Goal: Information Seeking & Learning: Learn about a topic

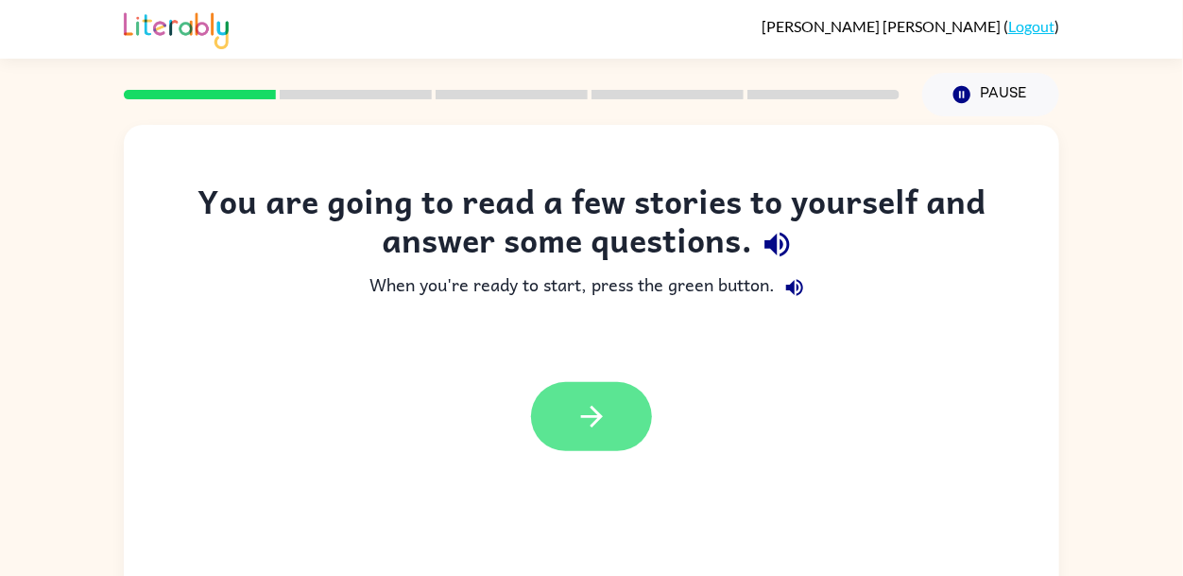
click at [589, 437] on button "button" at bounding box center [591, 416] width 121 height 69
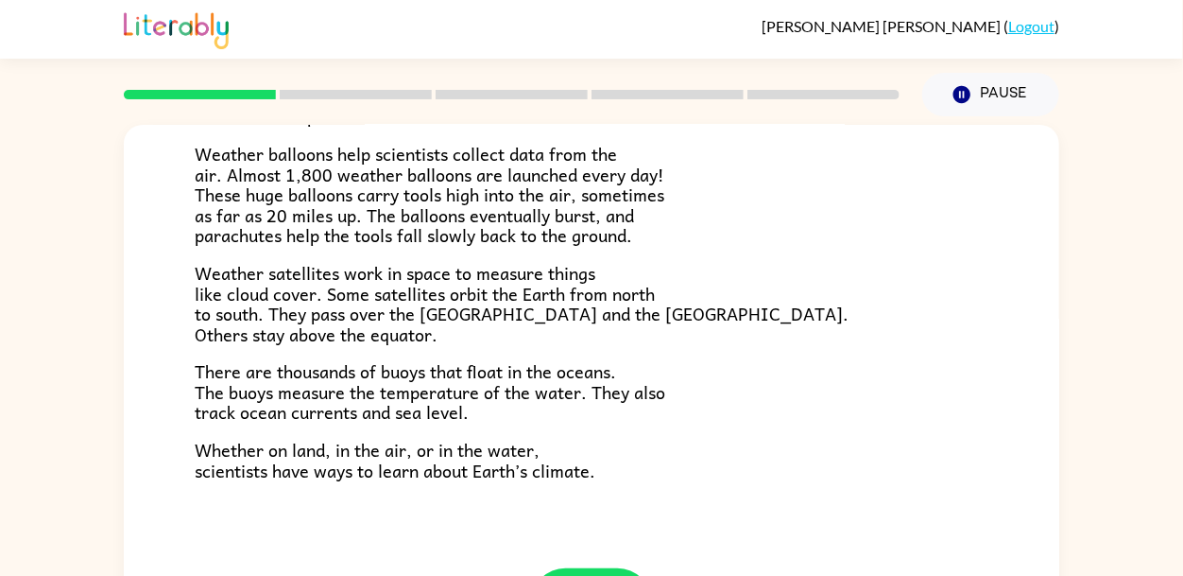
scroll to position [90, 0]
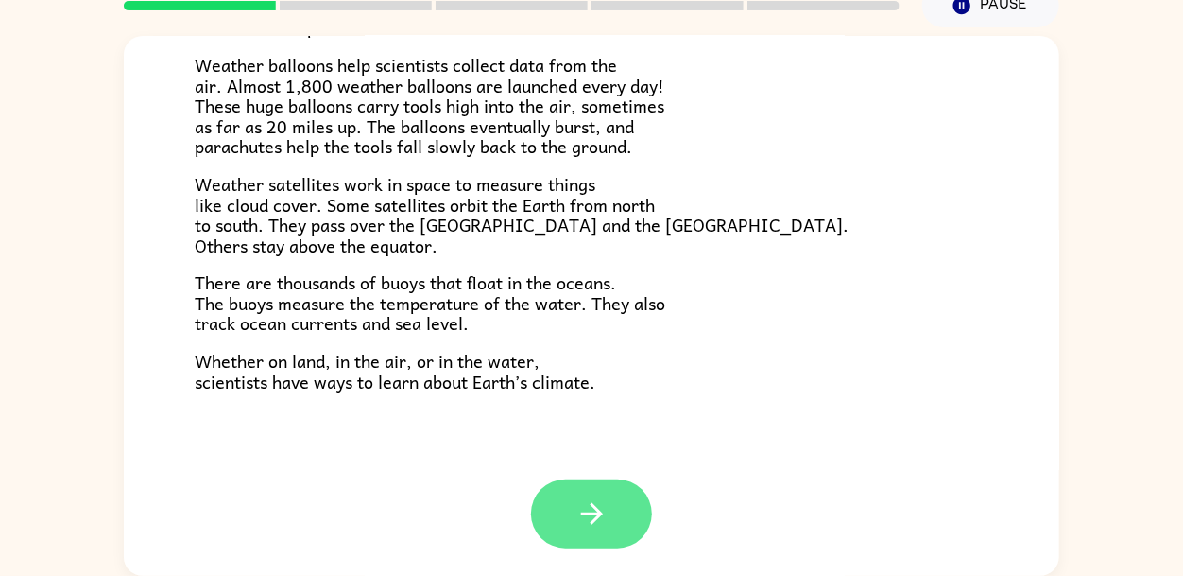
click at [561, 539] on button "button" at bounding box center [591, 513] width 121 height 69
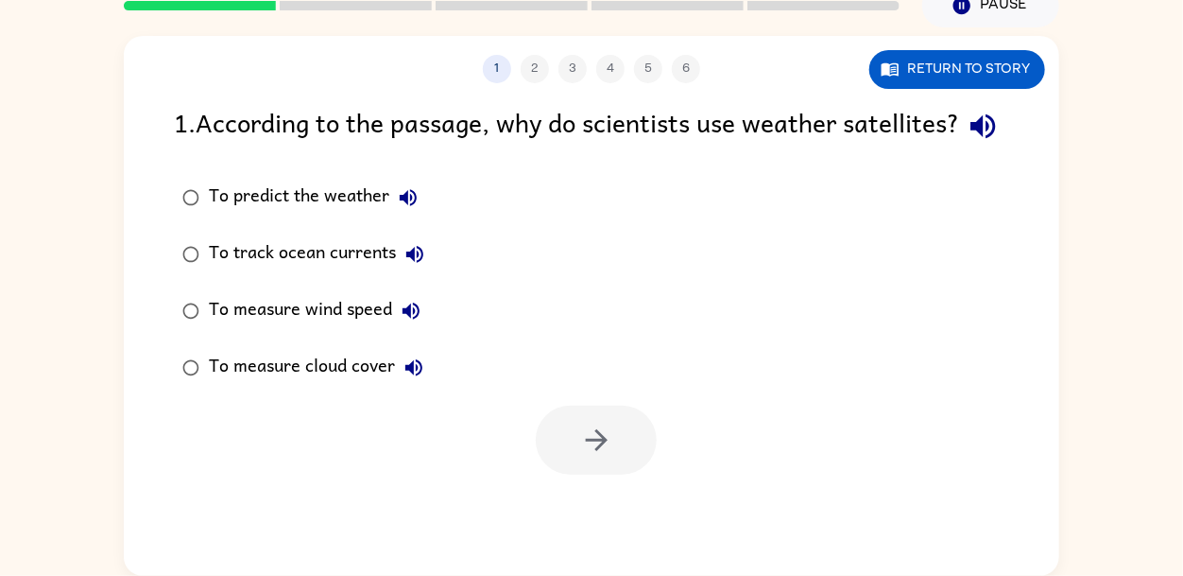
scroll to position [0, 0]
click at [967, 143] on icon "button" at bounding box center [983, 126] width 33 height 33
click at [960, 68] on button "Return to story" at bounding box center [957, 69] width 176 height 39
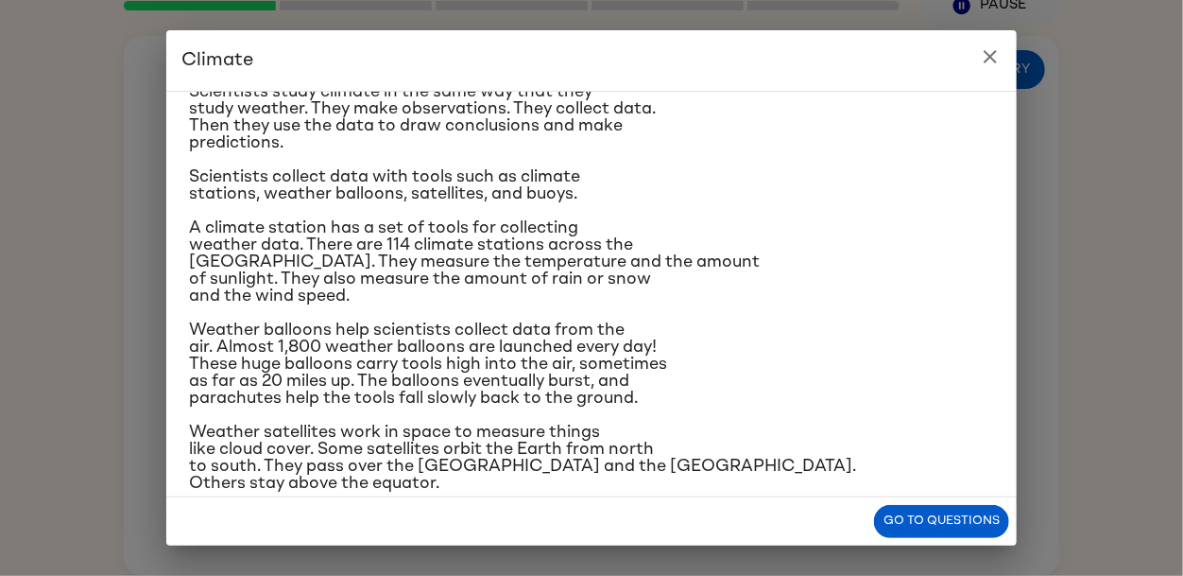
scroll to position [173, 0]
click at [236, 202] on div "Climate is the average of the weather conditions over all four seasons. Some pl…" at bounding box center [591, 271] width 805 height 675
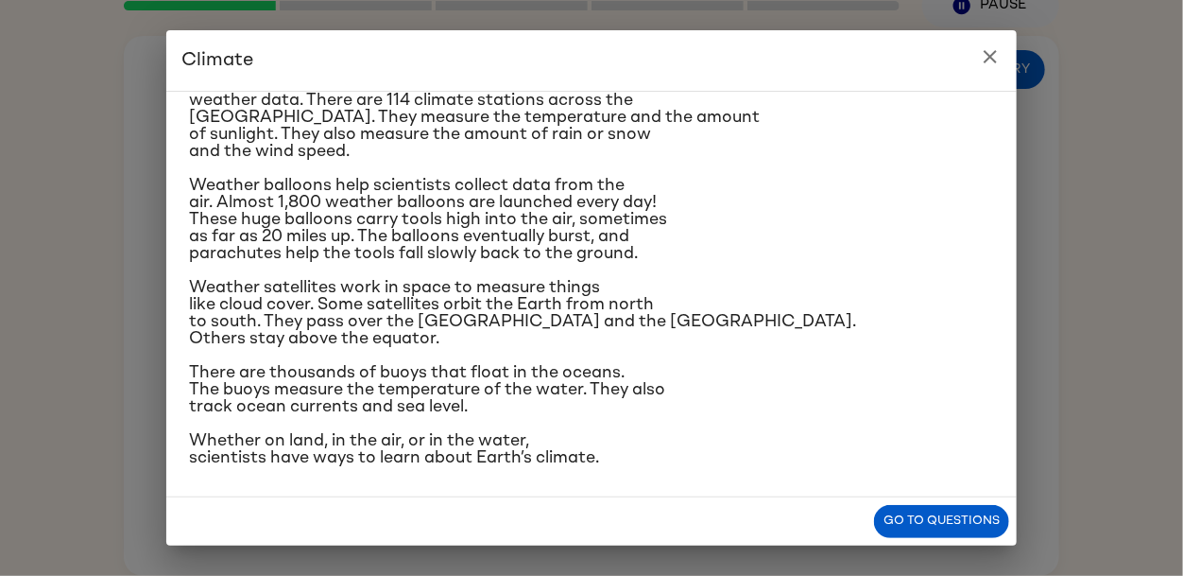
scroll to position [318, 0]
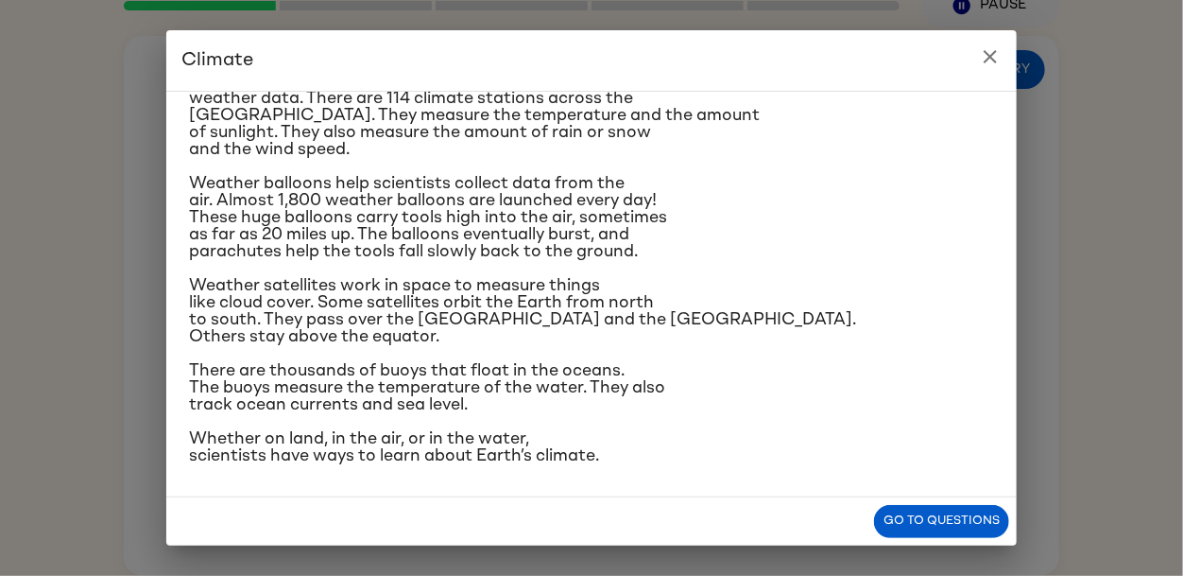
click at [226, 220] on span "Weather balloons help scientists collect data from the air. Almost 1,800 weathe…" at bounding box center [428, 217] width 478 height 85
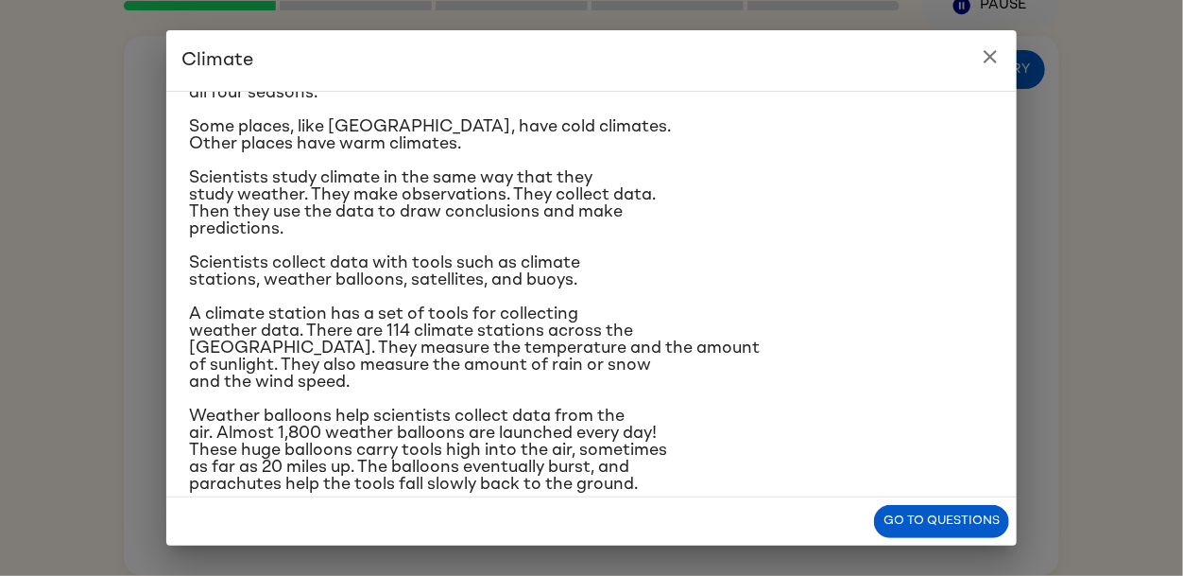
scroll to position [77, 0]
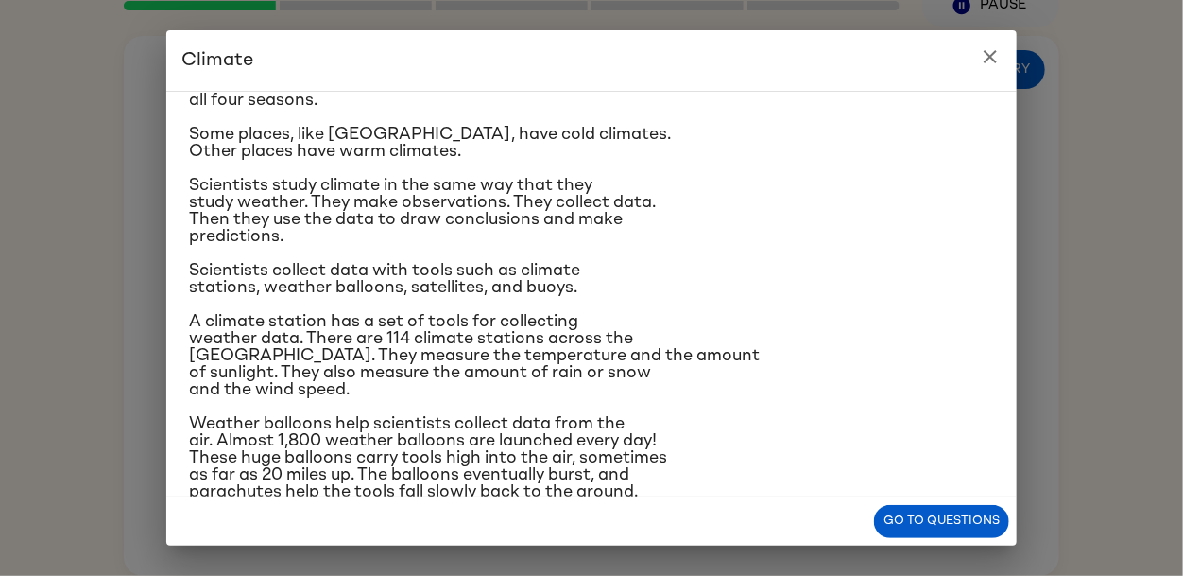
click at [997, 55] on icon "close" at bounding box center [990, 56] width 23 height 23
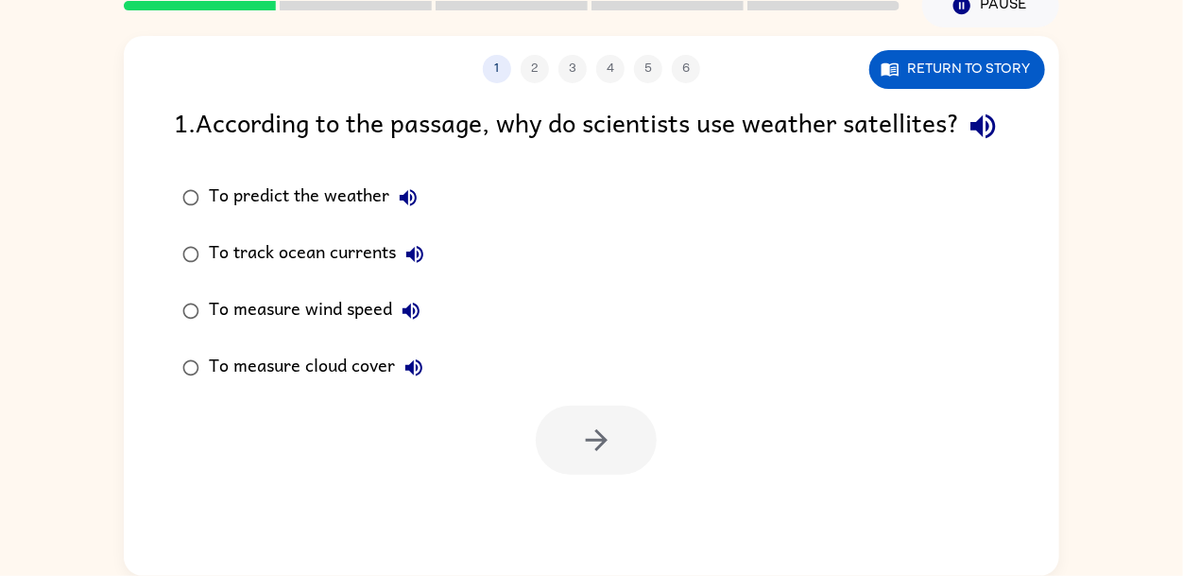
click at [959, 150] on button "button" at bounding box center [983, 126] width 48 height 48
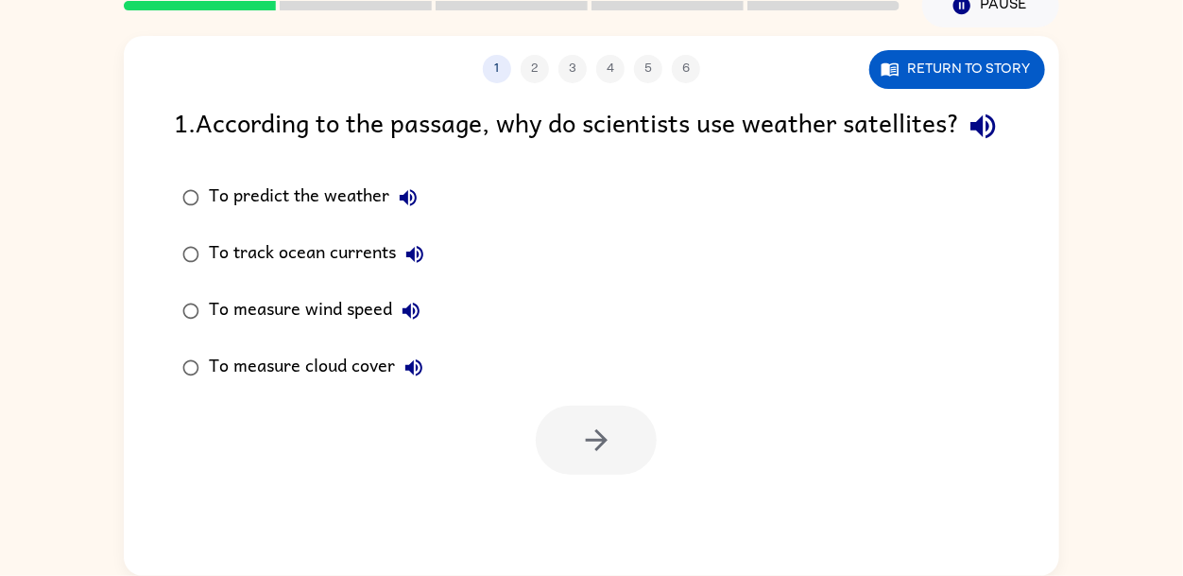
click at [959, 150] on button "button" at bounding box center [983, 126] width 48 height 48
click at [967, 143] on icon "button" at bounding box center [983, 126] width 33 height 33
click at [409, 209] on icon "button" at bounding box center [408, 197] width 23 height 23
click at [418, 263] on icon "button" at bounding box center [414, 254] width 17 height 17
click at [409, 319] on icon "button" at bounding box center [411, 310] width 17 height 17
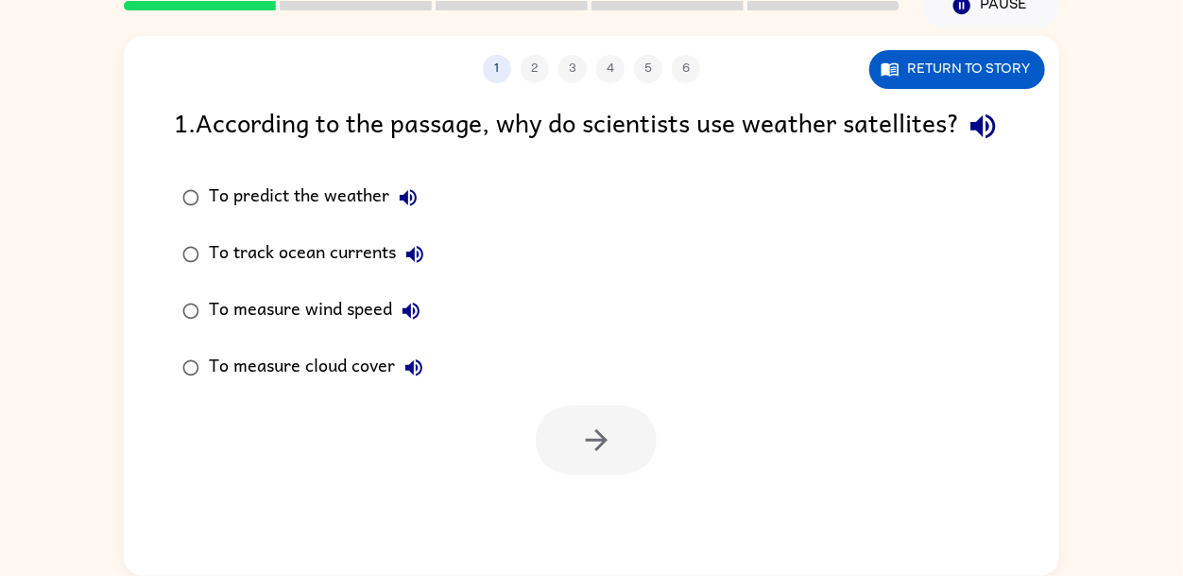
click at [409, 379] on icon "button" at bounding box center [414, 367] width 23 height 23
click at [415, 322] on icon "button" at bounding box center [411, 311] width 23 height 23
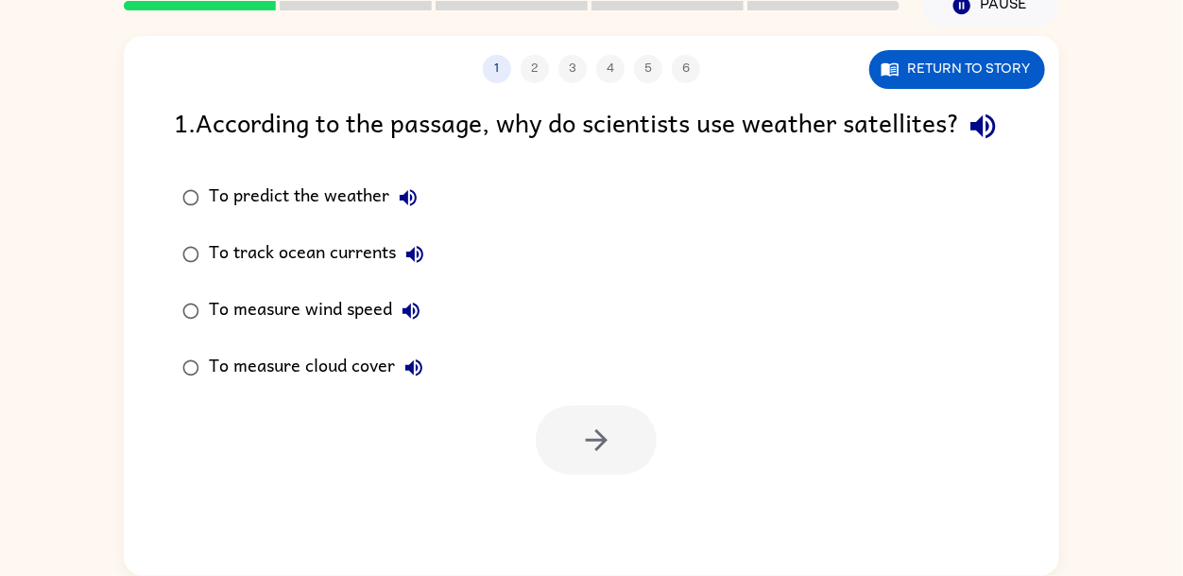
click at [415, 322] on icon "button" at bounding box center [411, 311] width 23 height 23
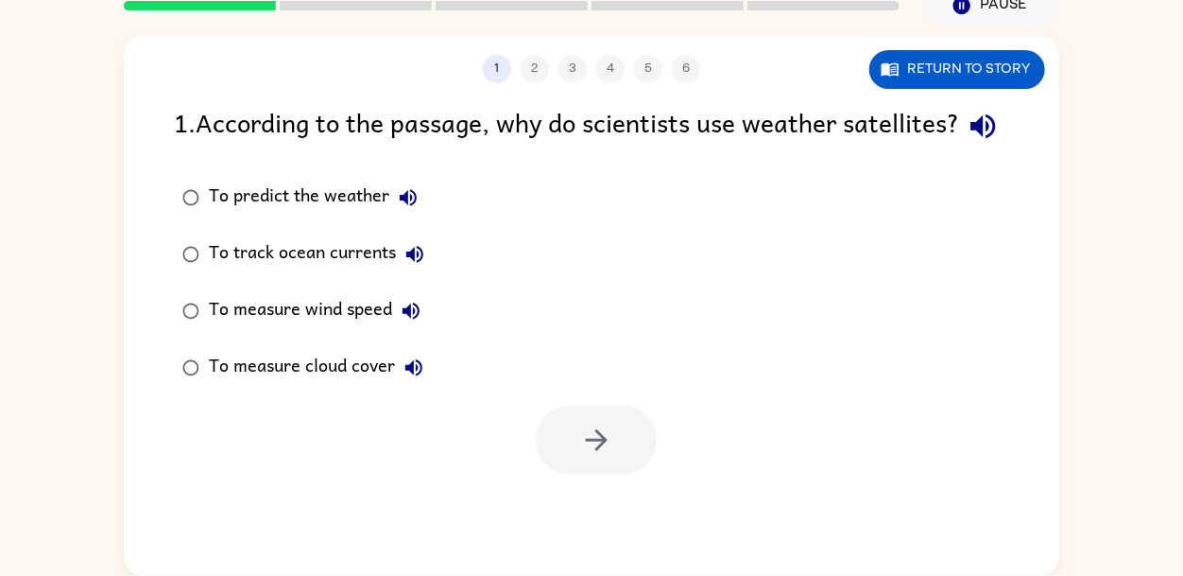
click at [415, 322] on icon "button" at bounding box center [411, 311] width 23 height 23
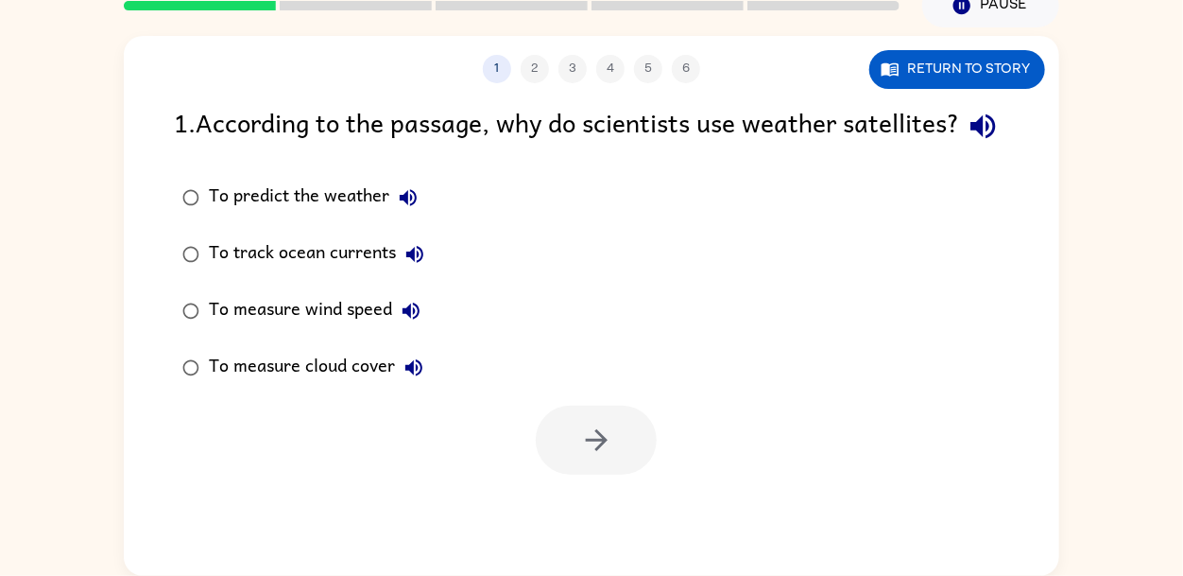
click at [415, 322] on icon "button" at bounding box center [411, 311] width 23 height 23
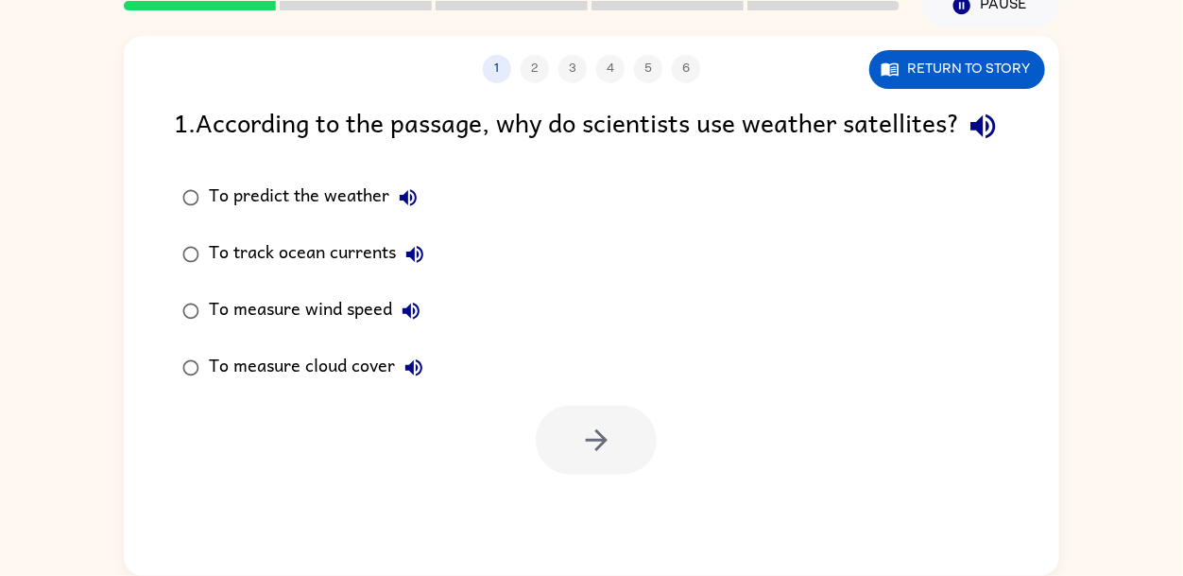
click at [415, 322] on icon "button" at bounding box center [411, 311] width 23 height 23
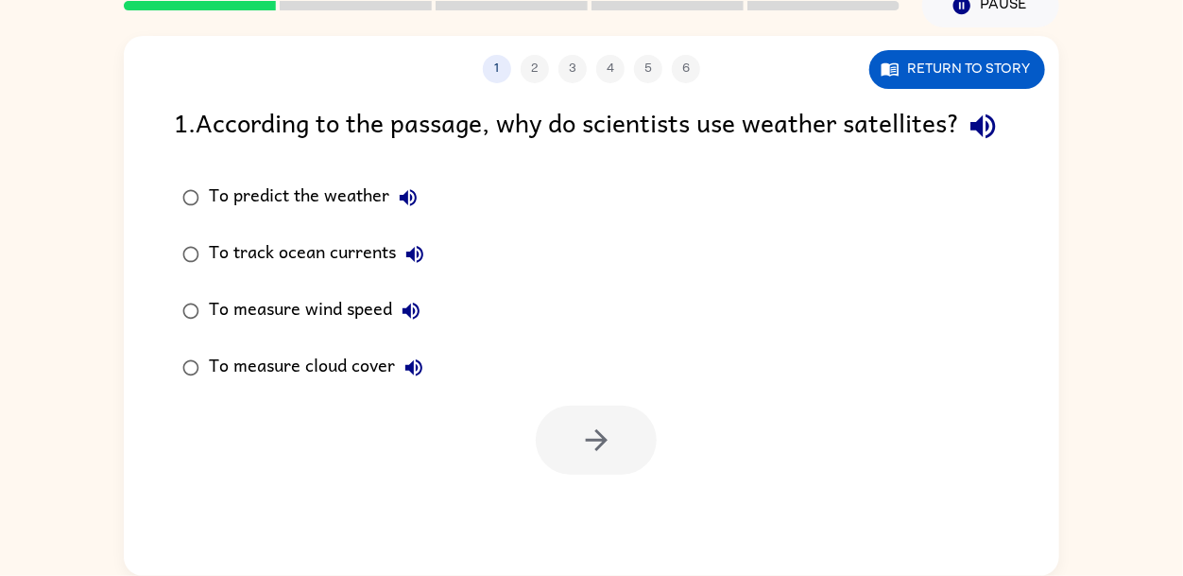
click at [415, 322] on icon "button" at bounding box center [411, 311] width 23 height 23
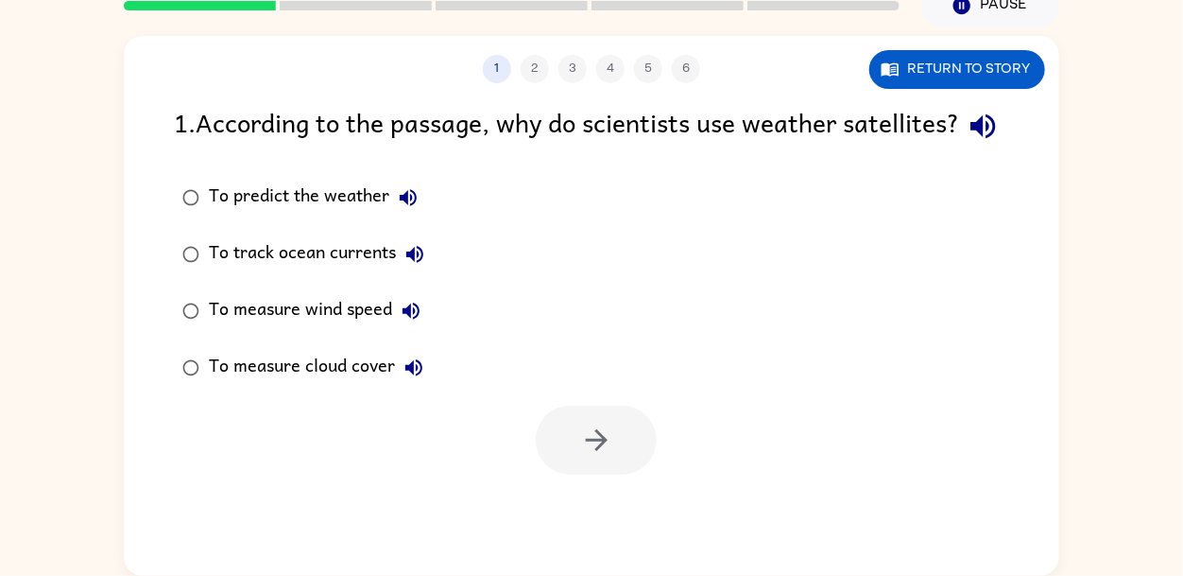
click at [415, 322] on icon "button" at bounding box center [411, 311] width 23 height 23
click at [412, 376] on icon "button" at bounding box center [413, 367] width 17 height 17
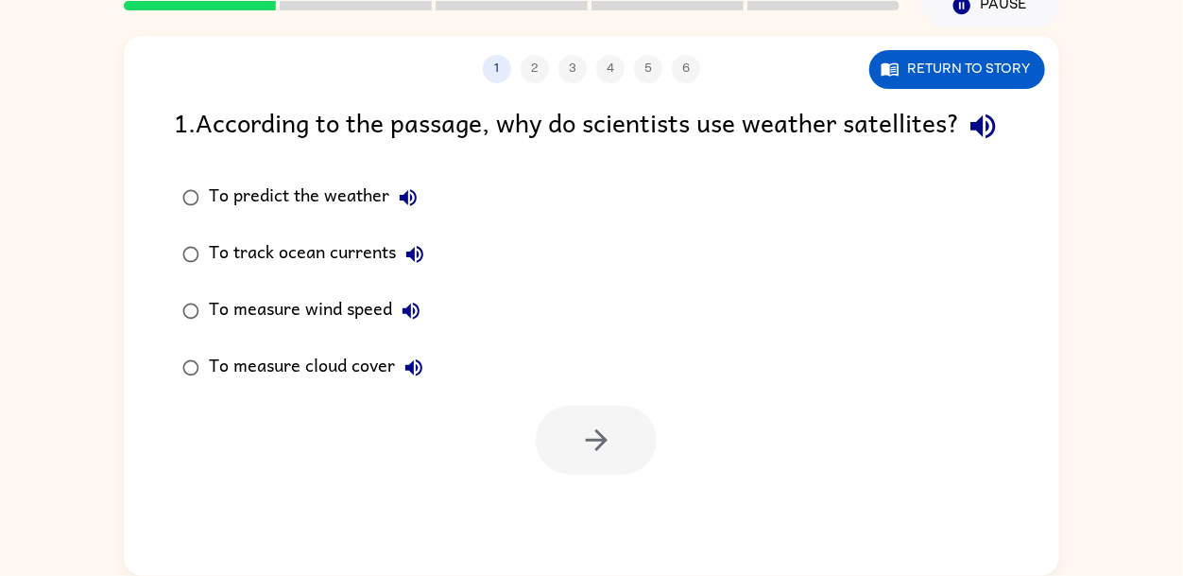
click at [412, 376] on icon "button" at bounding box center [413, 367] width 17 height 17
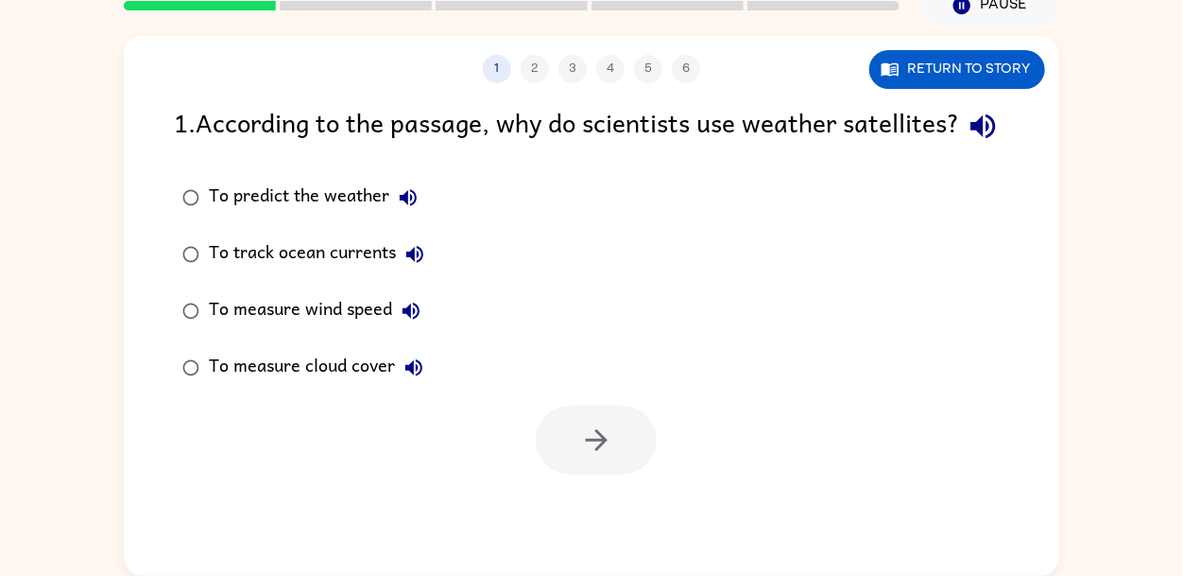
click at [412, 376] on icon "button" at bounding box center [413, 367] width 17 height 17
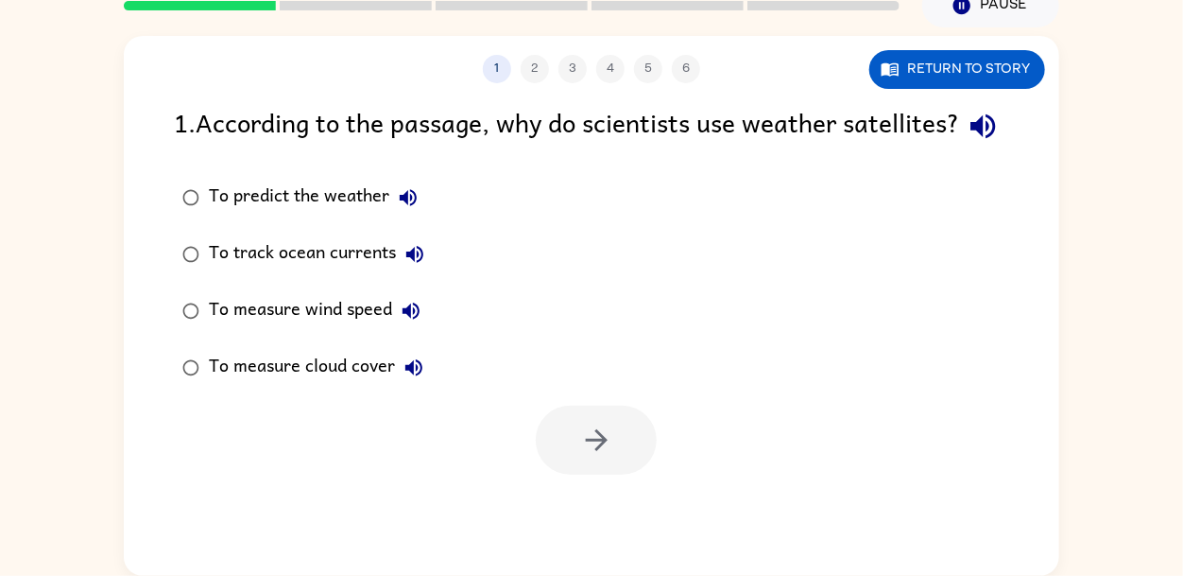
click at [412, 376] on icon "button" at bounding box center [413, 367] width 17 height 17
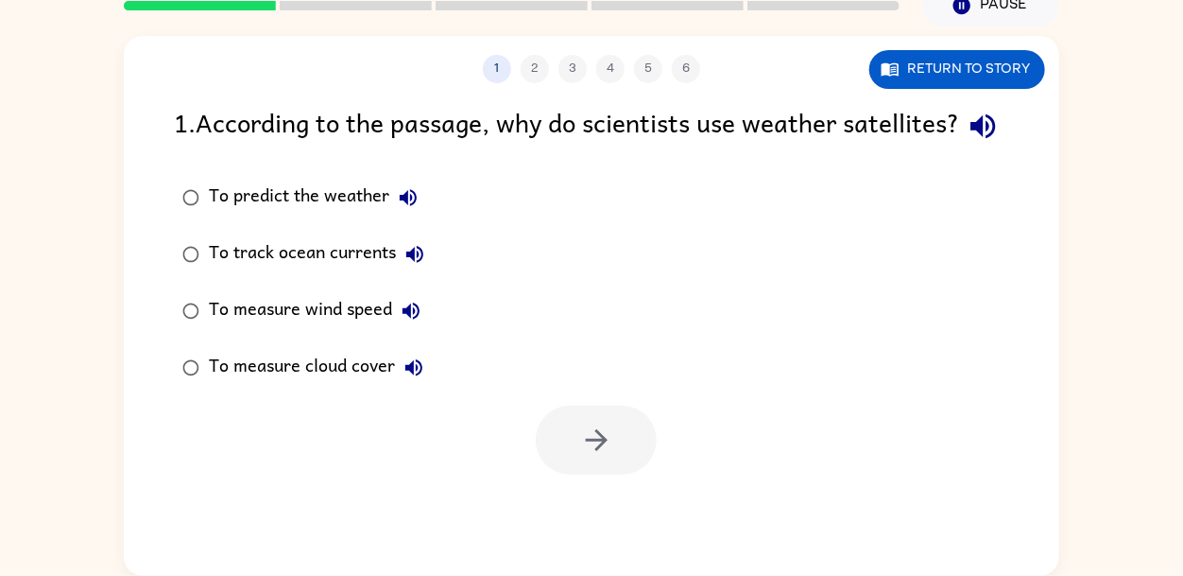
click at [412, 376] on icon "button" at bounding box center [413, 367] width 17 height 17
click at [417, 273] on button "To track ocean currents" at bounding box center [415, 254] width 38 height 38
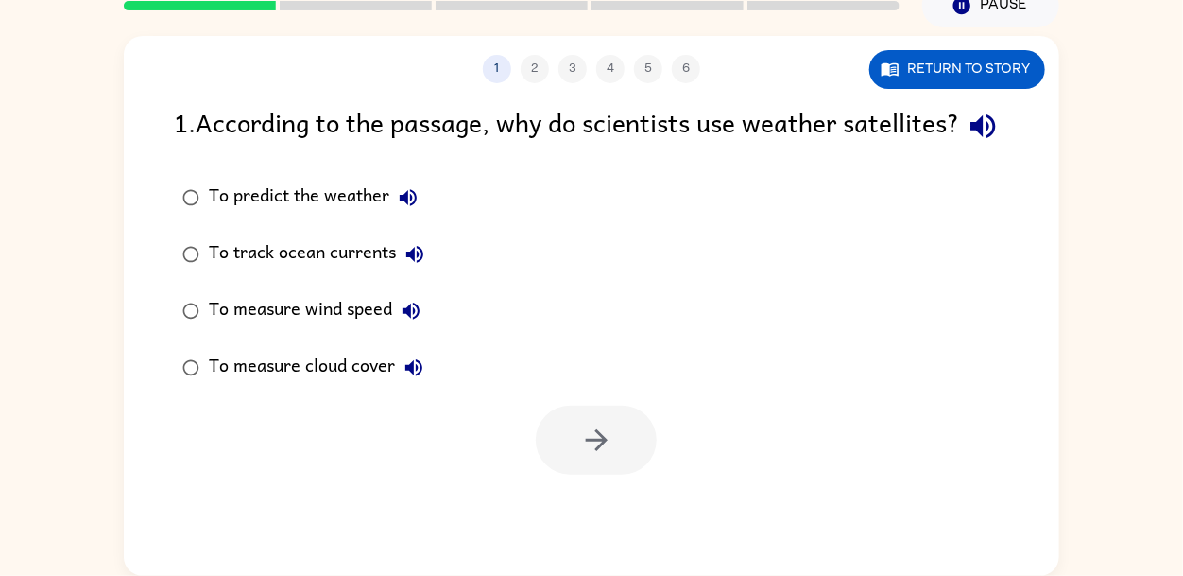
click at [417, 273] on button "To track ocean currents" at bounding box center [415, 254] width 38 height 38
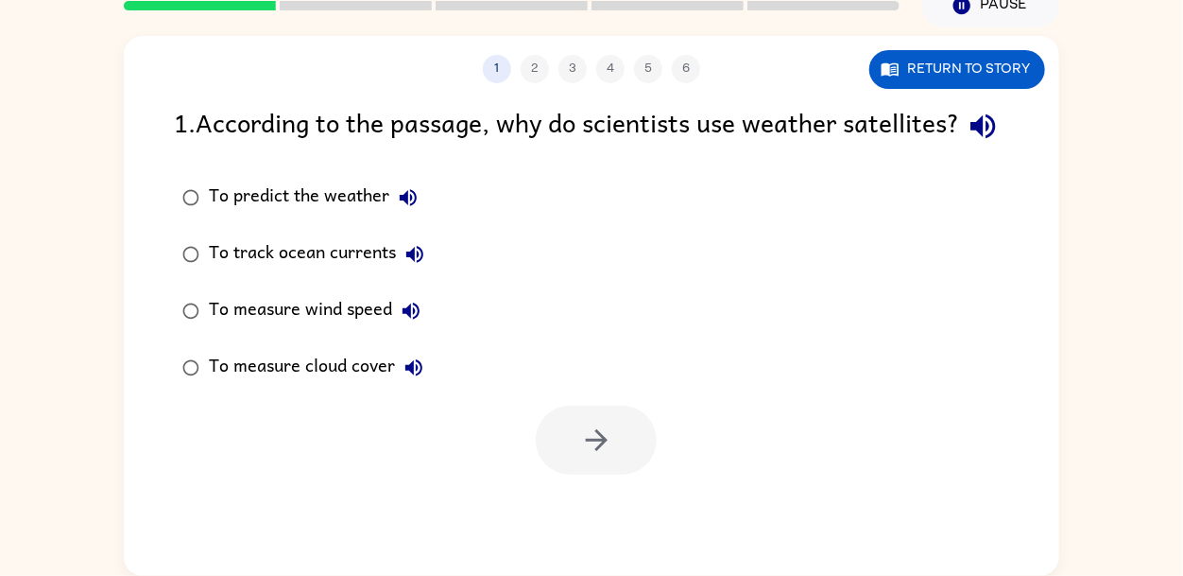
click at [417, 273] on button "To track ocean currents" at bounding box center [415, 254] width 38 height 38
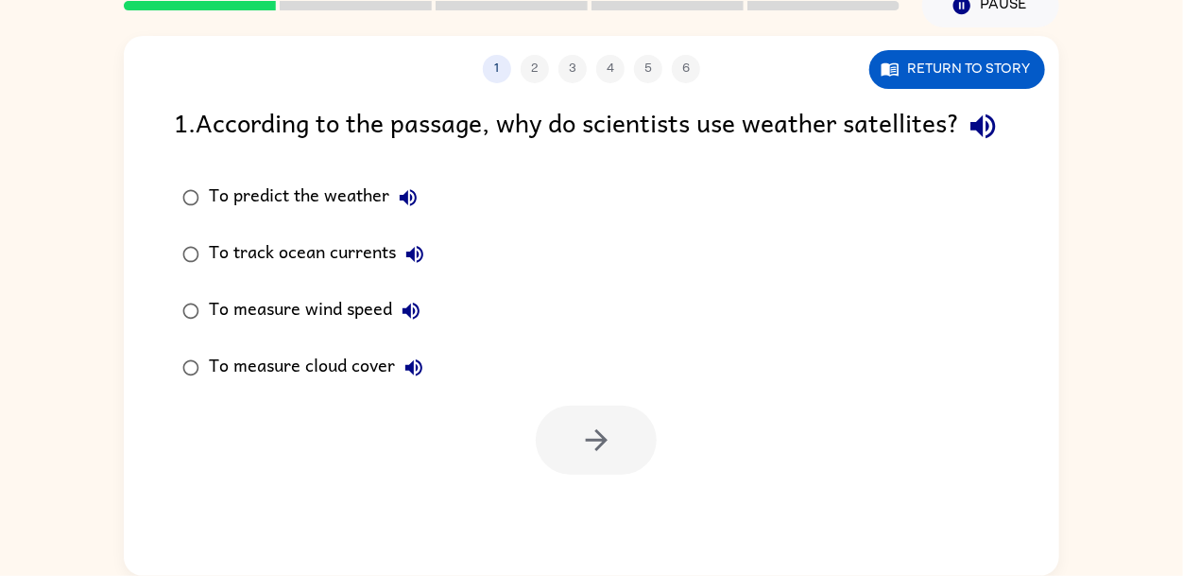
click at [417, 273] on button "To track ocean currents" at bounding box center [415, 254] width 38 height 38
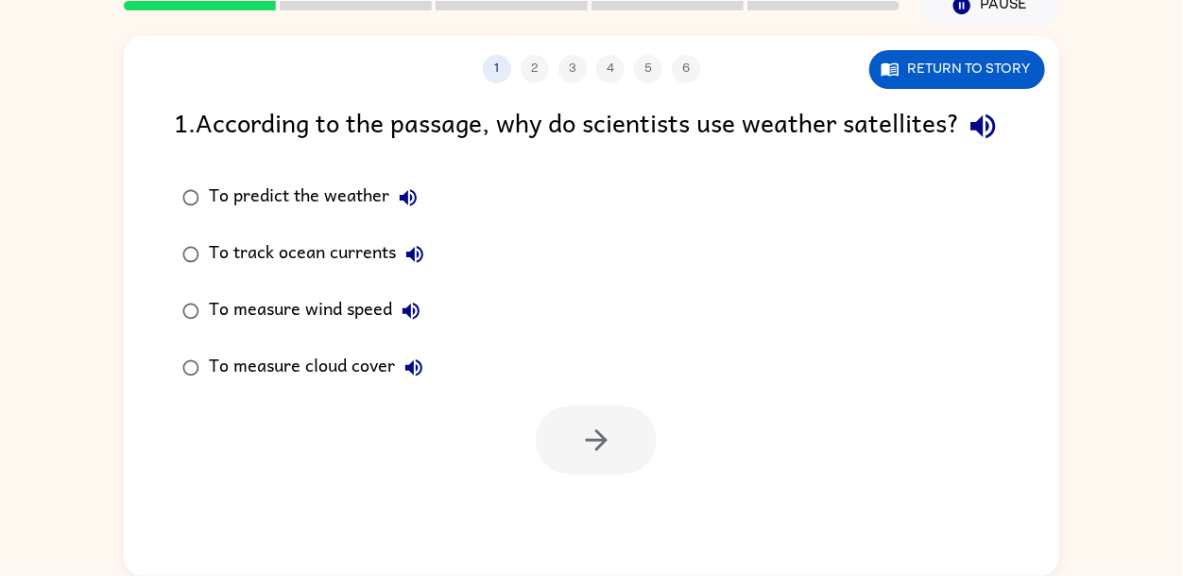
click at [417, 273] on button "To track ocean currents" at bounding box center [415, 254] width 38 height 38
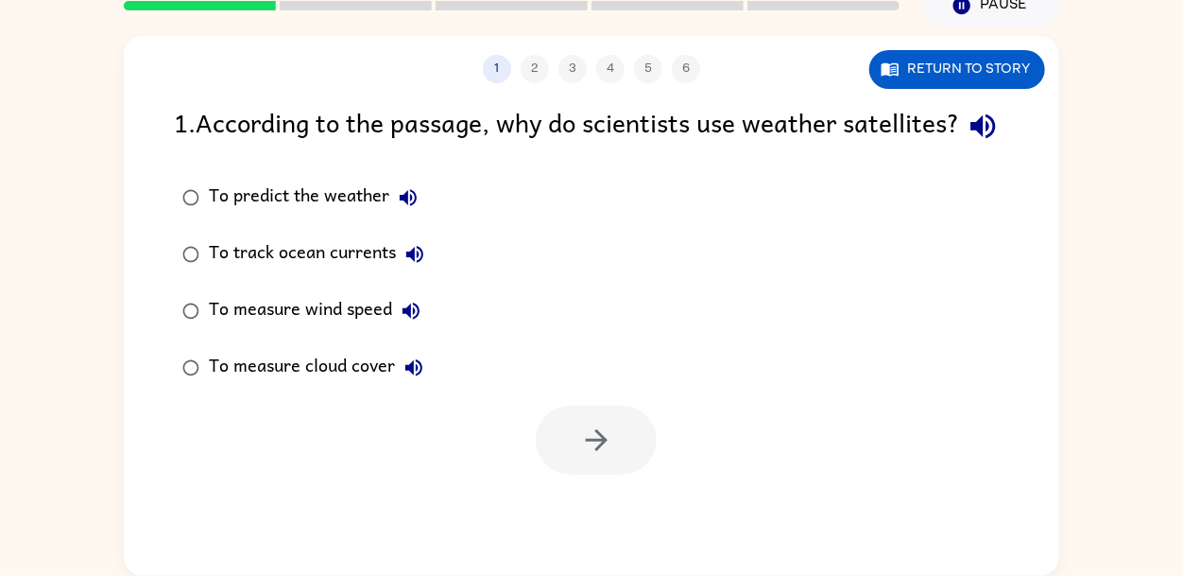
click at [417, 273] on button "To track ocean currents" at bounding box center [415, 254] width 38 height 38
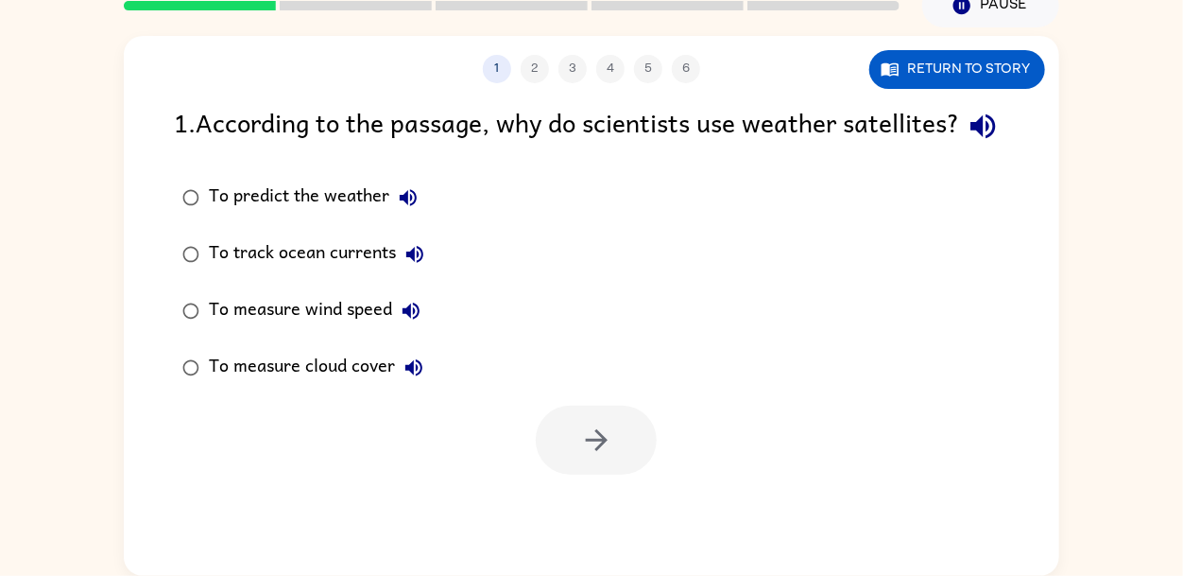
click at [411, 206] on icon "button" at bounding box center [408, 197] width 17 height 17
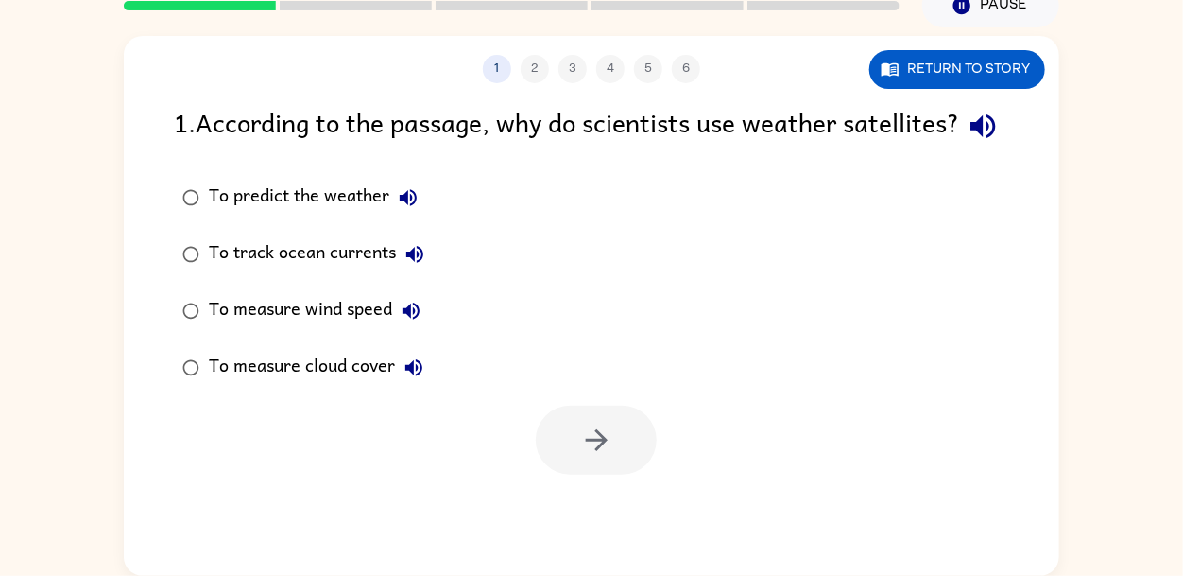
click at [411, 206] on icon "button" at bounding box center [408, 197] width 17 height 17
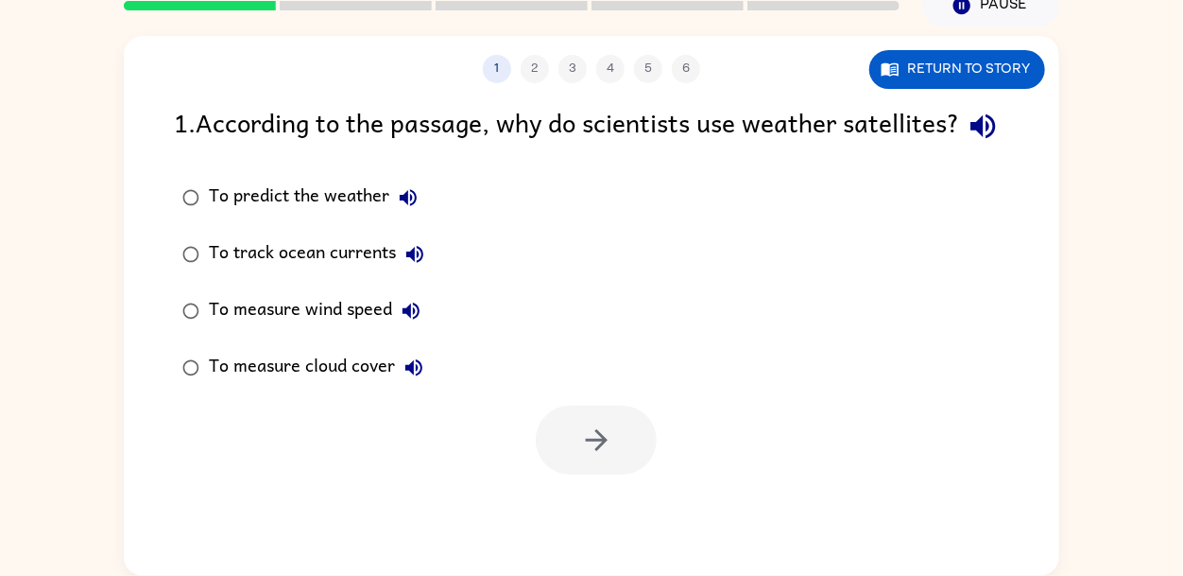
click at [411, 206] on icon "button" at bounding box center [408, 197] width 17 height 17
click at [534, 72] on div "1 2 3 4 5 6" at bounding box center [592, 69] width 936 height 28
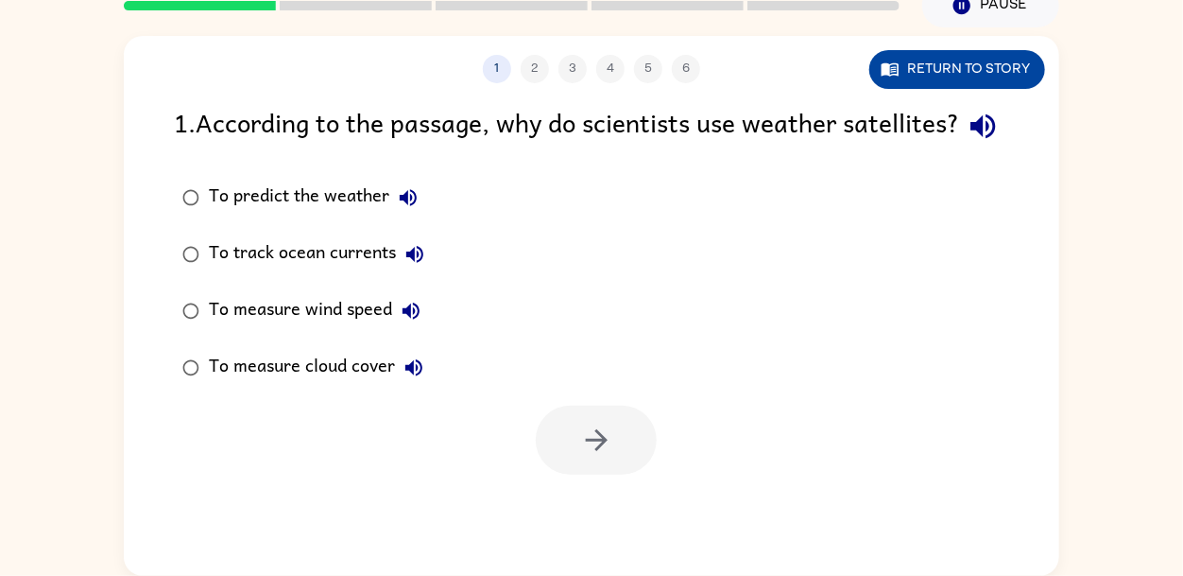
click at [905, 63] on button "Return to story" at bounding box center [957, 69] width 176 height 39
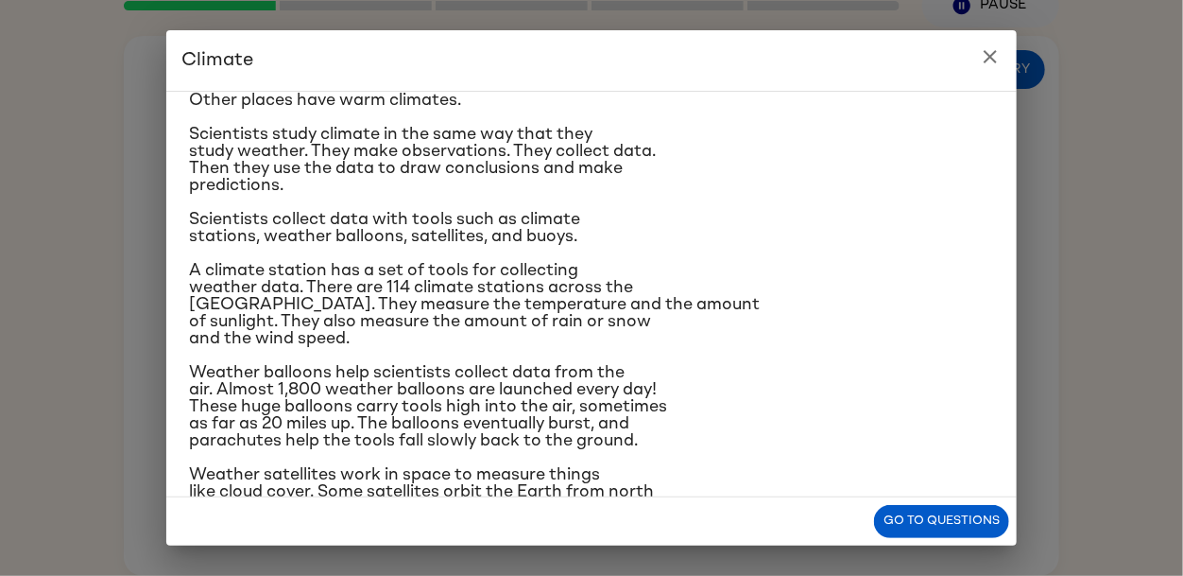
scroll to position [132, 0]
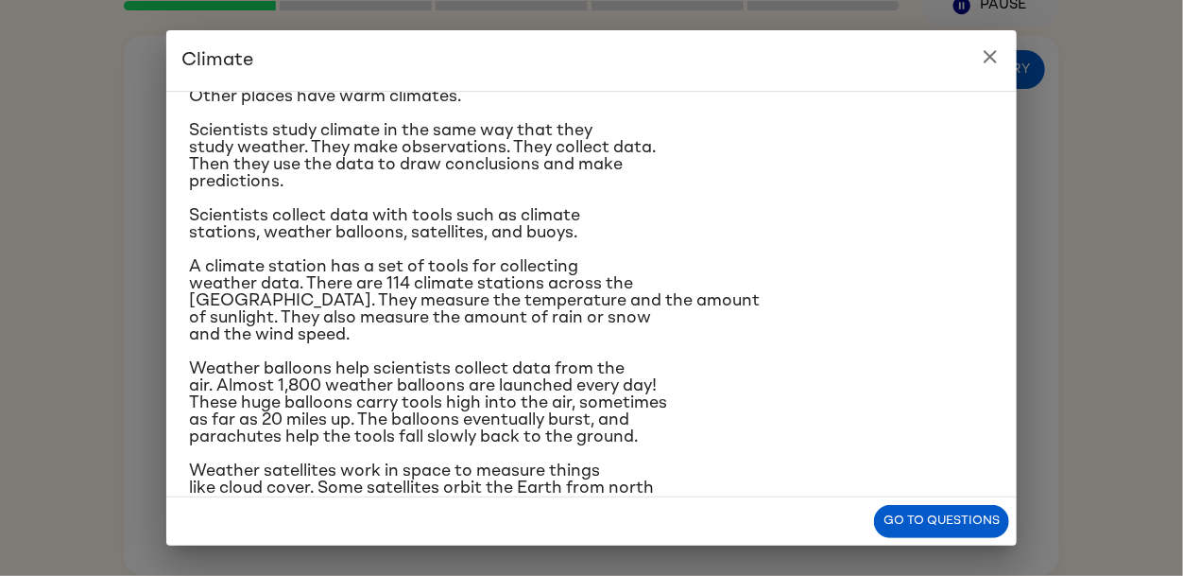
click at [457, 233] on span "Scientists collect data with tools such as climate stations, weather balloons, …" at bounding box center [384, 224] width 391 height 34
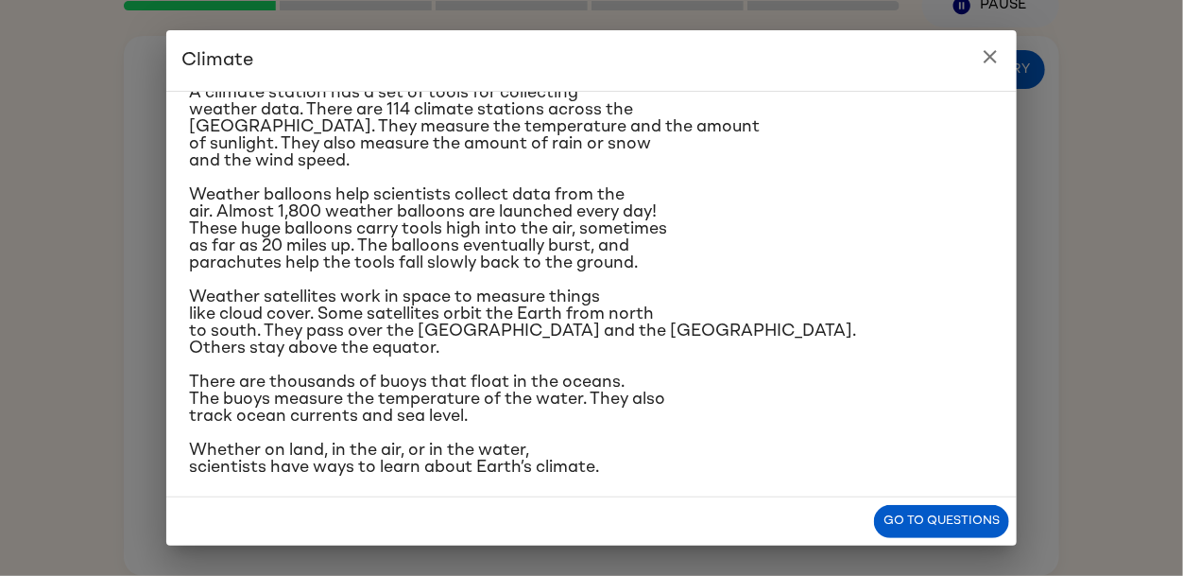
scroll to position [318, 0]
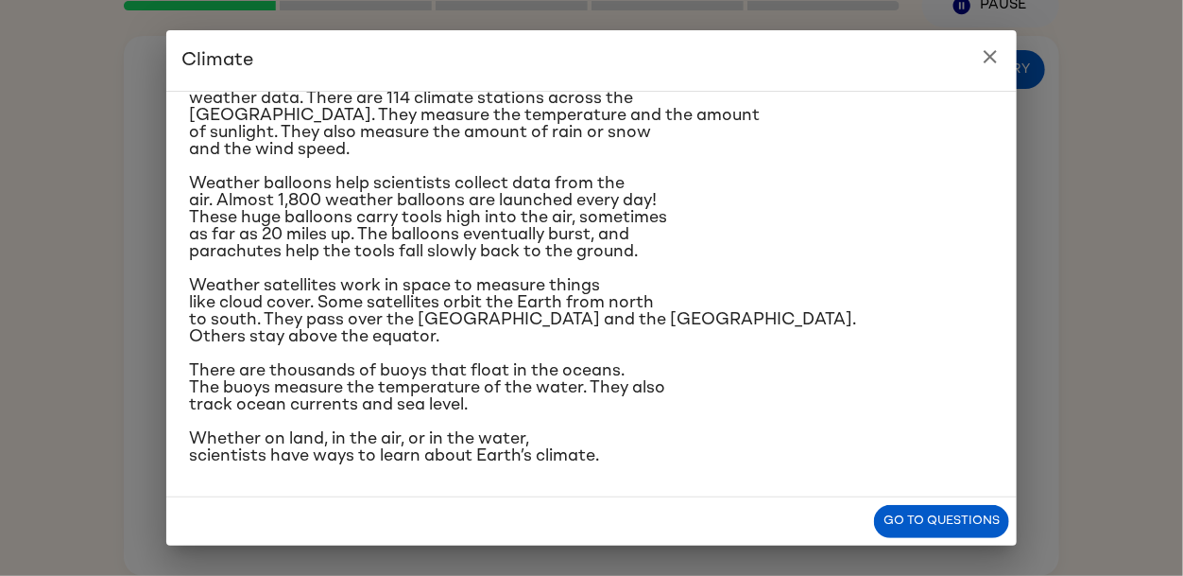
click at [992, 54] on icon "close" at bounding box center [990, 56] width 13 height 13
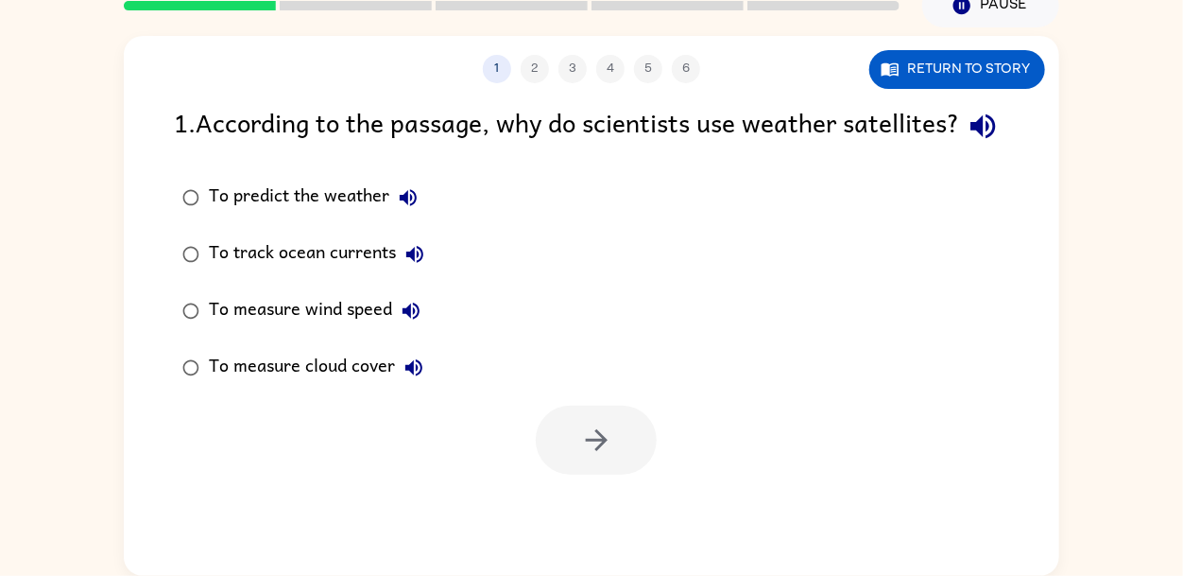
click at [420, 266] on icon "button" at bounding box center [415, 254] width 23 height 23
click at [406, 206] on icon "button" at bounding box center [408, 197] width 17 height 17
click at [404, 206] on icon "button" at bounding box center [408, 197] width 17 height 17
click at [935, 59] on button "Return to story" at bounding box center [957, 69] width 176 height 39
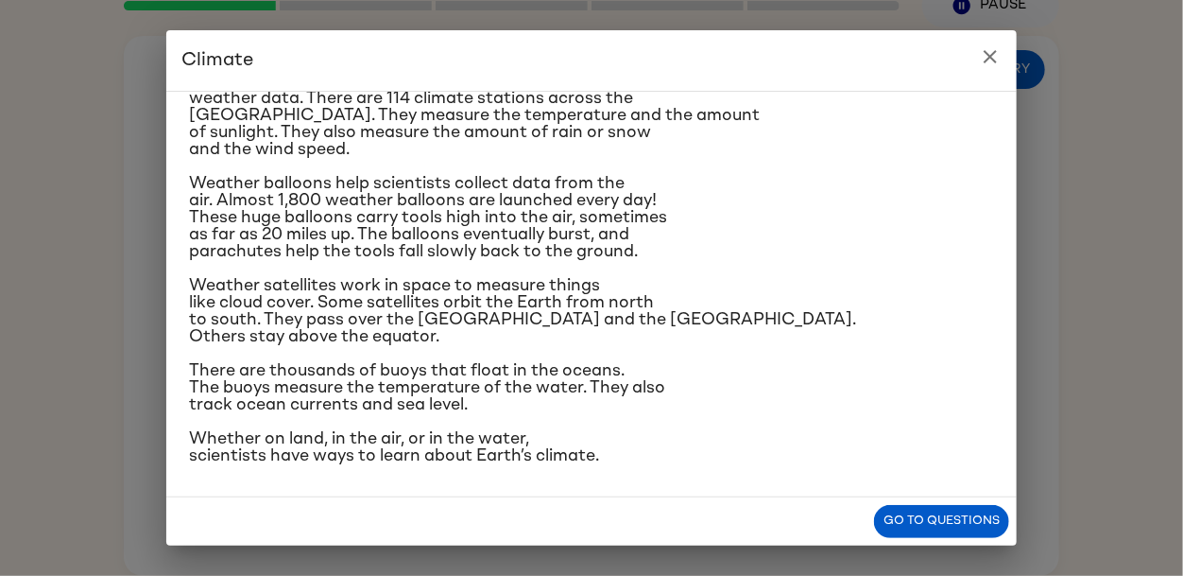
click at [992, 59] on icon "close" at bounding box center [990, 56] width 13 height 13
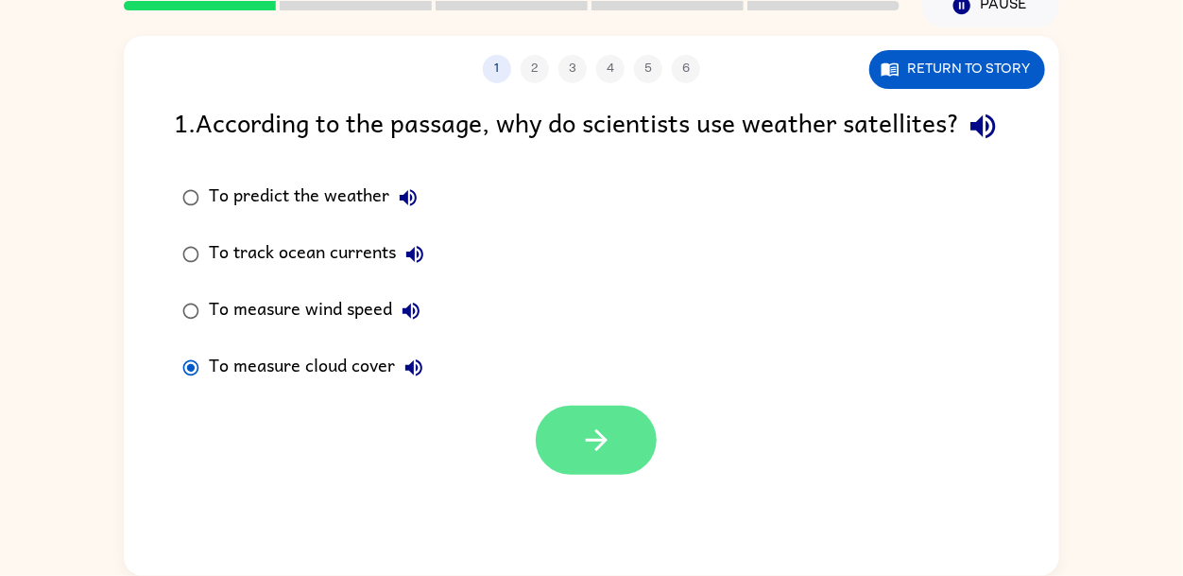
click at [625, 474] on button "button" at bounding box center [596, 439] width 121 height 69
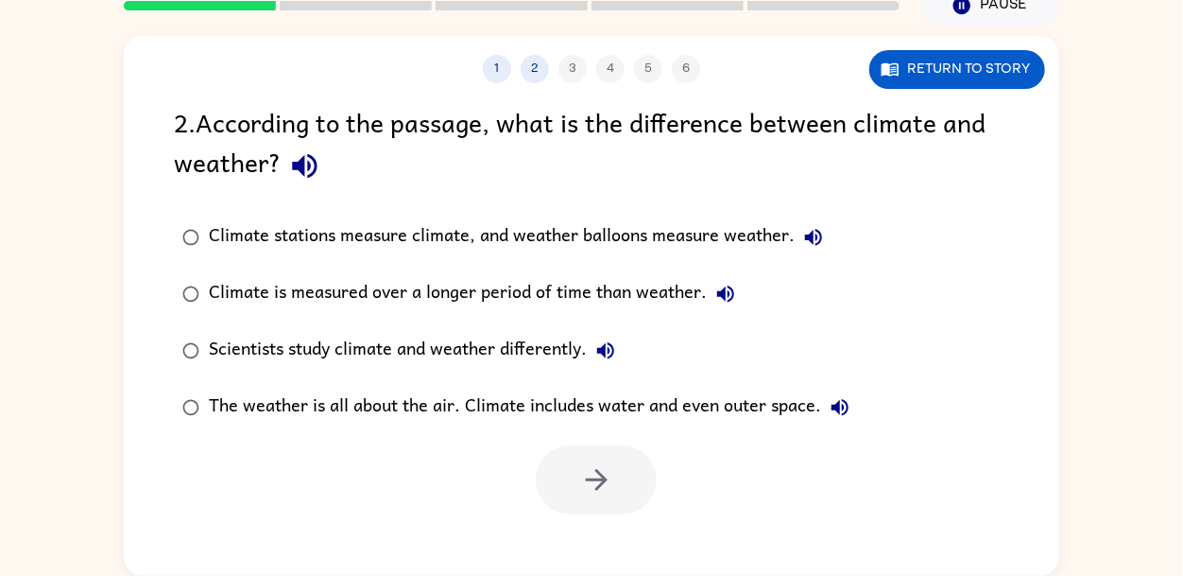
click at [315, 164] on icon "button" at bounding box center [304, 166] width 25 height 25
click at [817, 234] on icon "button" at bounding box center [813, 237] width 17 height 17
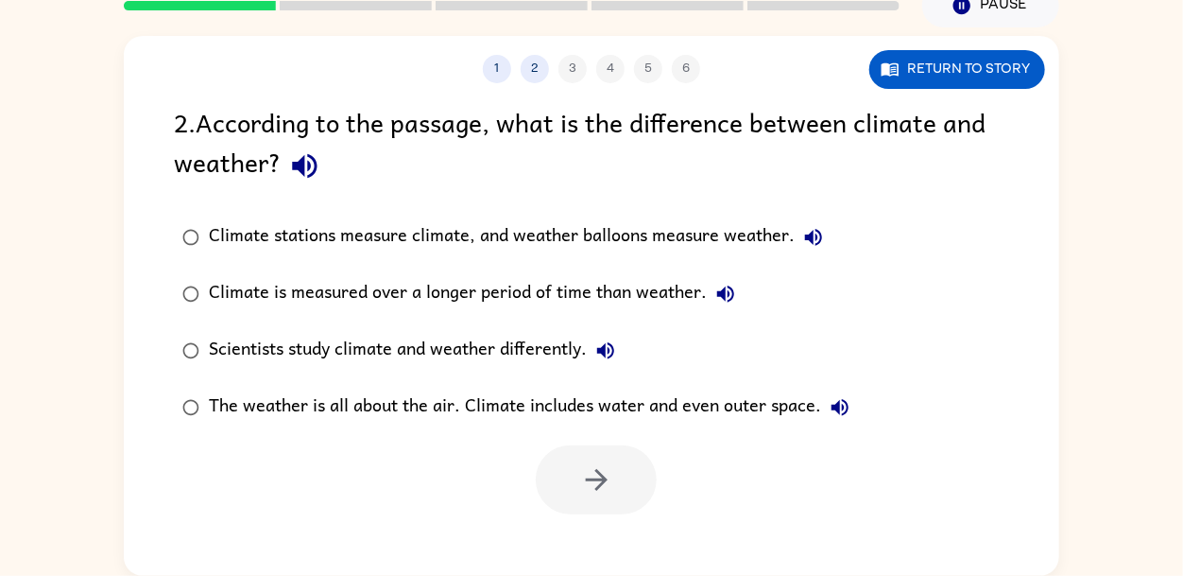
click at [822, 233] on icon "button" at bounding box center [813, 237] width 23 height 23
click at [742, 291] on button "Climate is measured over a longer period of time than weather." at bounding box center [726, 294] width 38 height 38
click at [612, 339] on icon "button" at bounding box center [605, 350] width 23 height 23
click at [850, 406] on icon "button" at bounding box center [840, 407] width 23 height 23
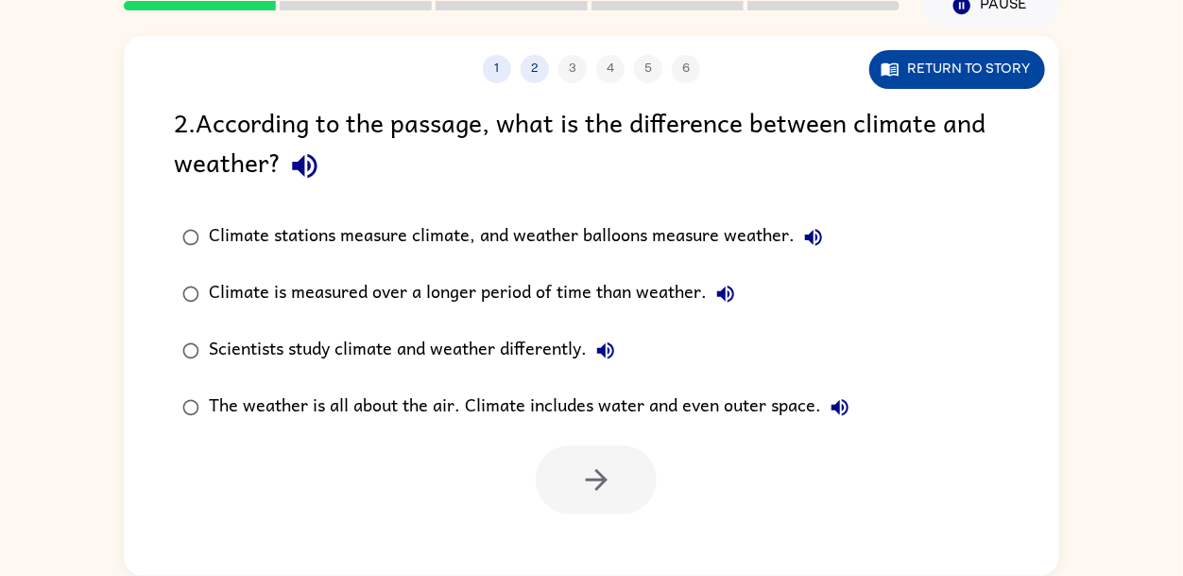
click at [907, 86] on button "Return to story" at bounding box center [957, 69] width 176 height 39
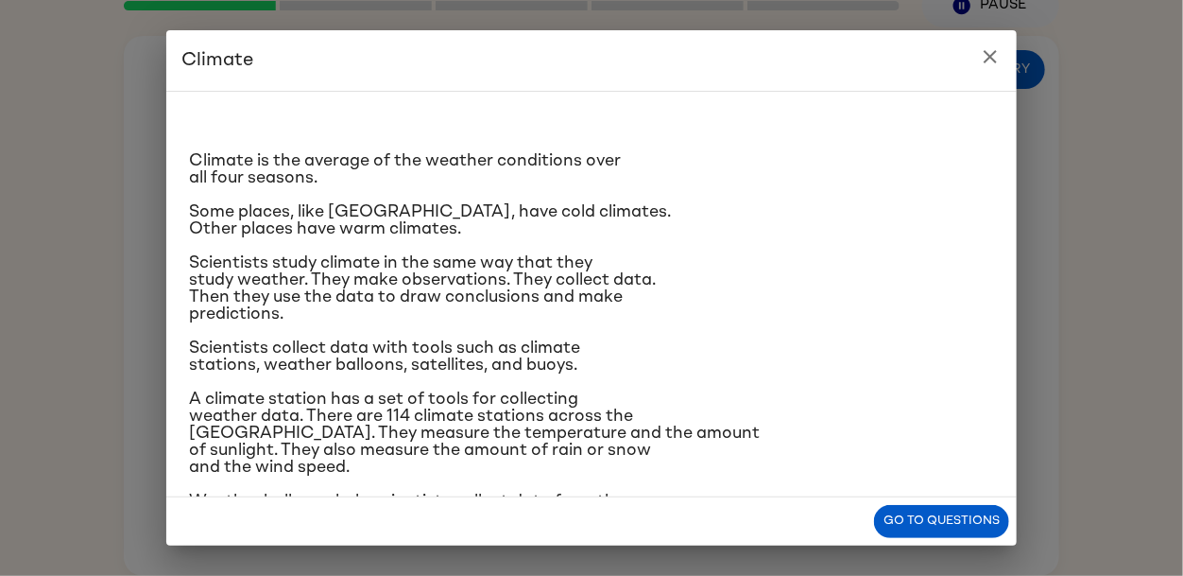
click at [993, 55] on icon "close" at bounding box center [990, 56] width 23 height 23
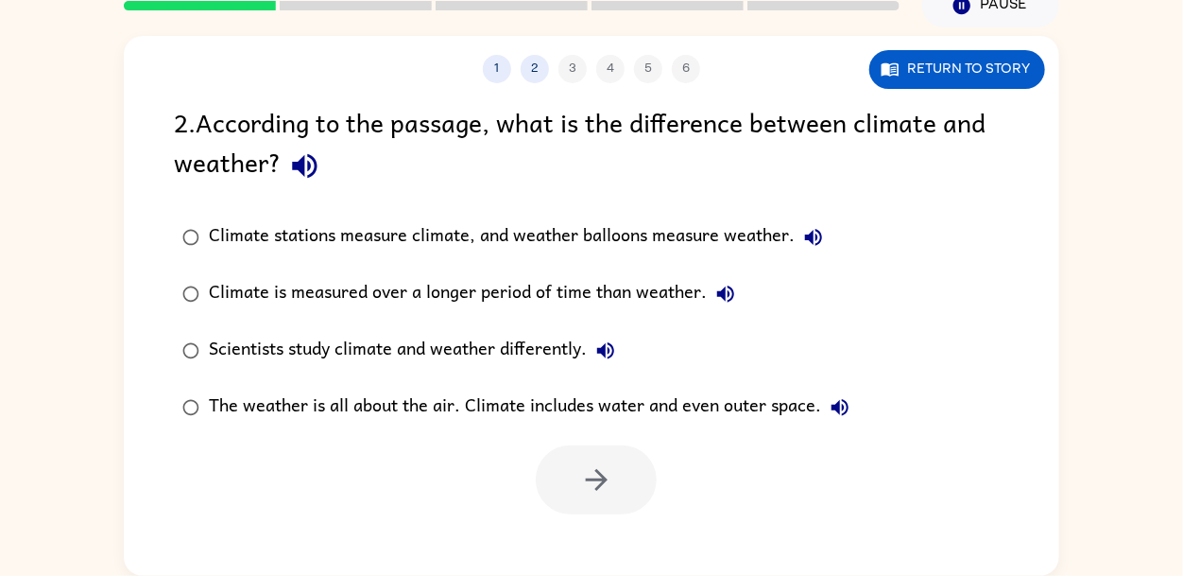
click at [393, 297] on div "Climate is measured over a longer period of time than weather." at bounding box center [477, 294] width 536 height 38
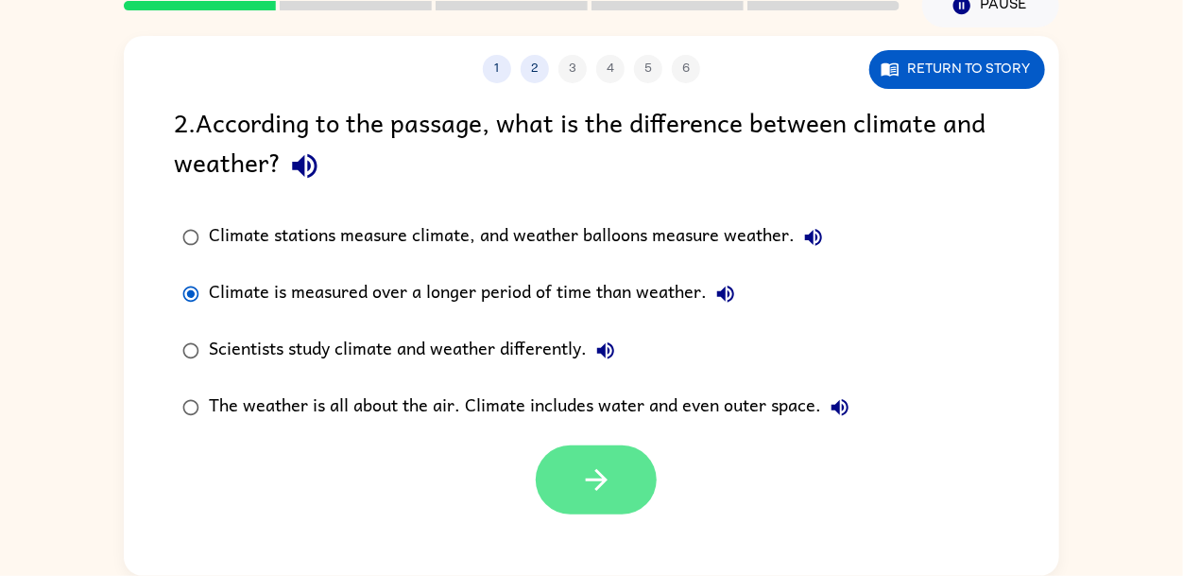
click at [596, 505] on button "button" at bounding box center [596, 479] width 121 height 69
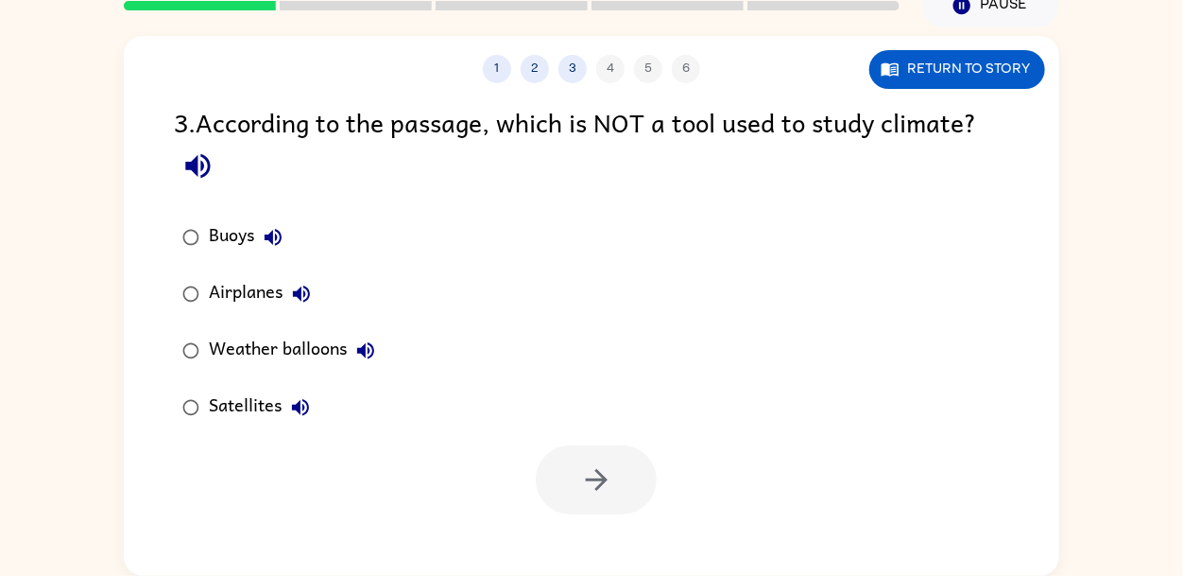
click at [912, 47] on div "1 2 3 4 5 6 Return to story" at bounding box center [592, 59] width 936 height 47
click at [903, 72] on button "Return to story" at bounding box center [957, 69] width 176 height 39
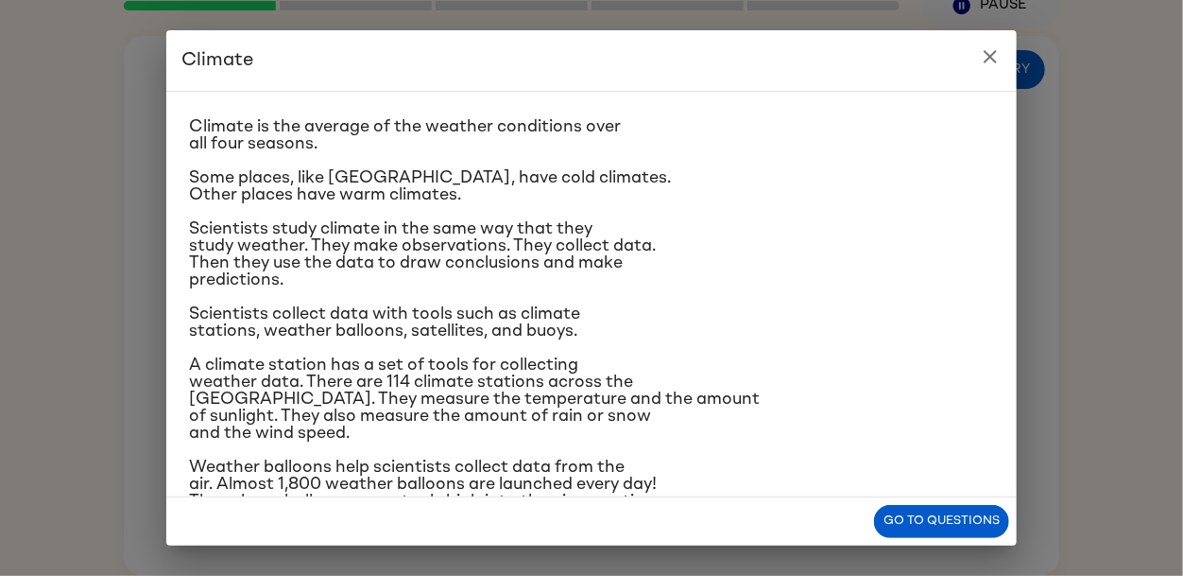
scroll to position [36, 0]
click at [986, 62] on icon "close" at bounding box center [990, 56] width 23 height 23
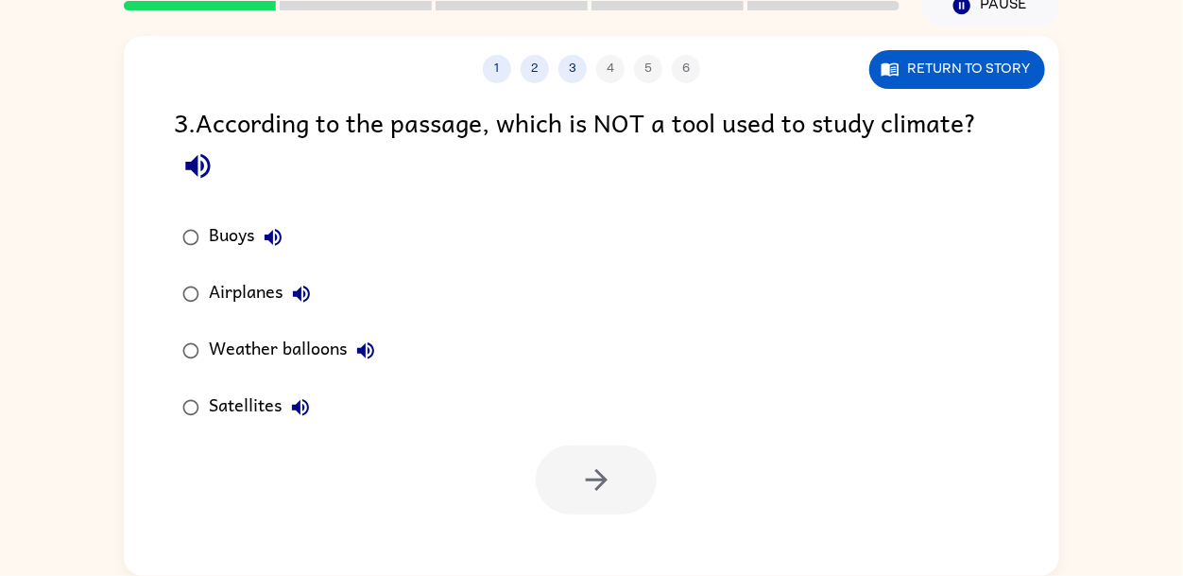
click at [221, 304] on div "Airplanes" at bounding box center [265, 294] width 112 height 38
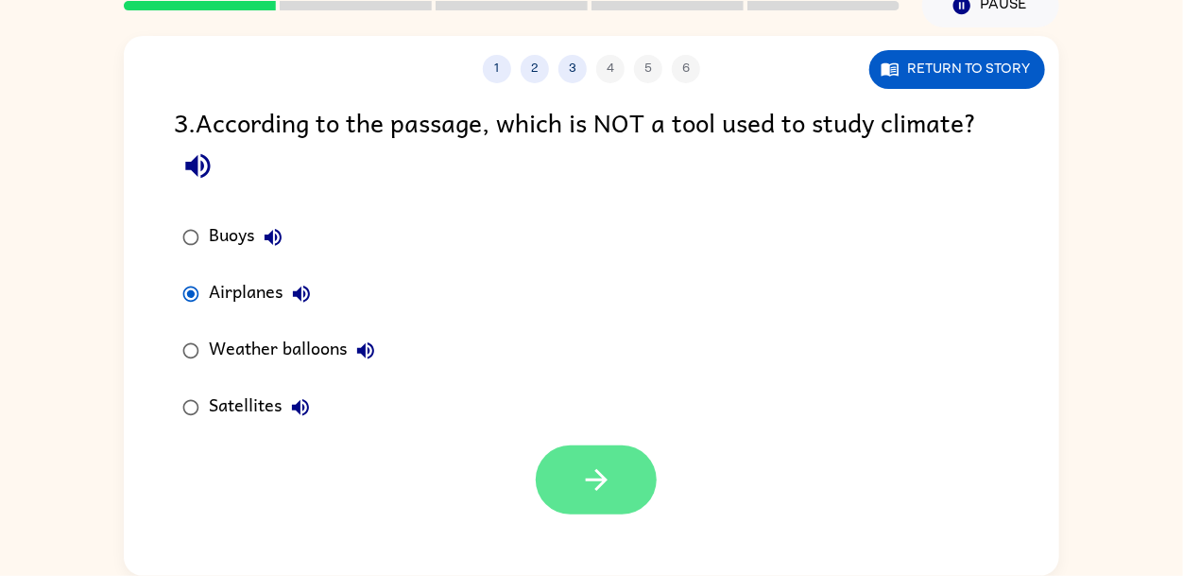
click at [570, 462] on button "button" at bounding box center [596, 479] width 121 height 69
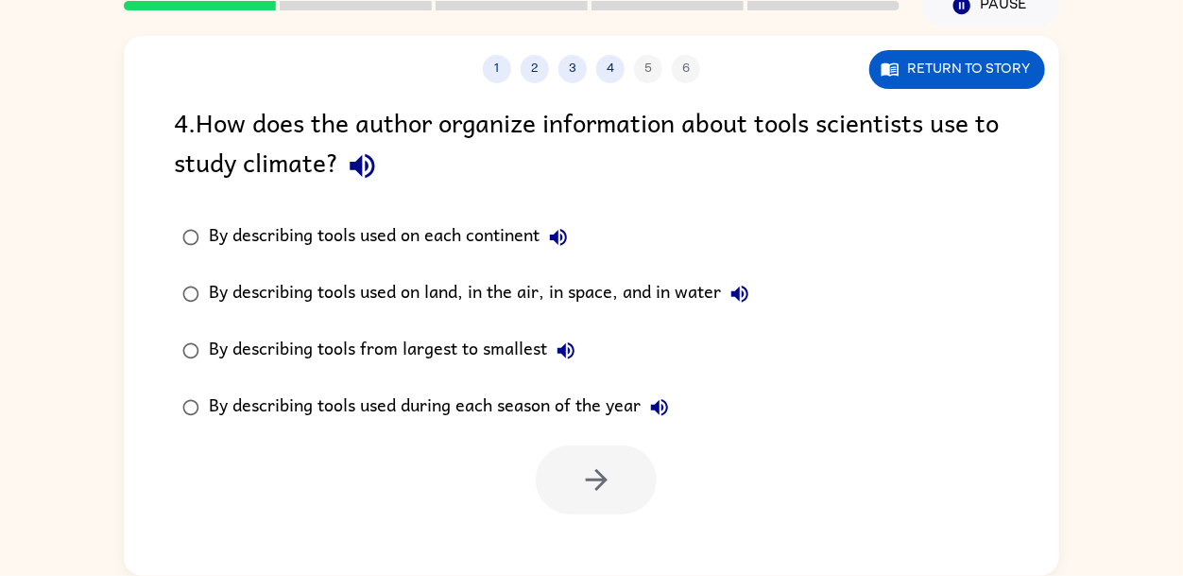
click at [486, 56] on div "1 2 3 4 5 6" at bounding box center [592, 69] width 936 height 28
click at [925, 68] on button "Return to story" at bounding box center [957, 69] width 176 height 39
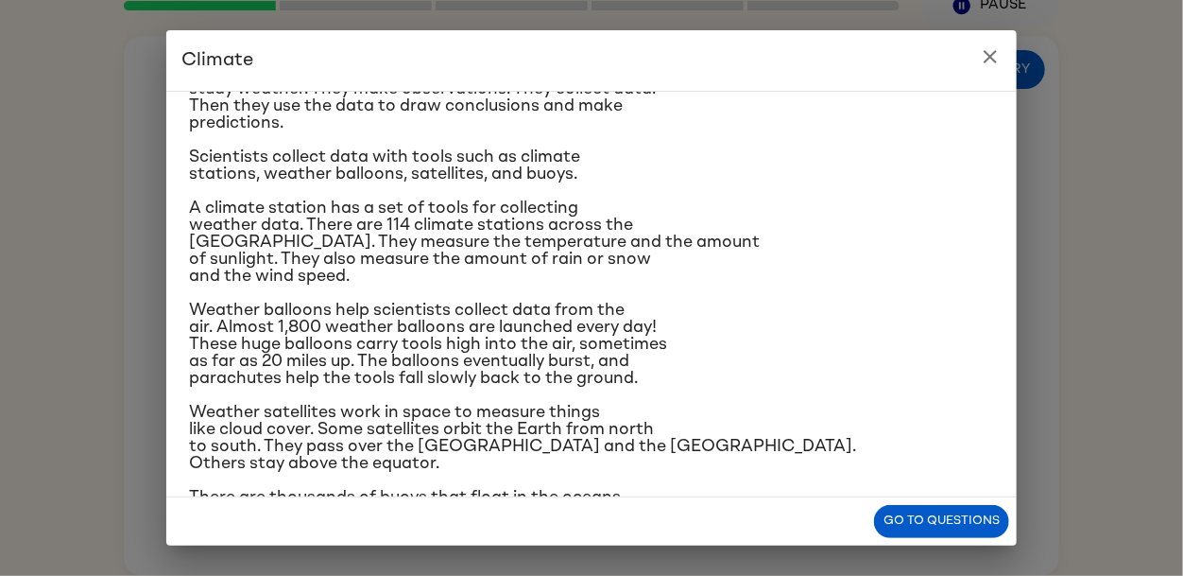
scroll to position [214, 0]
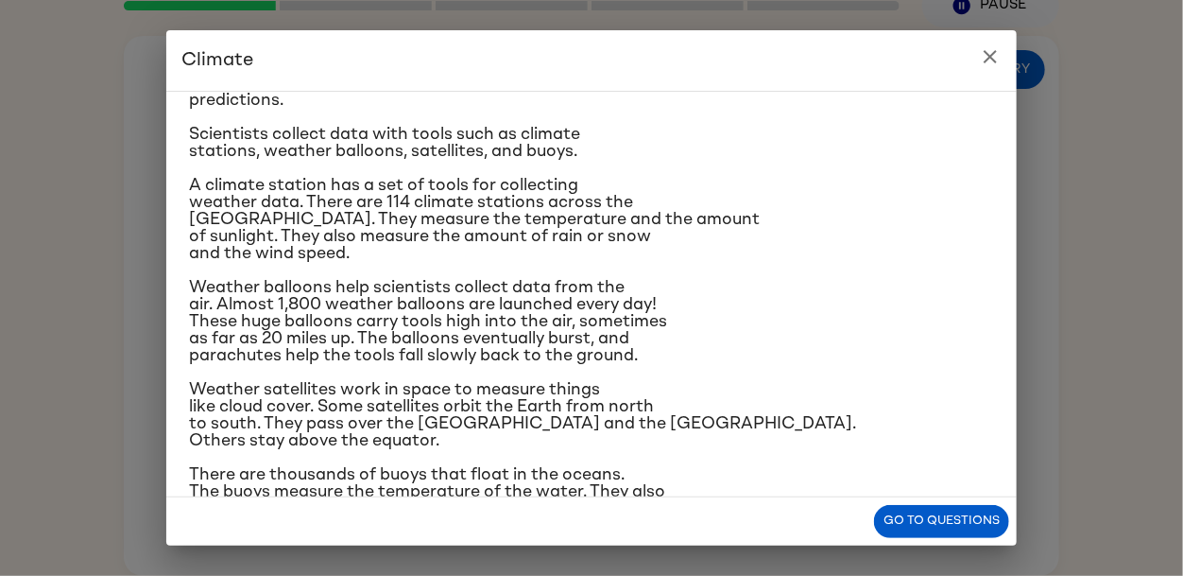
click at [981, 49] on icon "close" at bounding box center [990, 56] width 23 height 23
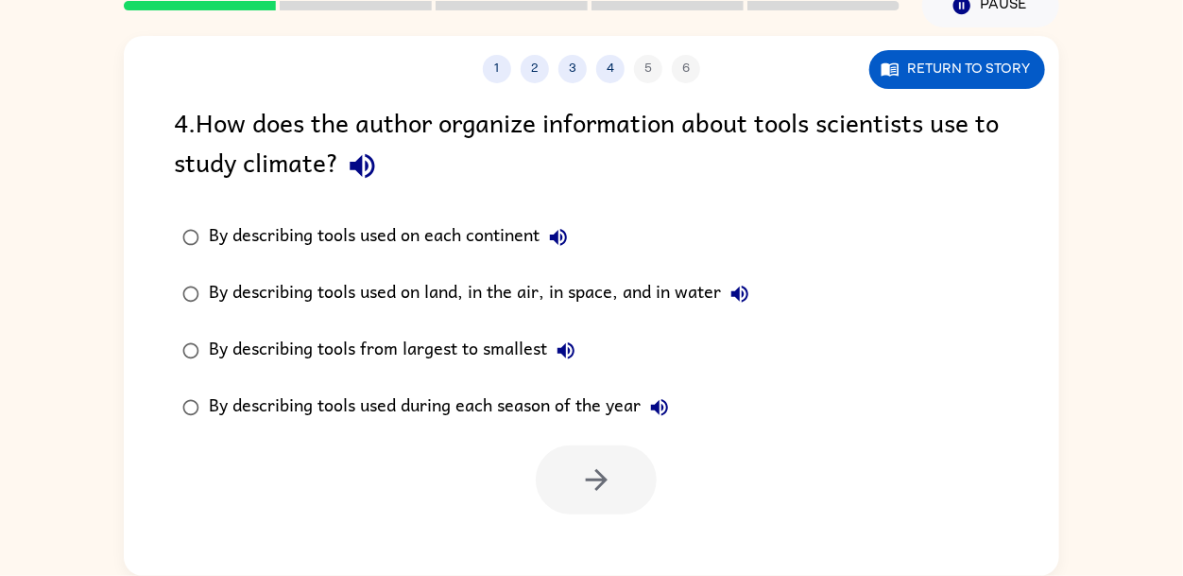
click at [570, 344] on icon "button" at bounding box center [566, 350] width 23 height 23
click at [676, 416] on button "By describing tools used during each season of the year" at bounding box center [660, 407] width 38 height 38
click at [757, 292] on button "By describing tools used on land, in the air, in space, and in water" at bounding box center [740, 294] width 38 height 38
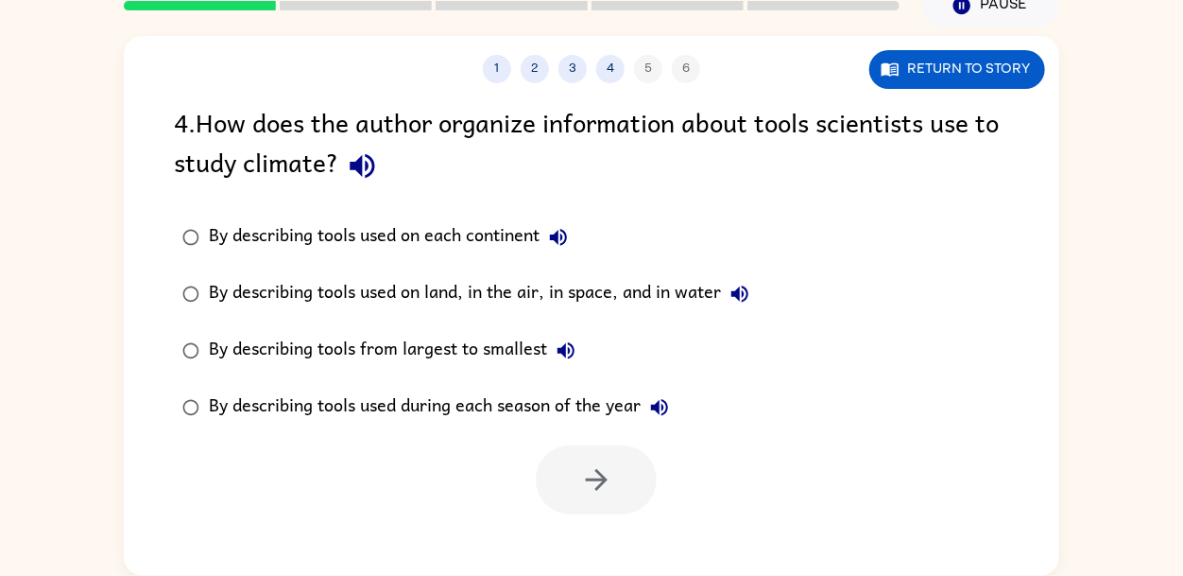
click at [597, 301] on div "By describing tools used on land, in the air, in space, and in water" at bounding box center [484, 294] width 550 height 38
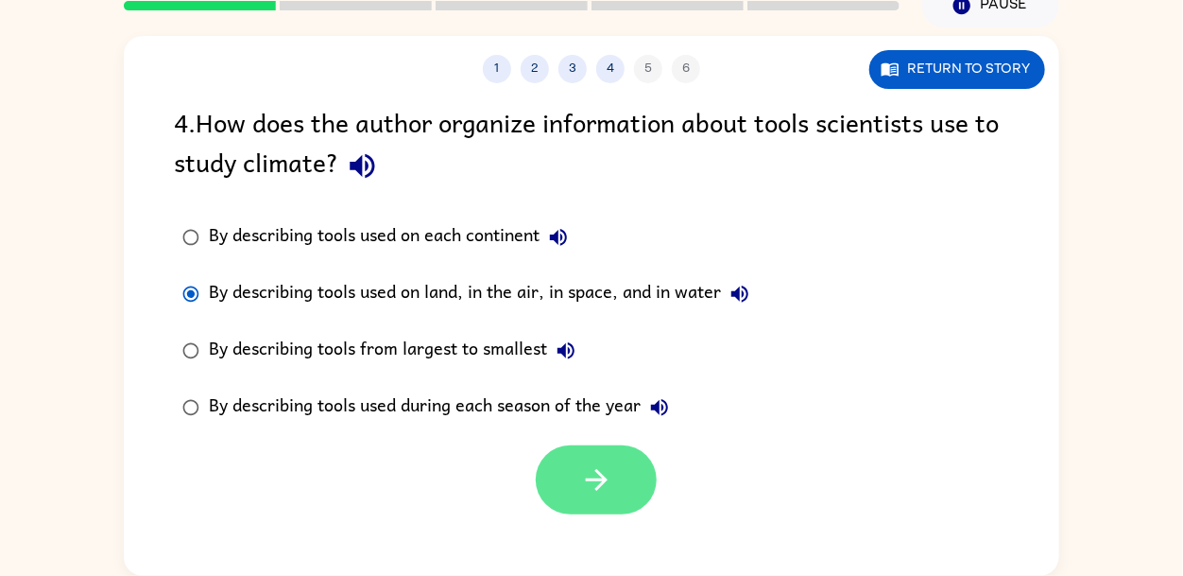
click at [597, 503] on button "button" at bounding box center [596, 479] width 121 height 69
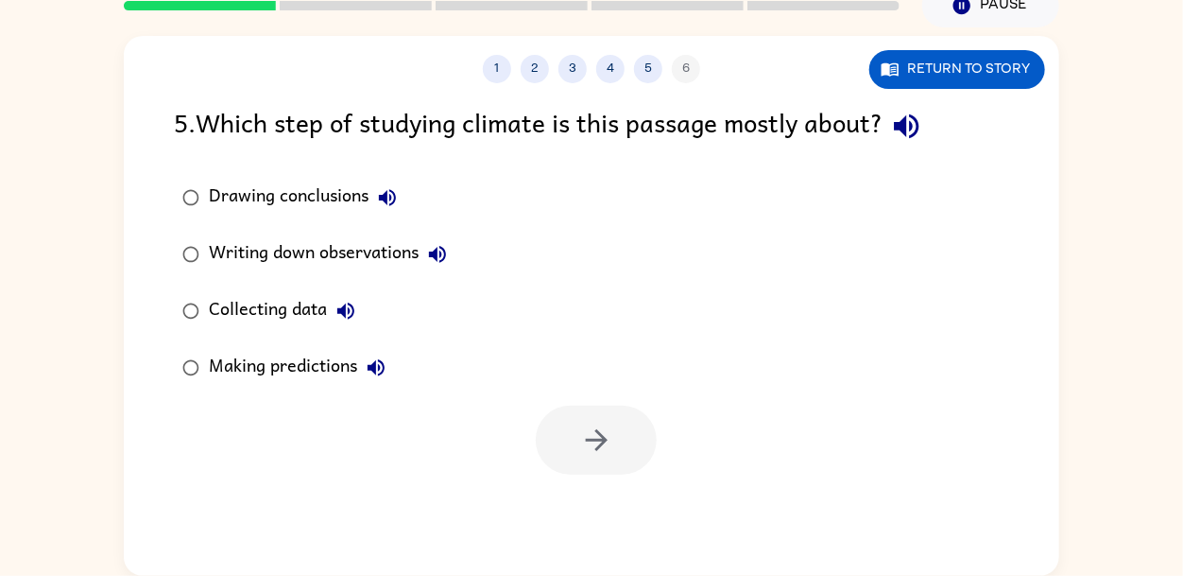
click at [908, 135] on icon "button" at bounding box center [906, 126] width 33 height 33
click at [360, 257] on div "Writing down observations" at bounding box center [333, 254] width 248 height 38
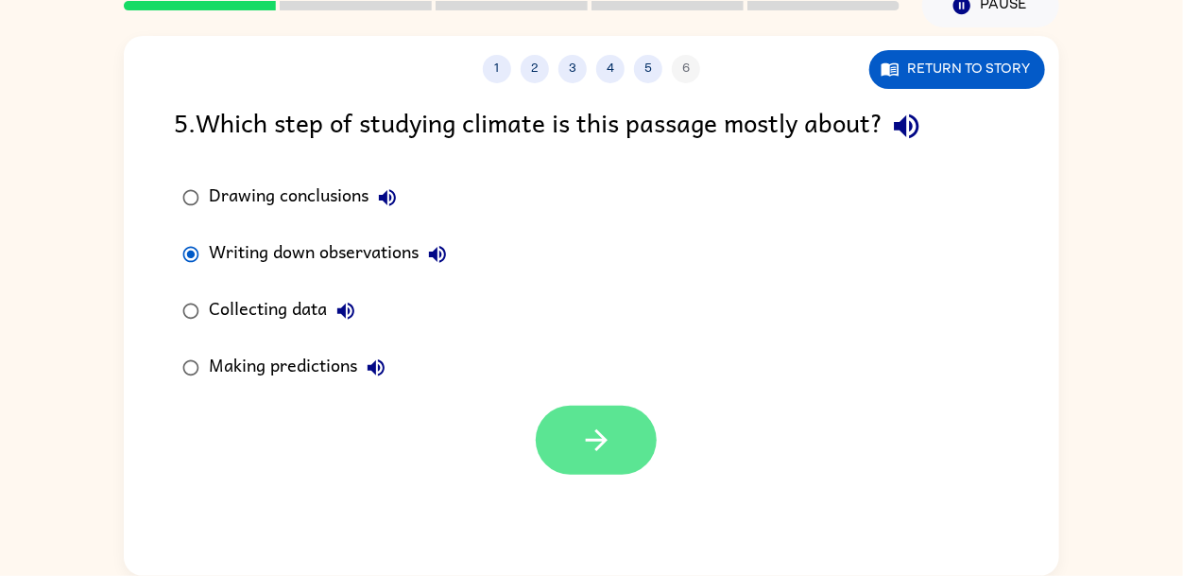
click at [579, 469] on button "button" at bounding box center [596, 439] width 121 height 69
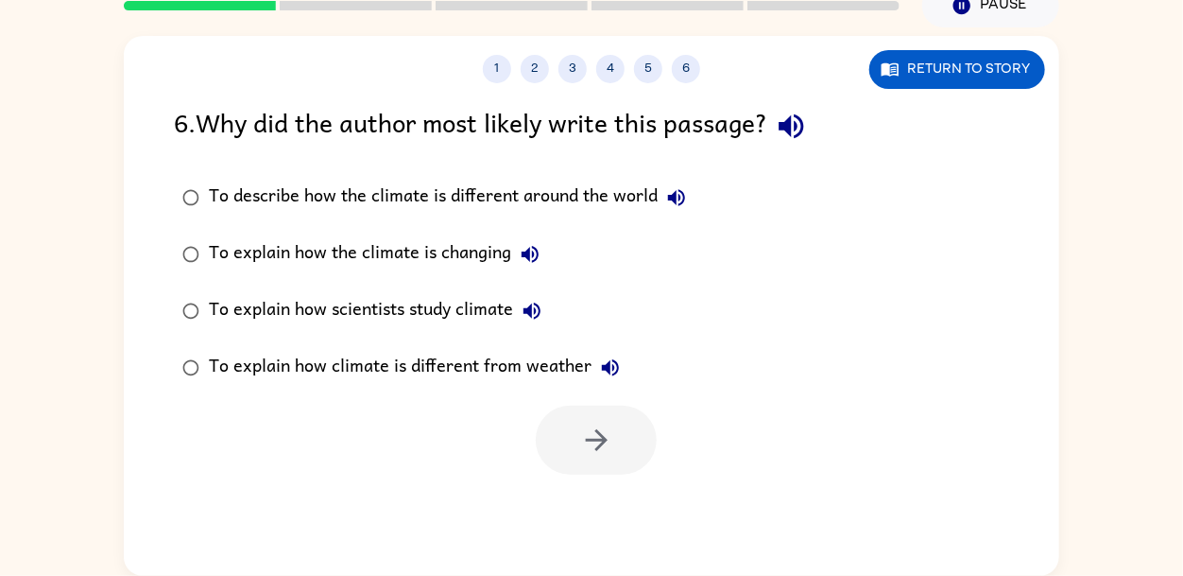
click at [800, 127] on icon "button" at bounding box center [791, 126] width 33 height 33
click at [685, 197] on icon "button" at bounding box center [676, 197] width 23 height 23
click at [543, 246] on button "To explain how the climate is changing" at bounding box center [530, 254] width 38 height 38
click at [537, 305] on icon "button" at bounding box center [532, 311] width 23 height 23
click at [617, 365] on icon "button" at bounding box center [610, 367] width 23 height 23
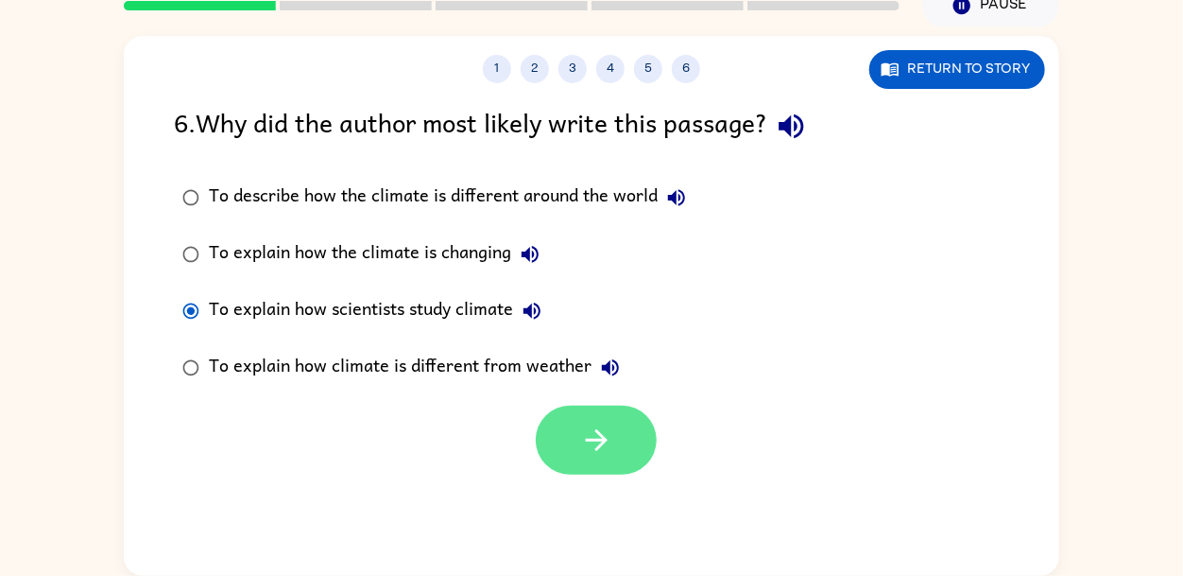
click at [583, 448] on icon "button" at bounding box center [596, 439] width 33 height 33
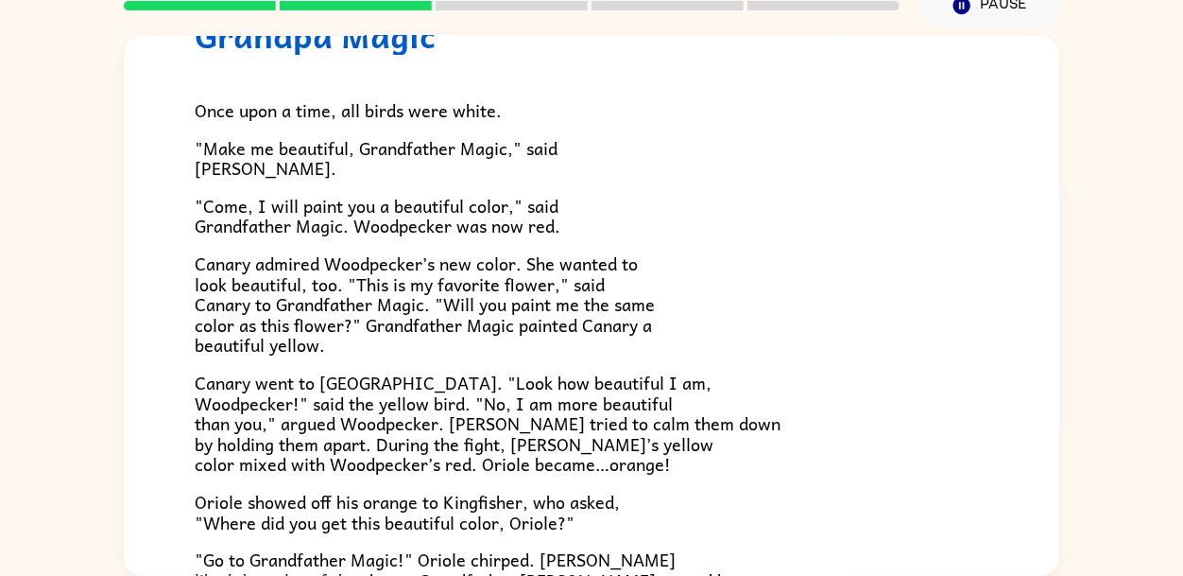
scroll to position [487, 0]
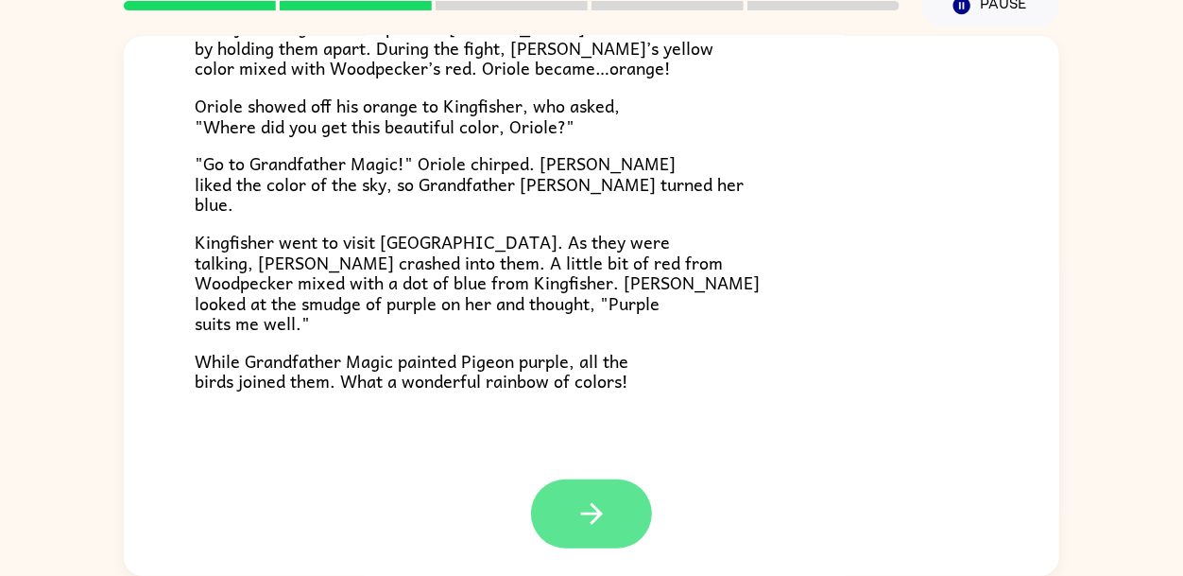
click at [609, 525] on button "button" at bounding box center [591, 513] width 121 height 69
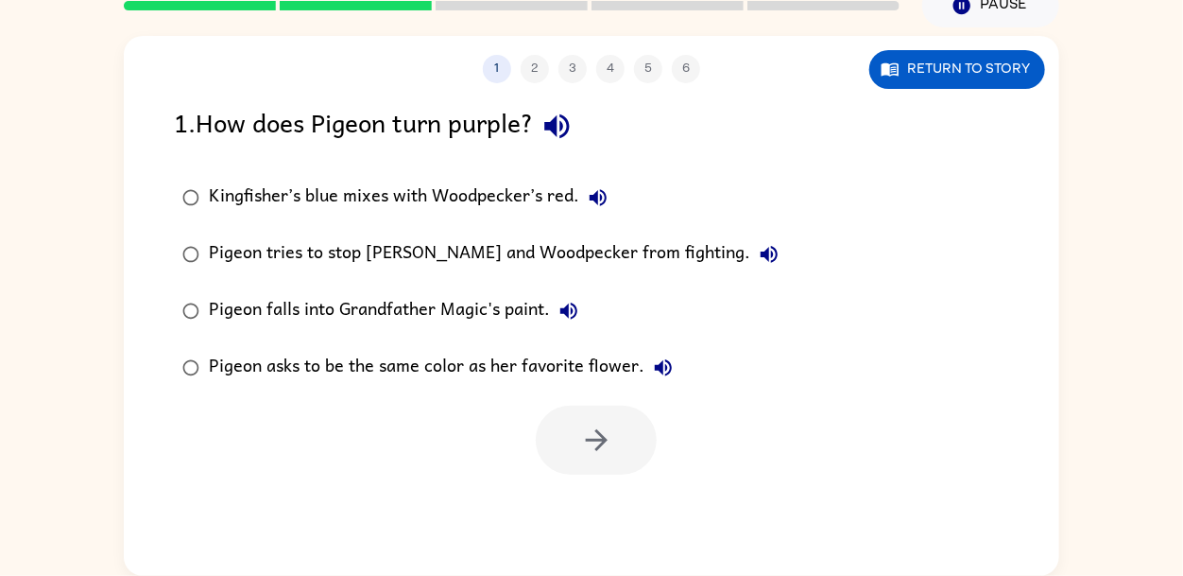
scroll to position [0, 0]
click at [956, 80] on button "Return to story" at bounding box center [957, 69] width 176 height 39
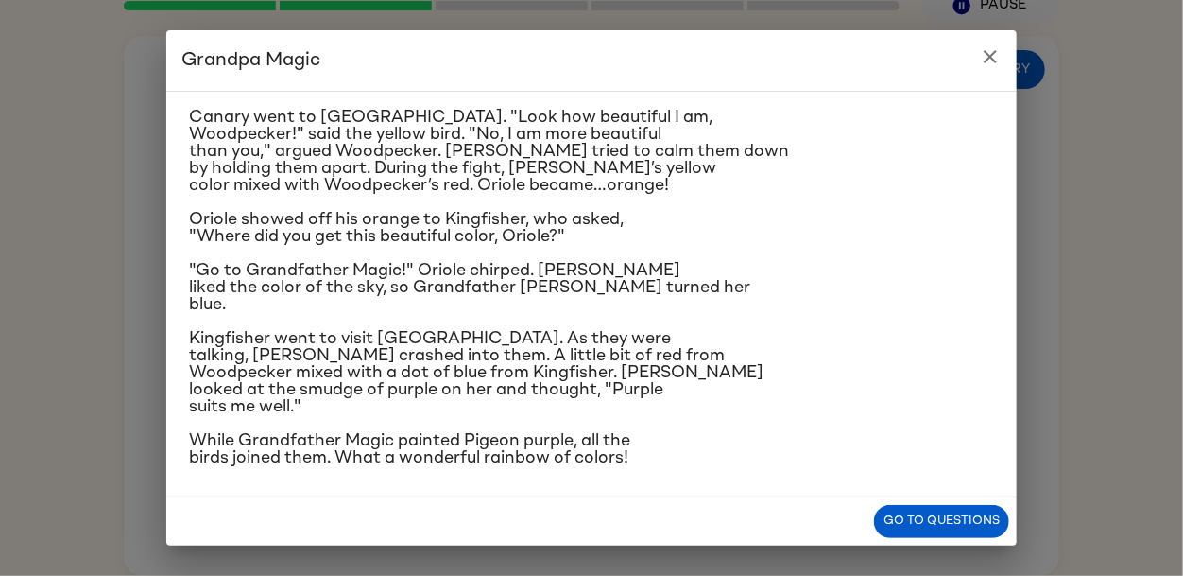
scroll to position [284, 0]
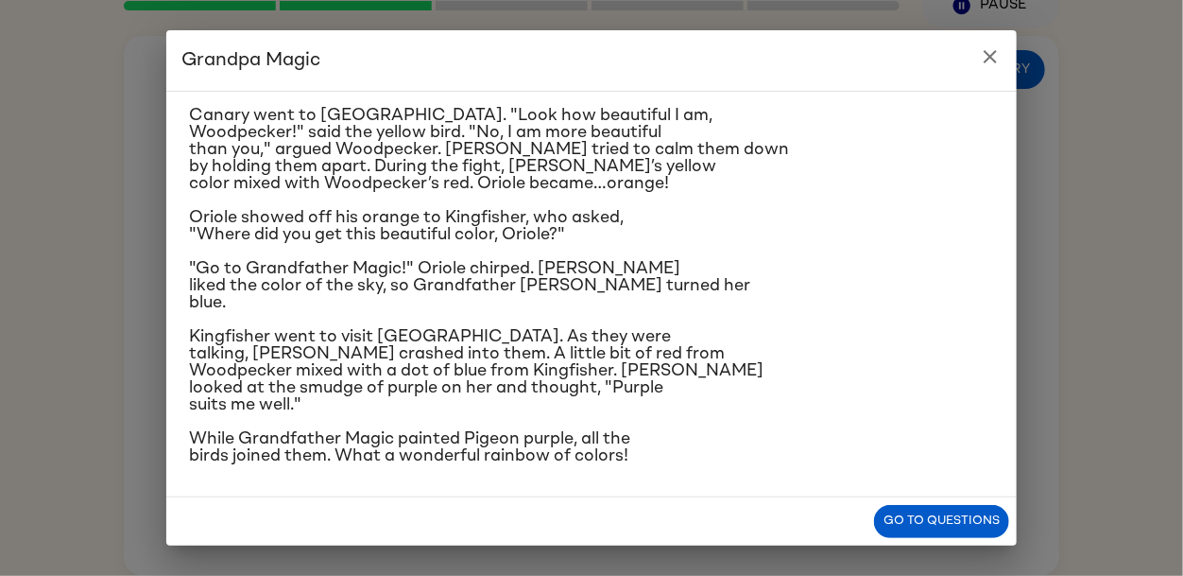
click at [989, 54] on icon "close" at bounding box center [990, 56] width 13 height 13
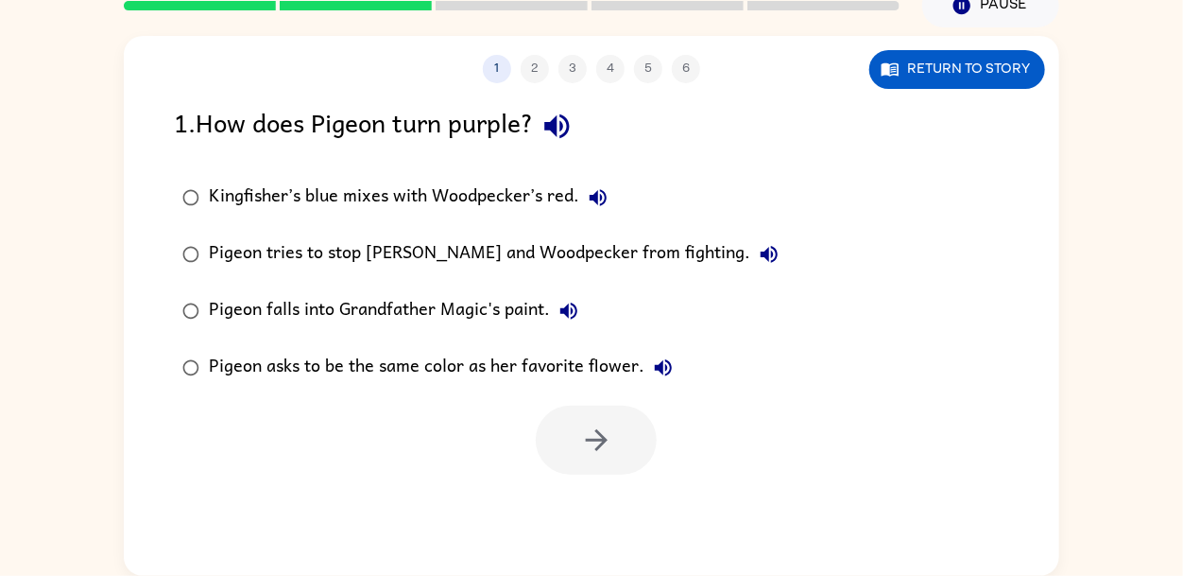
click at [452, 301] on div "Pigeon falls into Grandfather Magic's paint." at bounding box center [398, 311] width 379 height 38
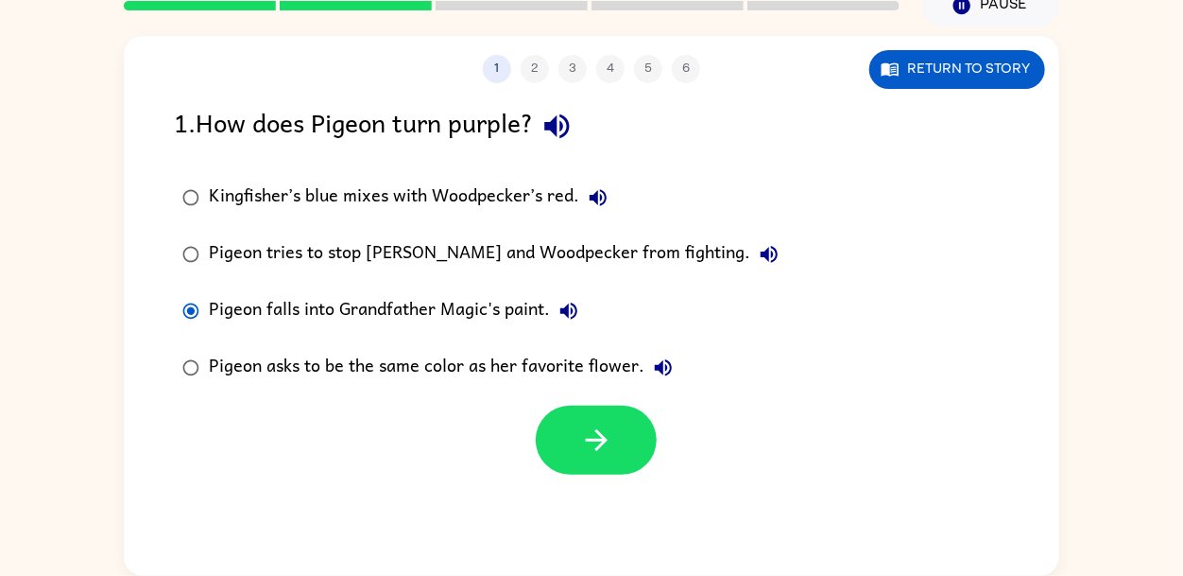
click at [566, 307] on icon "button" at bounding box center [568, 310] width 17 height 17
click at [911, 85] on button "Return to story" at bounding box center [957, 69] width 176 height 39
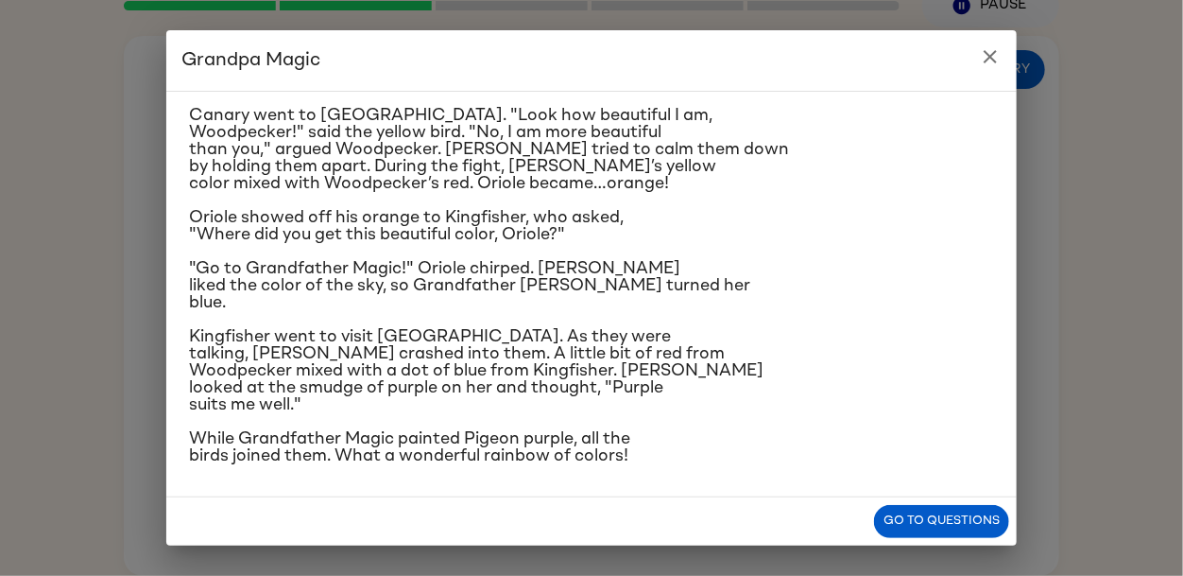
click at [998, 60] on icon "close" at bounding box center [990, 56] width 23 height 23
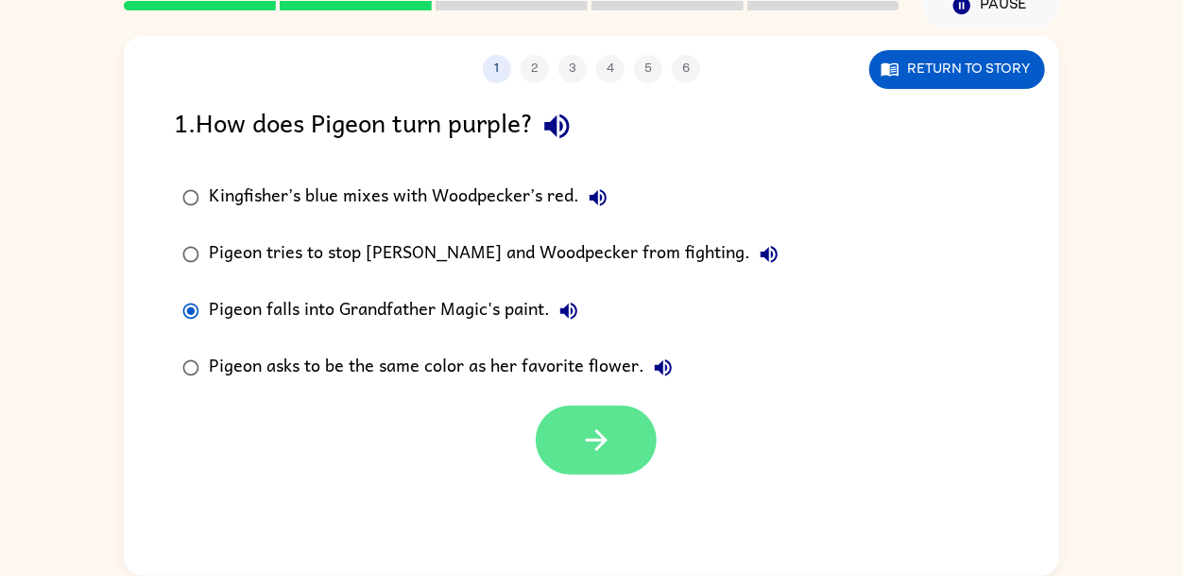
click at [599, 455] on icon "button" at bounding box center [596, 439] width 33 height 33
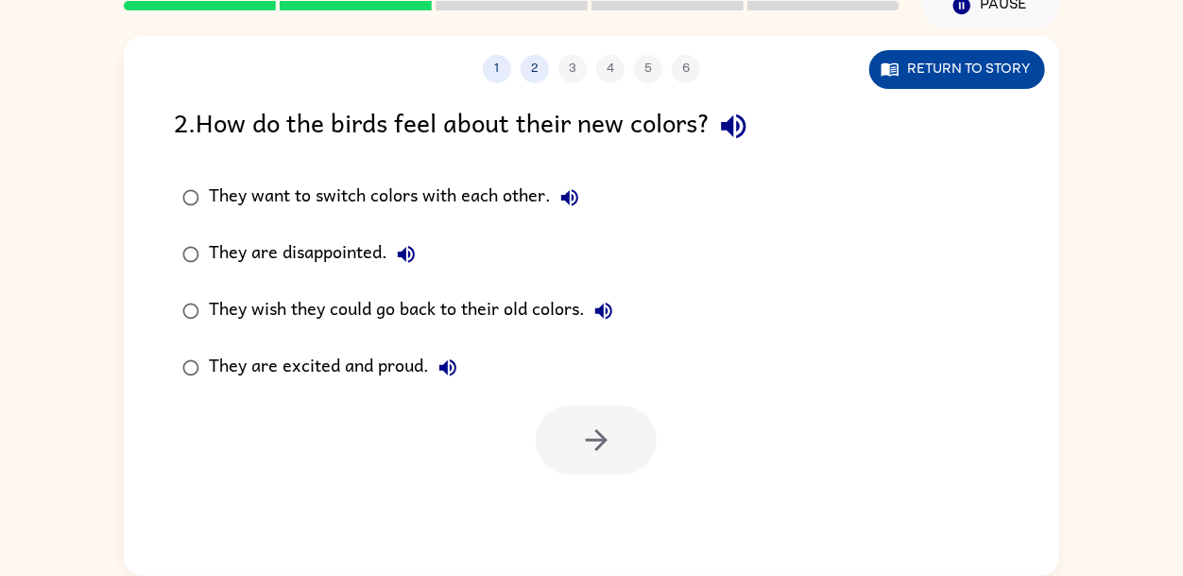
click at [933, 72] on button "Return to story" at bounding box center [957, 69] width 176 height 39
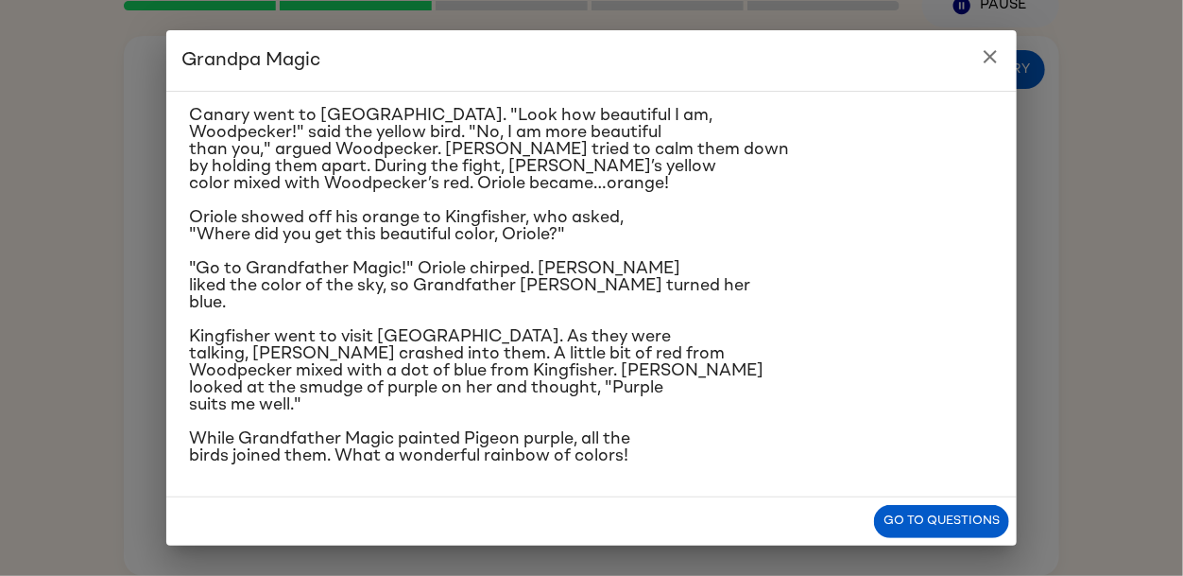
scroll to position [279, 0]
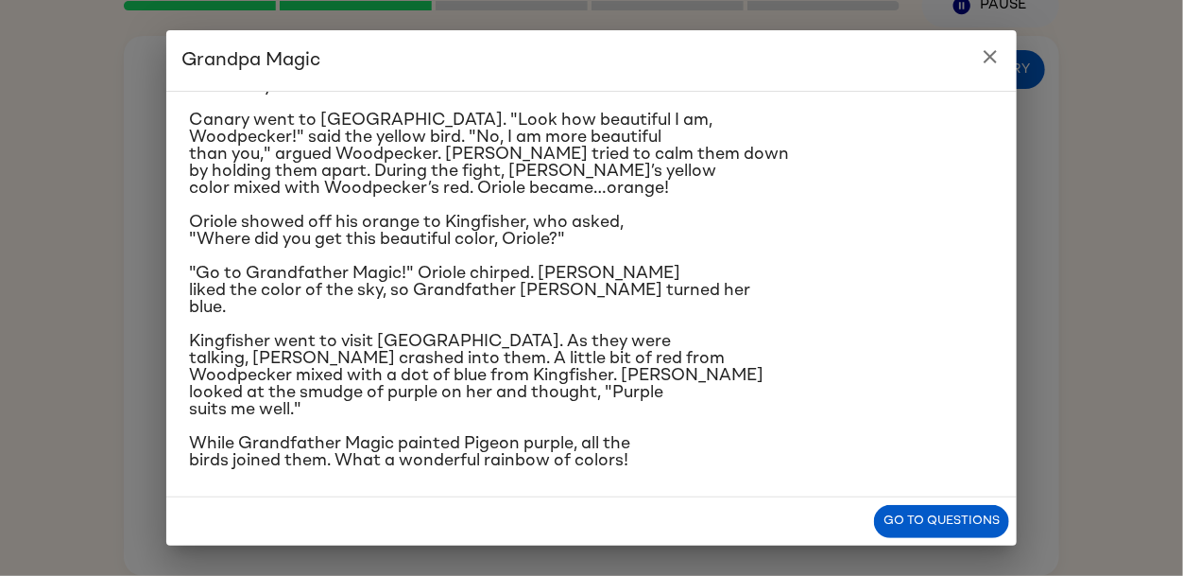
click at [990, 43] on button "close" at bounding box center [991, 57] width 38 height 38
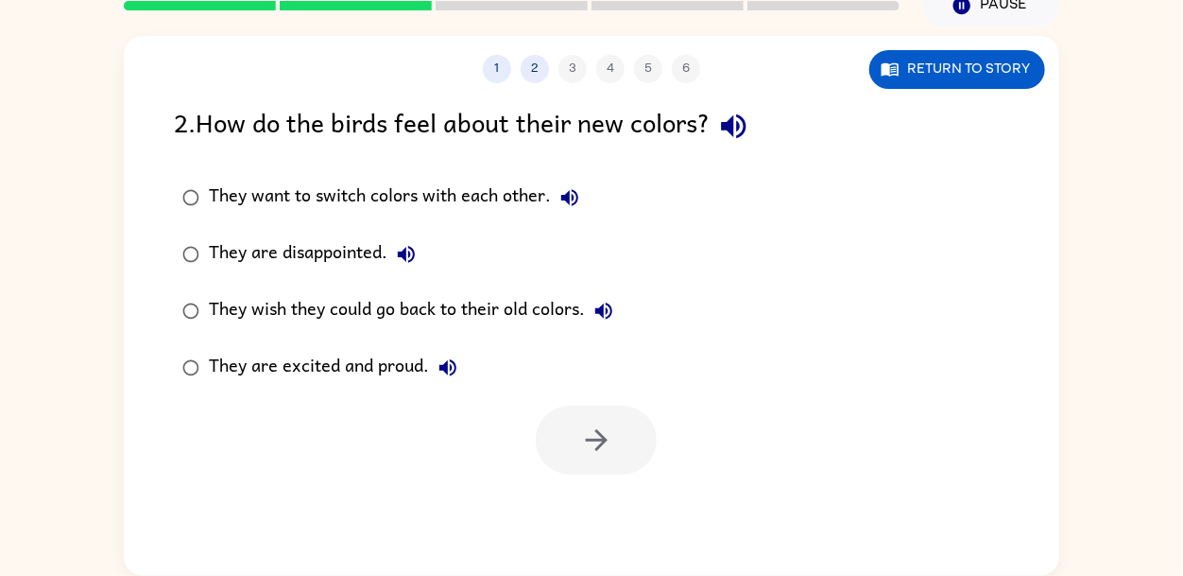
click at [447, 374] on icon "button" at bounding box center [448, 367] width 23 height 23
click at [606, 317] on icon "button" at bounding box center [604, 311] width 23 height 23
click at [398, 262] on icon "button" at bounding box center [406, 254] width 23 height 23
click at [571, 195] on icon "button" at bounding box center [570, 197] width 23 height 23
click at [258, 376] on div "They are excited and proud." at bounding box center [338, 368] width 258 height 38
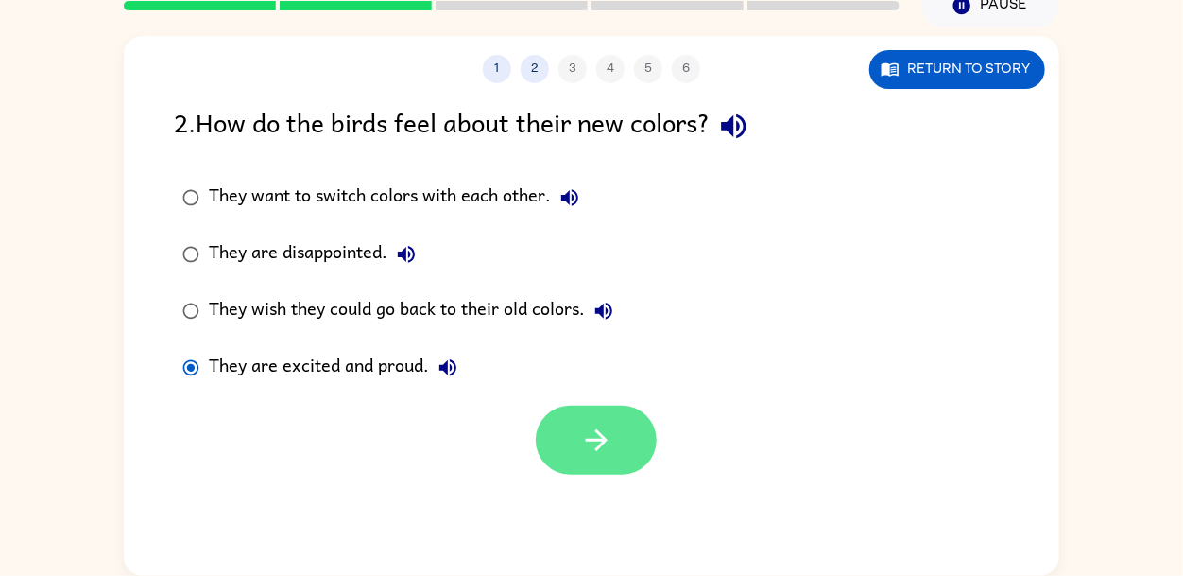
click at [585, 439] on icon "button" at bounding box center [596, 440] width 22 height 22
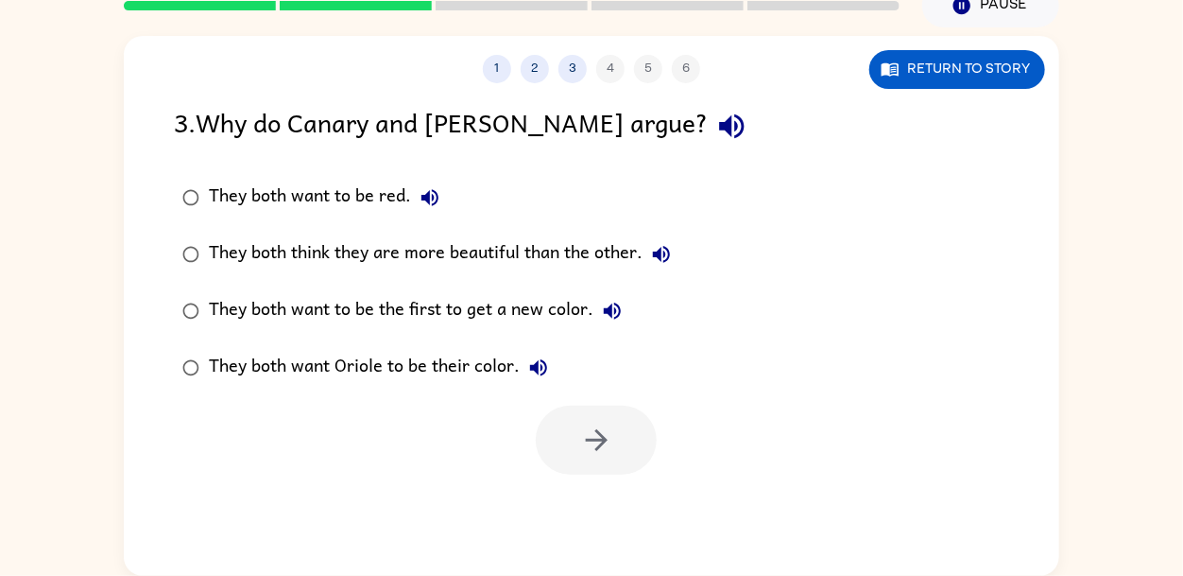
click at [708, 148] on button "button" at bounding box center [732, 126] width 48 height 48
click at [420, 198] on icon "button" at bounding box center [430, 197] width 23 height 23
click at [673, 250] on icon "button" at bounding box center [661, 254] width 23 height 23
click at [607, 316] on icon "button" at bounding box center [612, 311] width 23 height 23
click at [528, 360] on icon "button" at bounding box center [538, 367] width 23 height 23
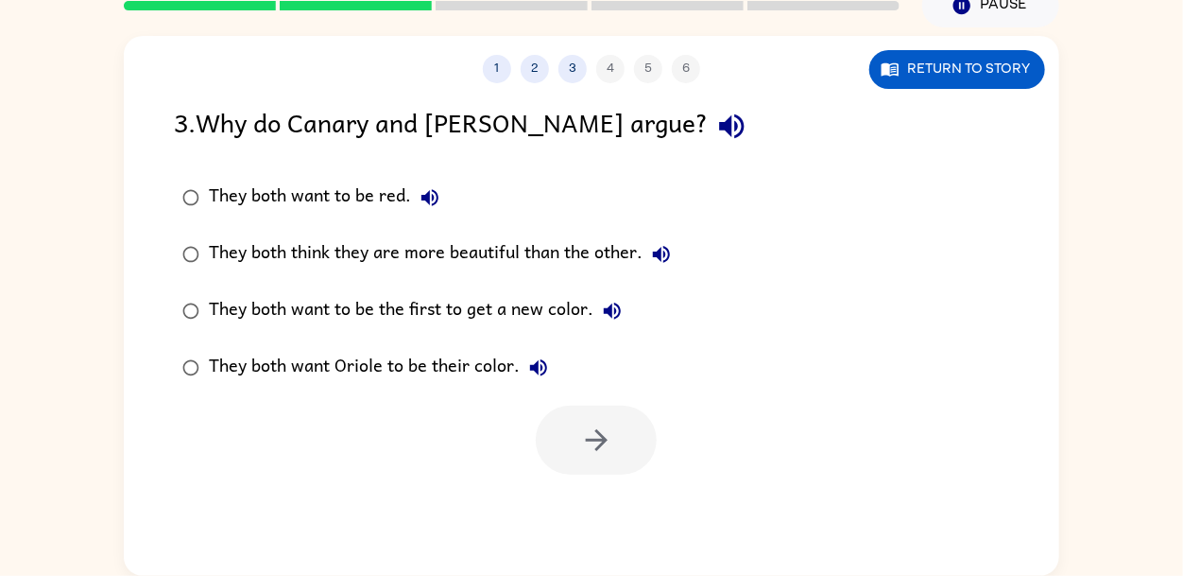
click at [260, 353] on div "They both want Oriole to be their color." at bounding box center [383, 368] width 349 height 38
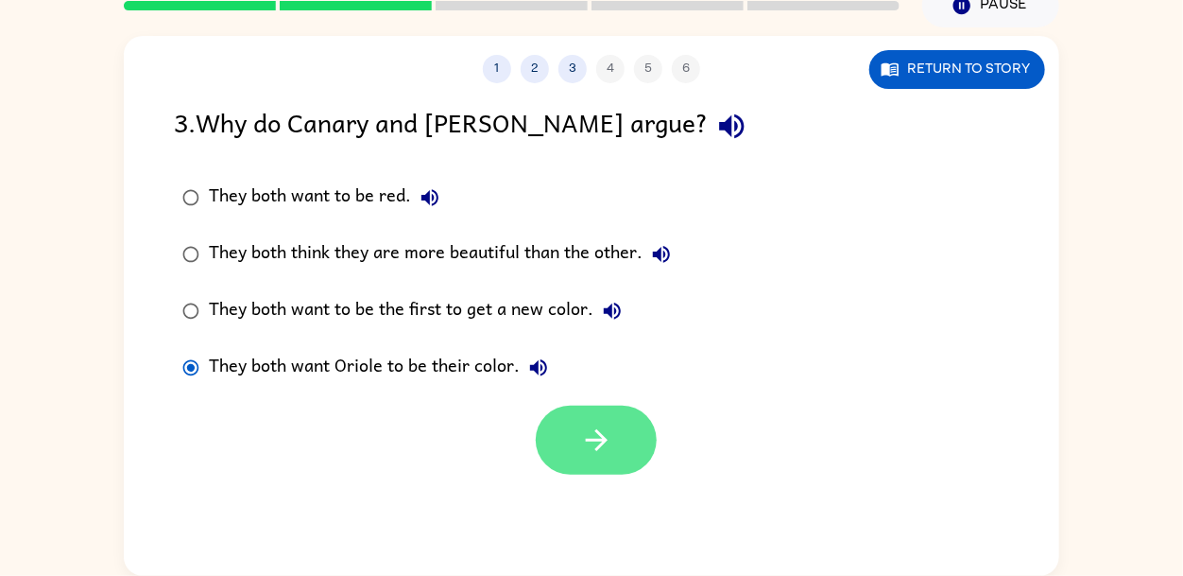
click at [595, 453] on icon "button" at bounding box center [596, 439] width 33 height 33
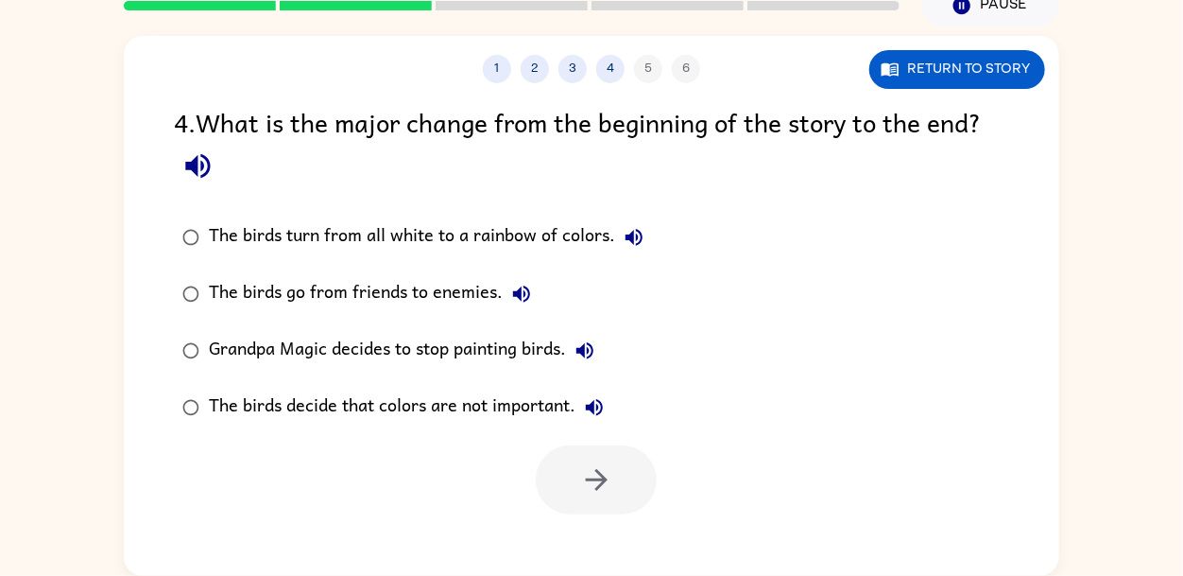
click at [188, 167] on icon "button" at bounding box center [197, 166] width 25 height 25
click at [634, 231] on icon "button" at bounding box center [634, 237] width 23 height 23
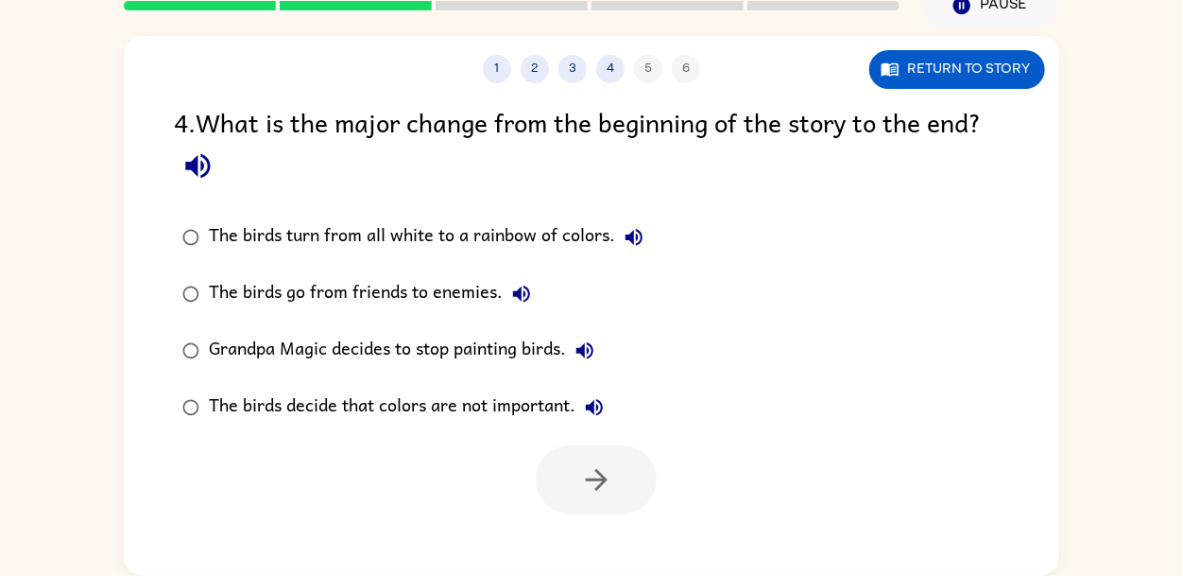
click at [511, 294] on icon "button" at bounding box center [521, 294] width 23 height 23
click at [596, 369] on div "Grandpa Magic decides to stop painting birds." at bounding box center [406, 351] width 395 height 38
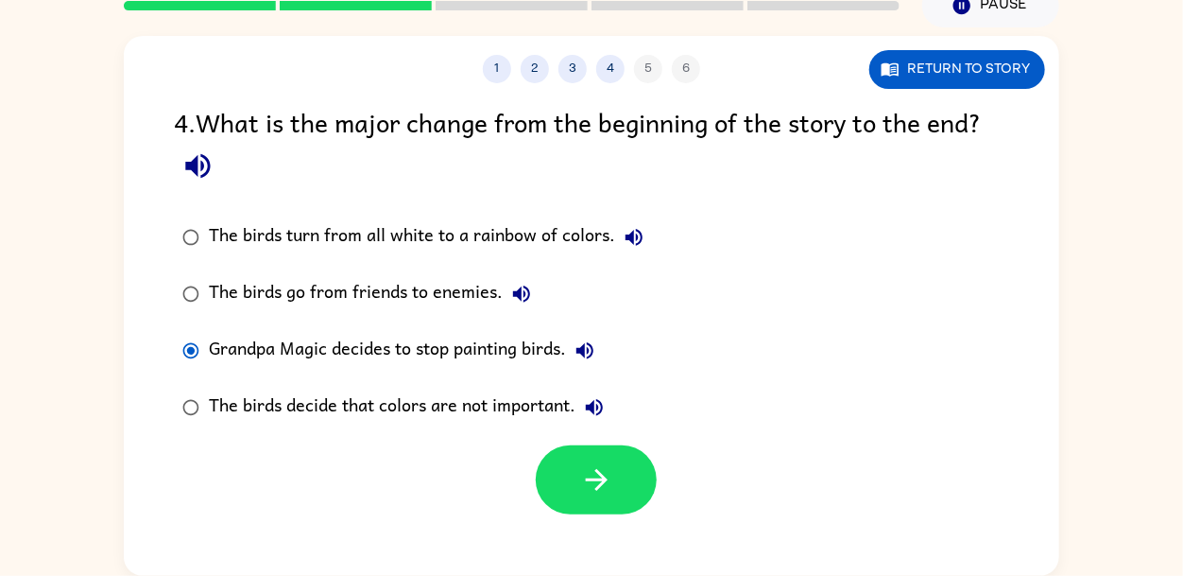
click at [593, 348] on icon "button" at bounding box center [584, 350] width 17 height 17
click at [594, 399] on icon "button" at bounding box center [594, 407] width 23 height 23
click at [569, 223] on div "The birds turn from all white to a rainbow of colors." at bounding box center [431, 237] width 444 height 38
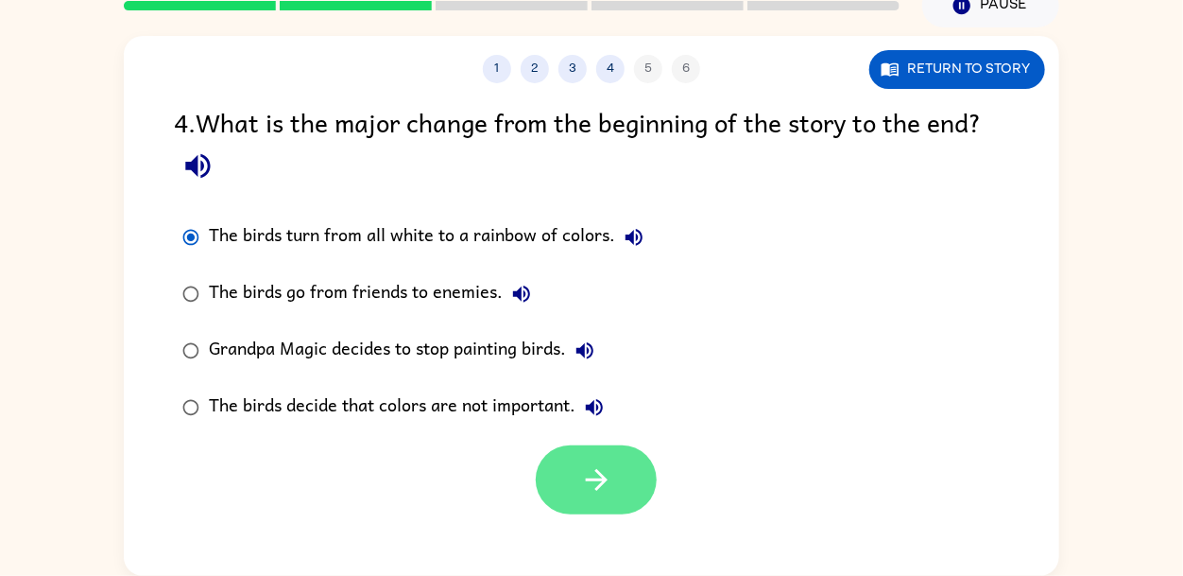
click at [591, 507] on button "button" at bounding box center [596, 479] width 121 height 69
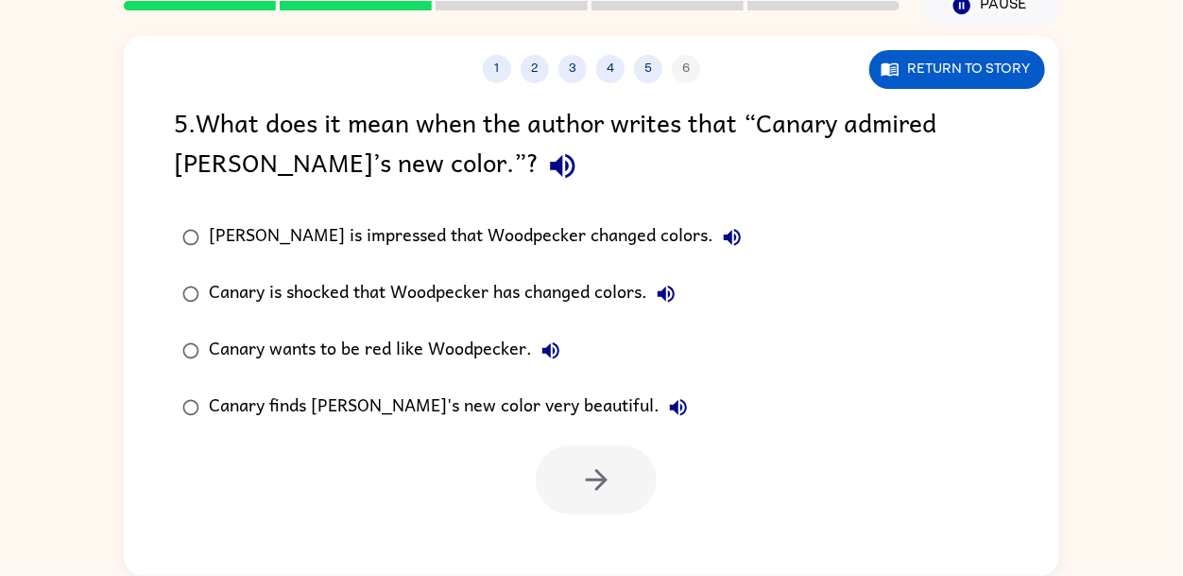
click at [610, 490] on div at bounding box center [596, 479] width 121 height 69
click at [606, 491] on div at bounding box center [596, 479] width 121 height 69
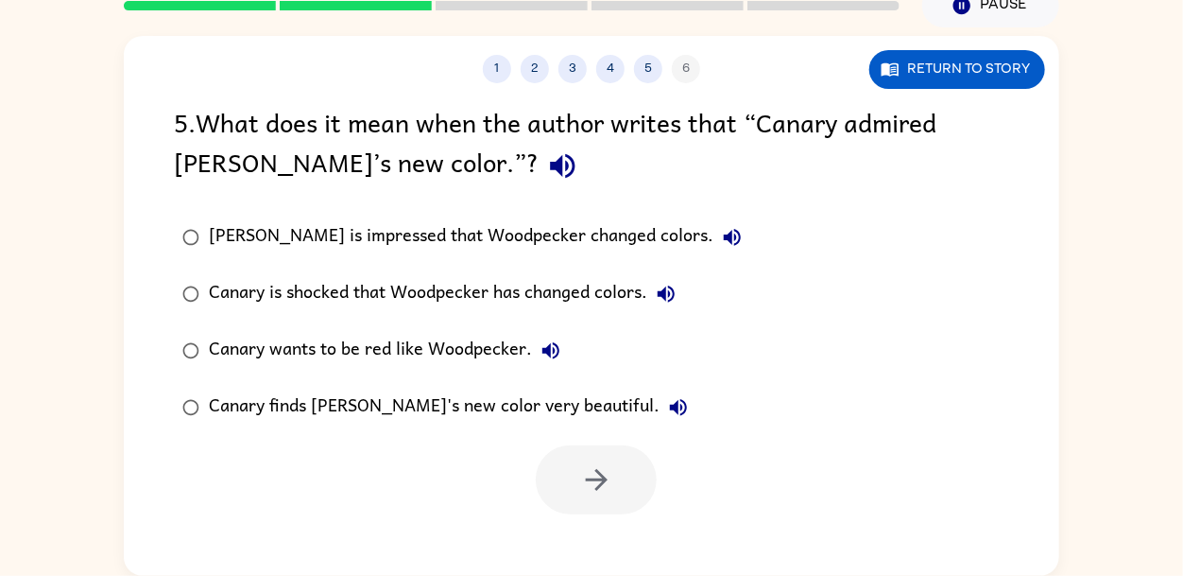
click at [504, 220] on div "[PERSON_NAME] is impressed that Woodpecker changed colors." at bounding box center [480, 237] width 542 height 38
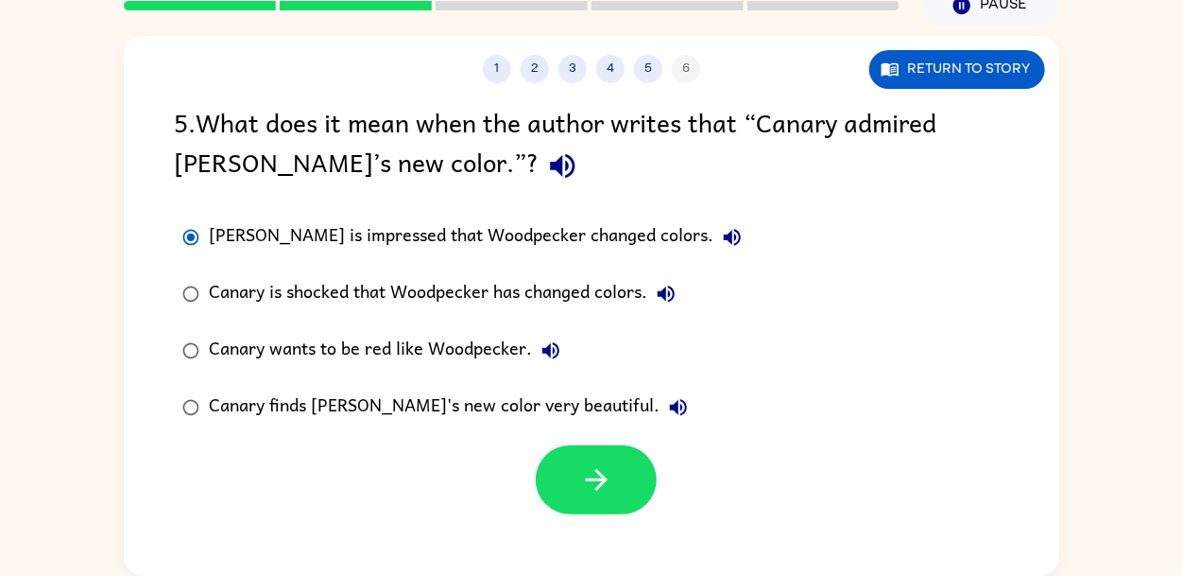
click at [511, 234] on div "[PERSON_NAME] is impressed that Woodpecker changed colors." at bounding box center [480, 237] width 542 height 38
click at [539, 184] on button "button" at bounding box center [563, 166] width 48 height 48
click at [483, 294] on div "Canary is shocked that Woodpecker has changed colors." at bounding box center [447, 294] width 476 height 38
click at [453, 348] on div "Canary wants to be red like Woodpecker." at bounding box center [389, 351] width 361 height 38
click at [421, 412] on div "Canary finds [PERSON_NAME]'s new color very beautiful." at bounding box center [453, 407] width 489 height 38
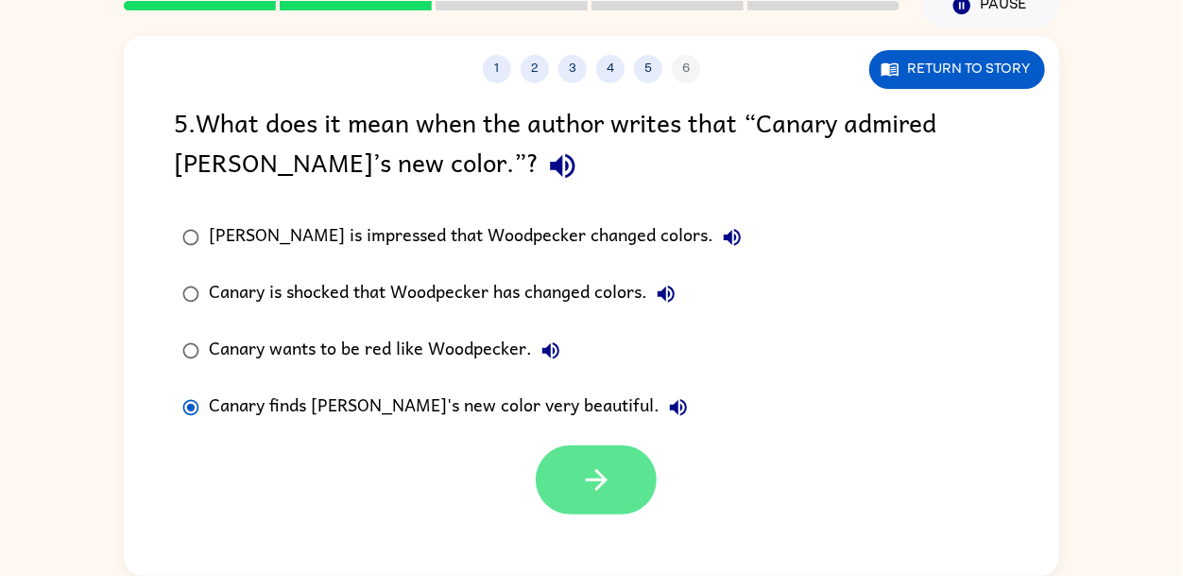
click at [577, 476] on button "button" at bounding box center [596, 479] width 121 height 69
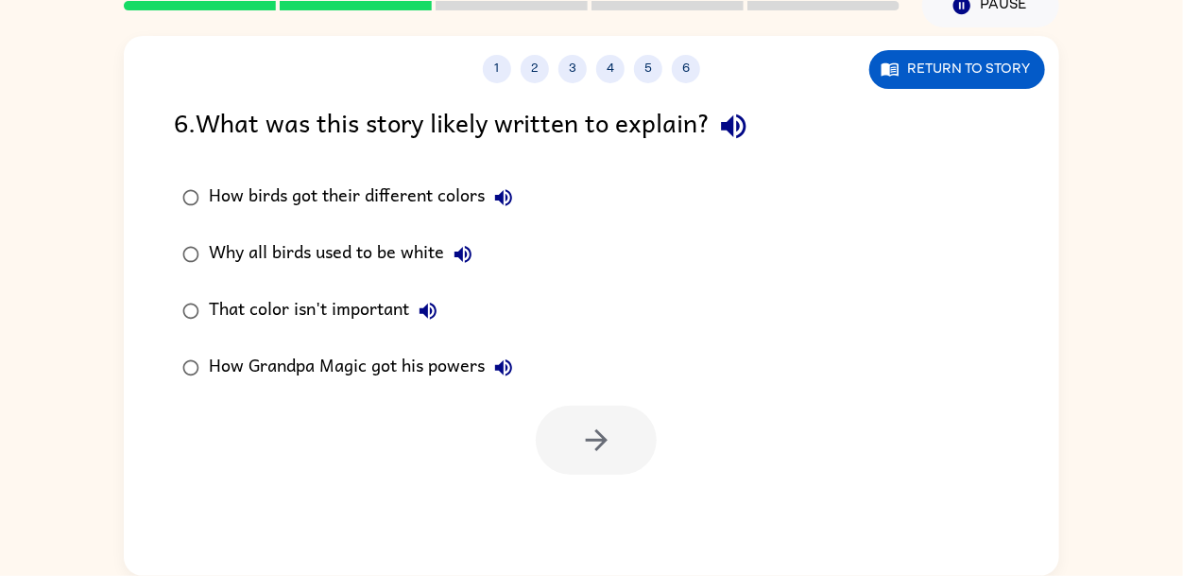
click at [414, 197] on div "How birds got their different colors" at bounding box center [366, 198] width 314 height 38
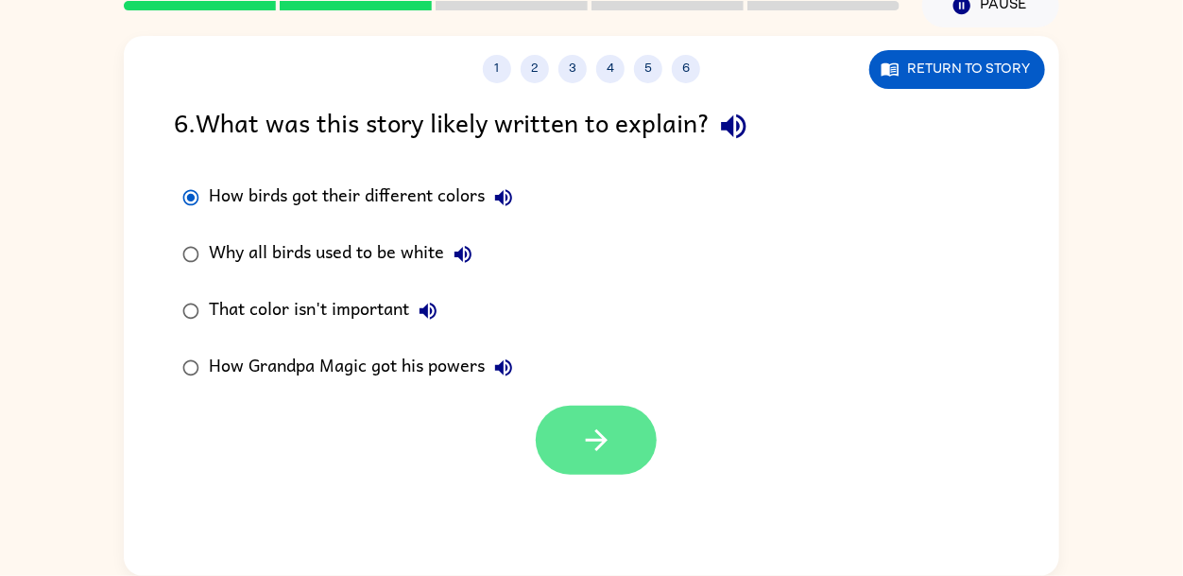
click at [576, 446] on button "button" at bounding box center [596, 439] width 121 height 69
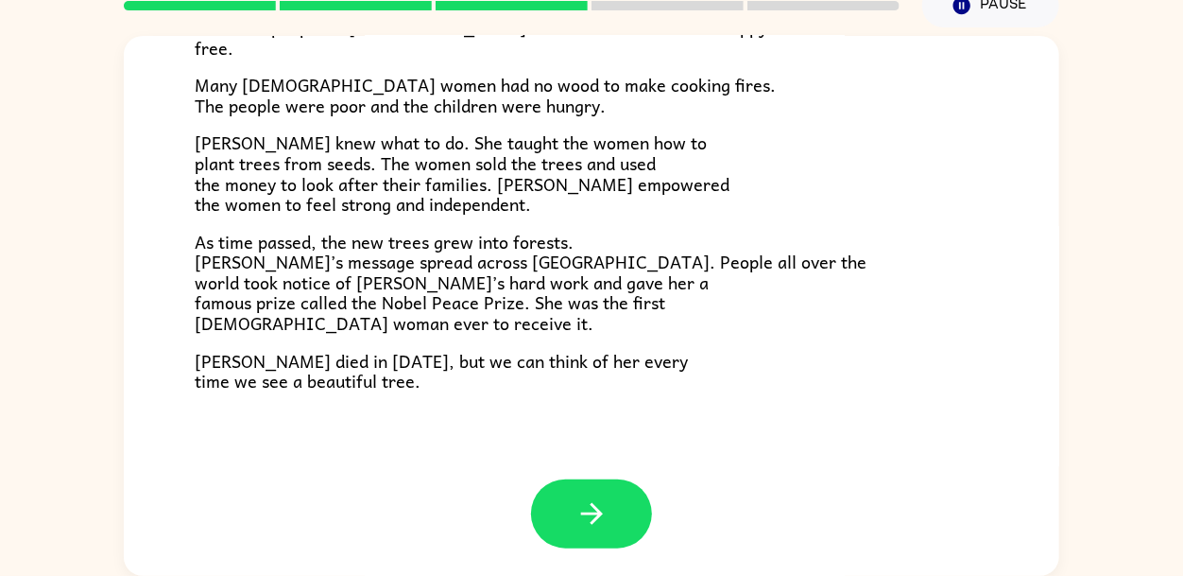
scroll to position [88, 0]
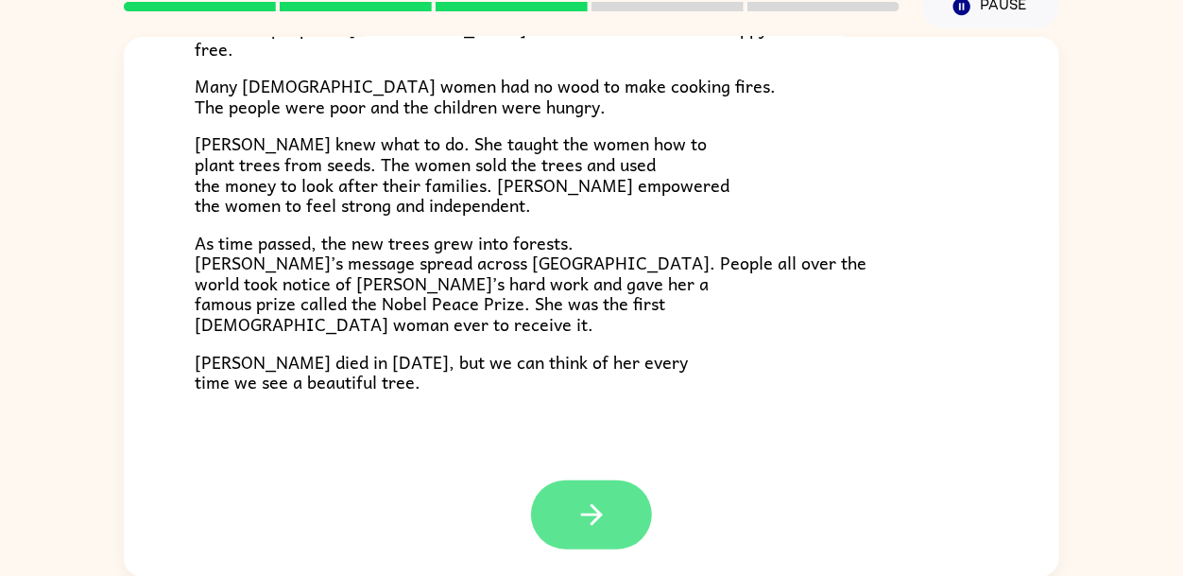
click at [587, 516] on icon "button" at bounding box center [592, 514] width 33 height 33
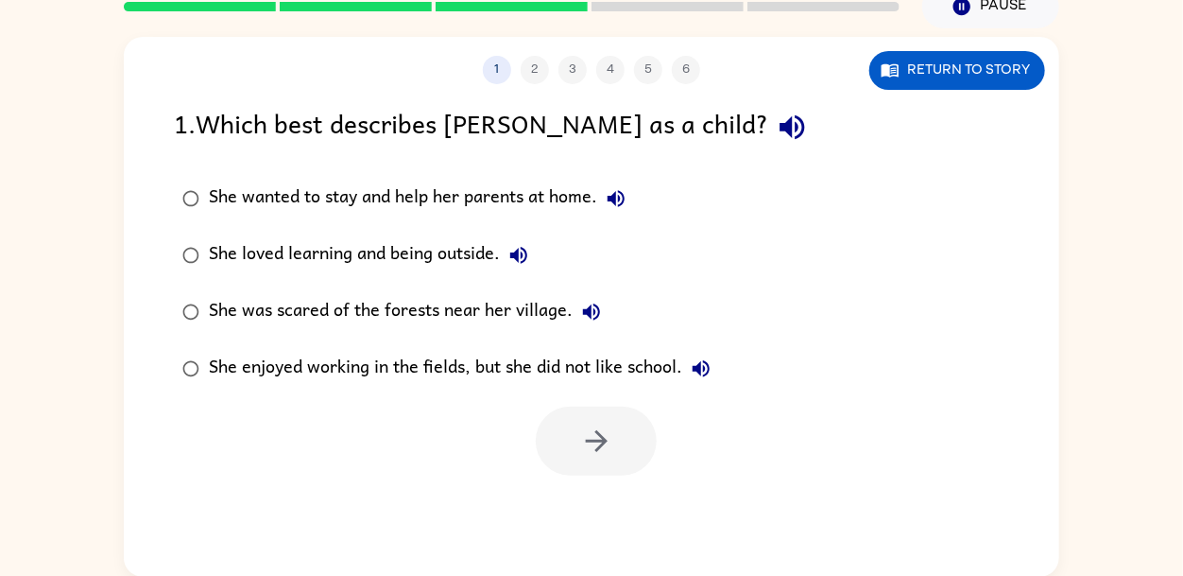
click at [780, 131] on icon "button" at bounding box center [792, 127] width 25 height 25
click at [780, 128] on icon "button" at bounding box center [792, 127] width 25 height 25
click at [768, 103] on button "button" at bounding box center [792, 127] width 48 height 48
click at [621, 201] on icon "button" at bounding box center [616, 198] width 17 height 17
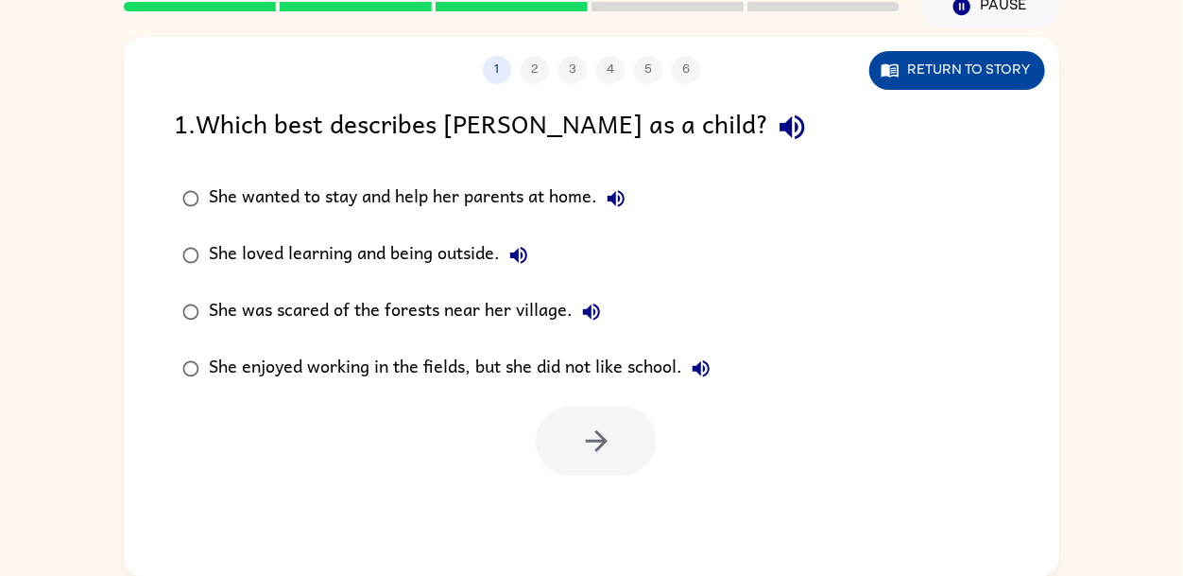
click at [977, 63] on button "Return to story" at bounding box center [957, 70] width 176 height 39
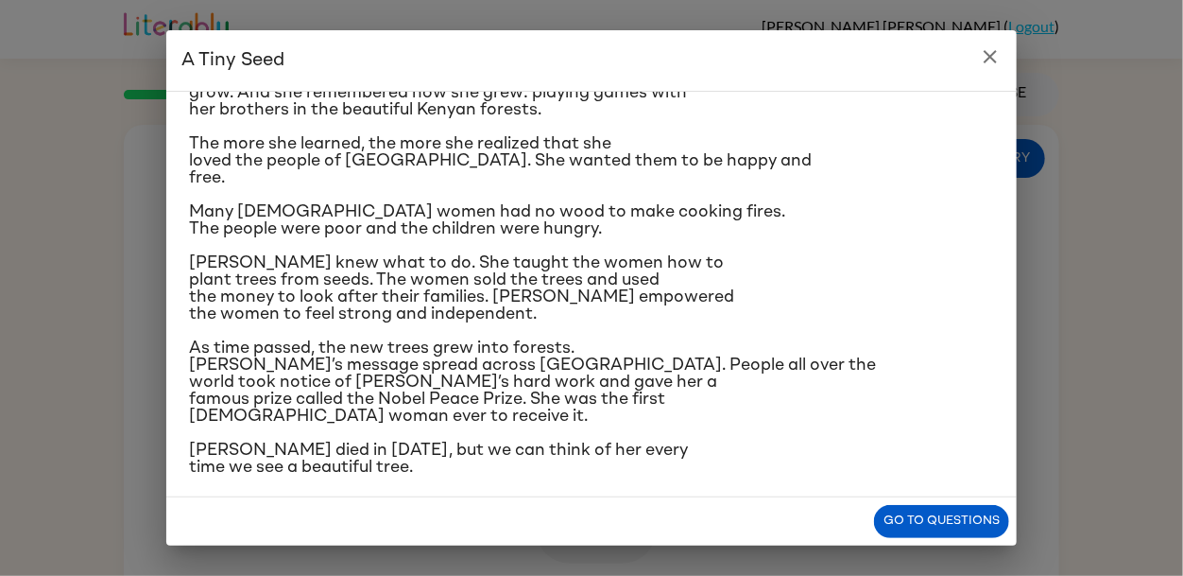
scroll to position [318, 0]
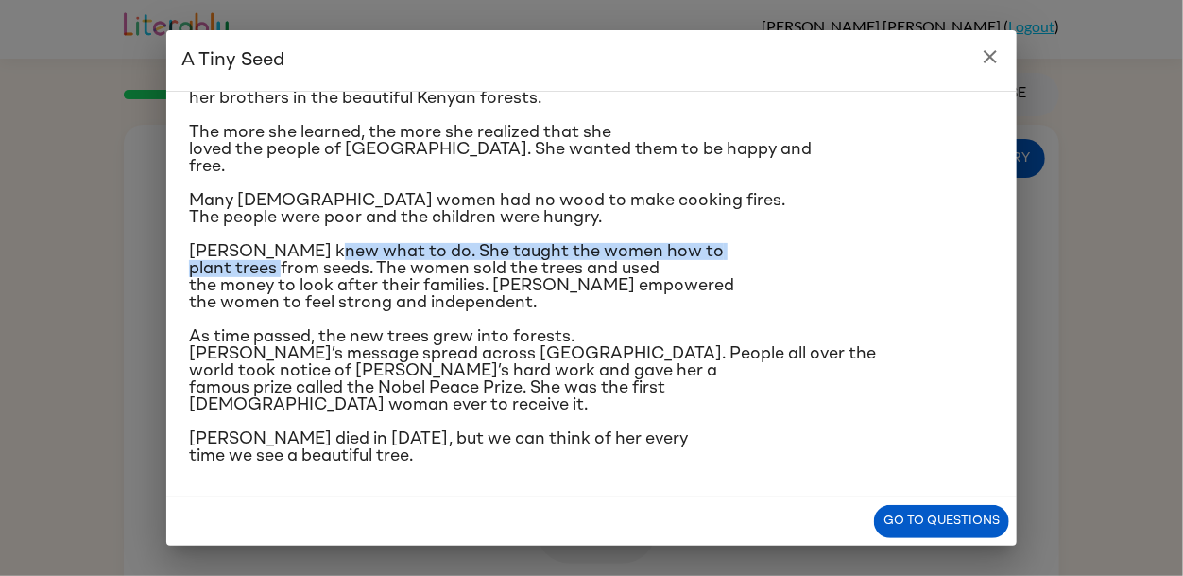
drag, startPoint x: 332, startPoint y: 249, endPoint x: 331, endPoint y: 267, distance: 18.0
click at [331, 267] on span "[PERSON_NAME] knew what to do. She taught the women how to plant trees from see…" at bounding box center [461, 277] width 545 height 68
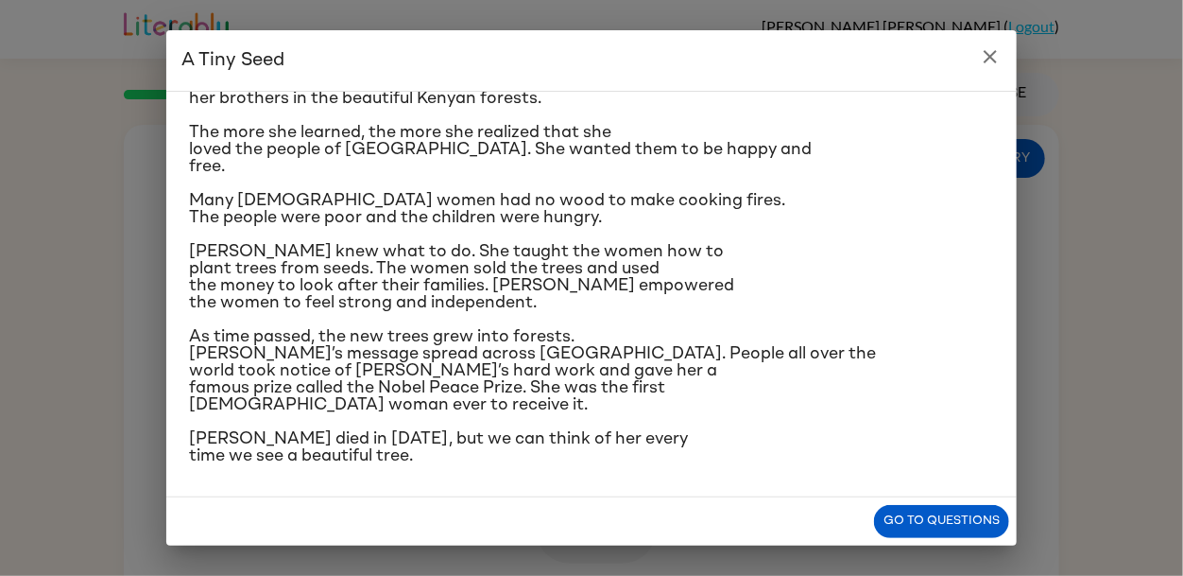
click at [380, 314] on div "In a village on the slopes of [GEOGRAPHIC_DATA] in [GEOGRAPHIC_DATA], a little …" at bounding box center [591, 126] width 805 height 675
drag, startPoint x: 291, startPoint y: 267, endPoint x: 391, endPoint y: 259, distance: 100.5
click at [391, 259] on span "[PERSON_NAME] knew what to do. She taught the women how to plant trees from see…" at bounding box center [461, 277] width 545 height 68
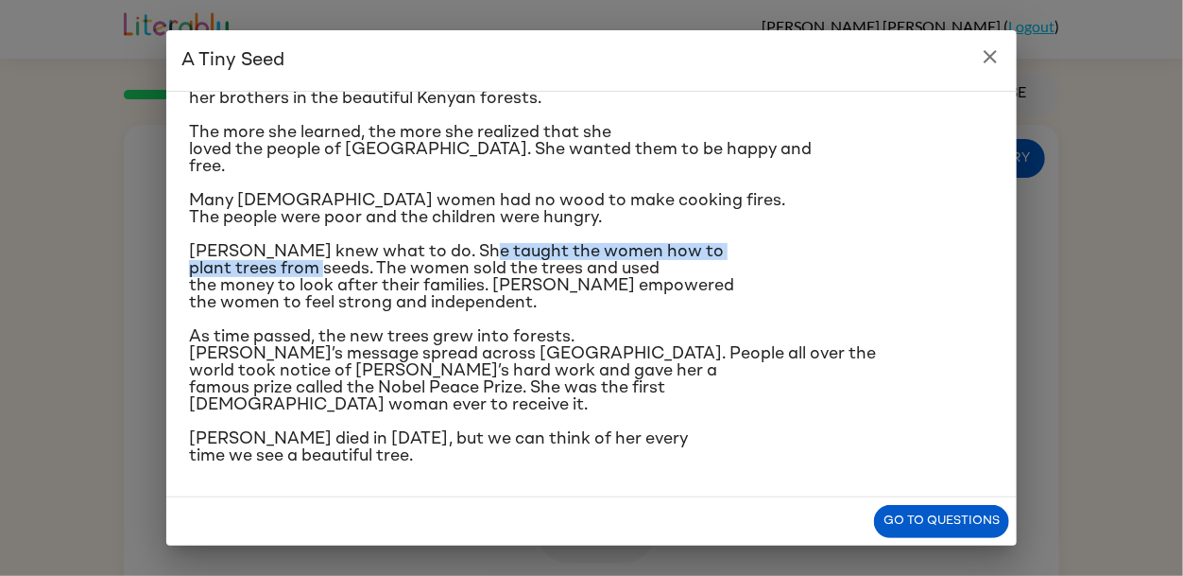
drag, startPoint x: 374, startPoint y: 262, endPoint x: 478, endPoint y: 260, distance: 104.0
click at [478, 260] on span "[PERSON_NAME] knew what to do. She taught the women how to plant trees from see…" at bounding box center [461, 277] width 545 height 68
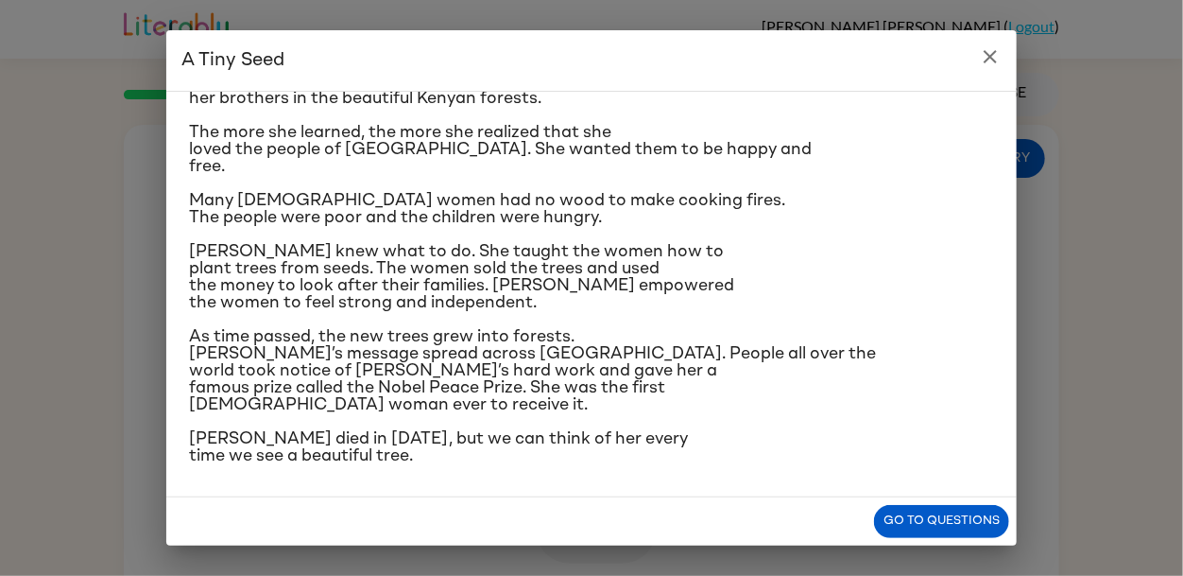
click at [690, 296] on p "[PERSON_NAME] knew what to do. She taught the women how to plant trees from see…" at bounding box center [591, 277] width 805 height 68
click at [656, 271] on span "[PERSON_NAME] knew what to do. She taught the women how to plant trees from see…" at bounding box center [461, 277] width 545 height 68
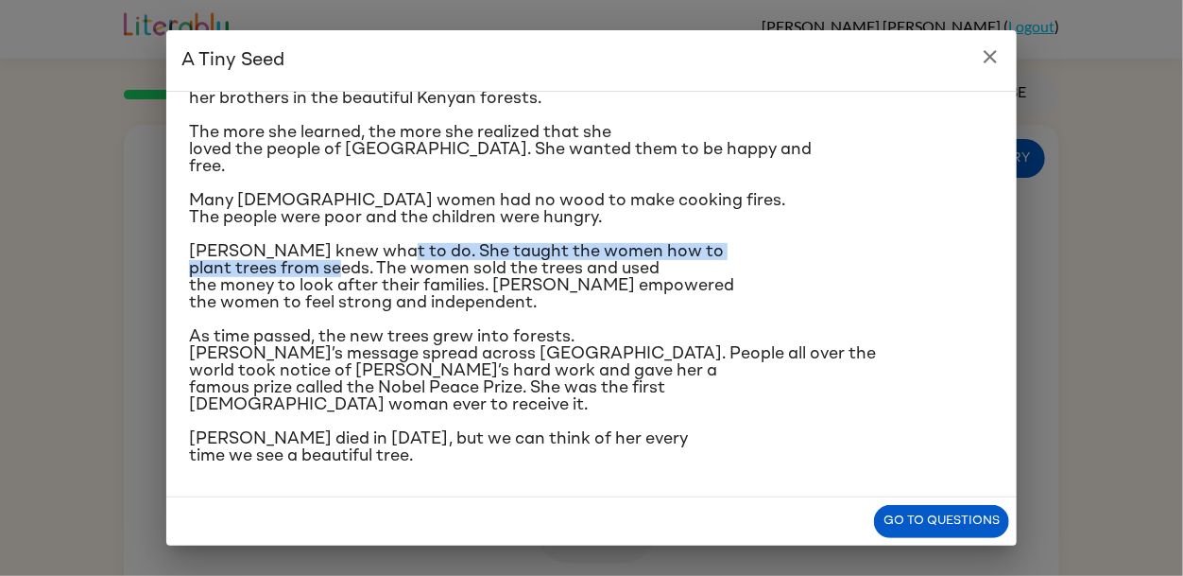
click at [387, 265] on span "[PERSON_NAME] knew what to do. She taught the women how to plant trees from see…" at bounding box center [461, 277] width 545 height 68
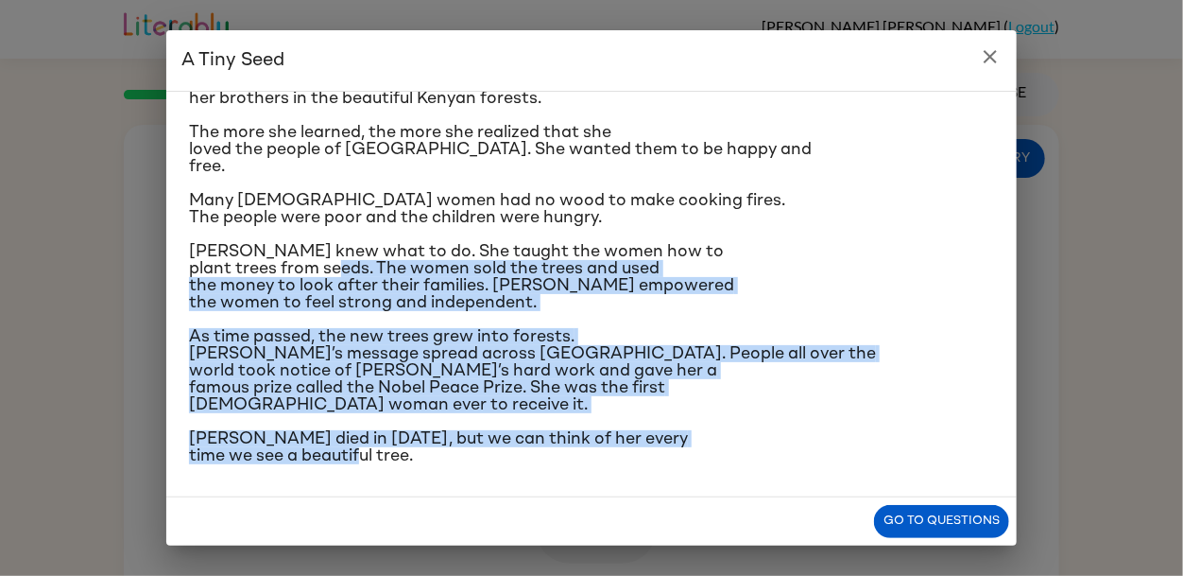
drag, startPoint x: 387, startPoint y: 265, endPoint x: 730, endPoint y: 482, distance: 405.3
click at [730, 482] on div "In a village on the slopes of [GEOGRAPHIC_DATA] in [GEOGRAPHIC_DATA], a little …" at bounding box center [591, 294] width 851 height 406
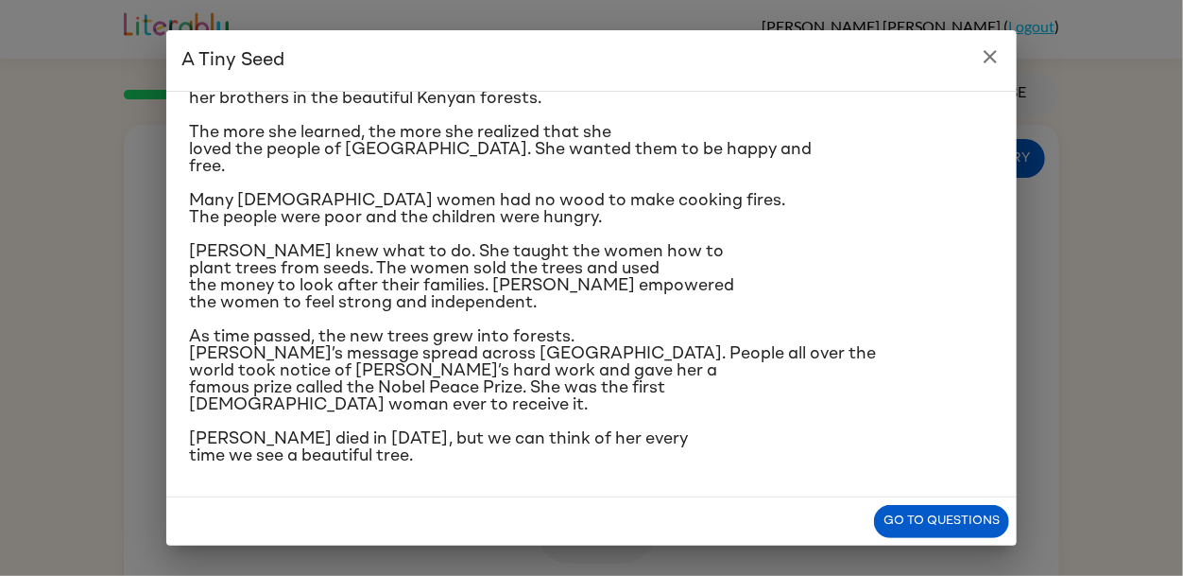
click at [730, 482] on div "In a village on the slopes of [GEOGRAPHIC_DATA] in [GEOGRAPHIC_DATA], a little …" at bounding box center [591, 294] width 851 height 406
click at [545, 399] on p "As time passed, the new trees grew into forests. [PERSON_NAME]’s message spread…" at bounding box center [591, 370] width 805 height 85
click at [964, 53] on h2 "A Tiny Seed" at bounding box center [591, 60] width 851 height 60
click at [984, 57] on icon "close" at bounding box center [990, 56] width 23 height 23
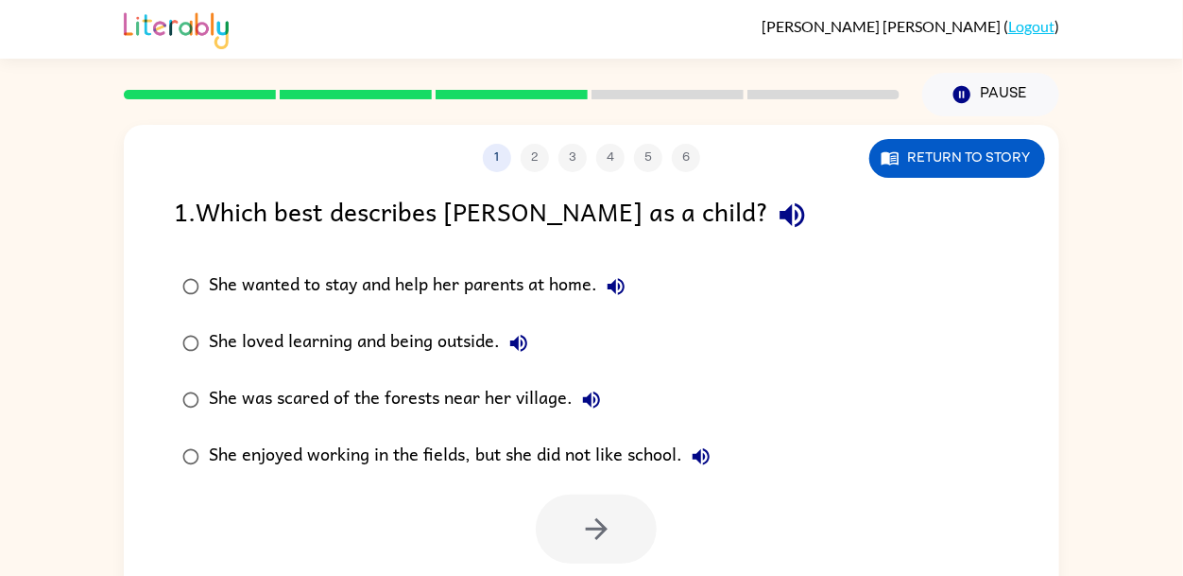
click at [776, 216] on icon "button" at bounding box center [792, 214] width 33 height 33
click at [970, 173] on button "Return to story" at bounding box center [957, 158] width 176 height 39
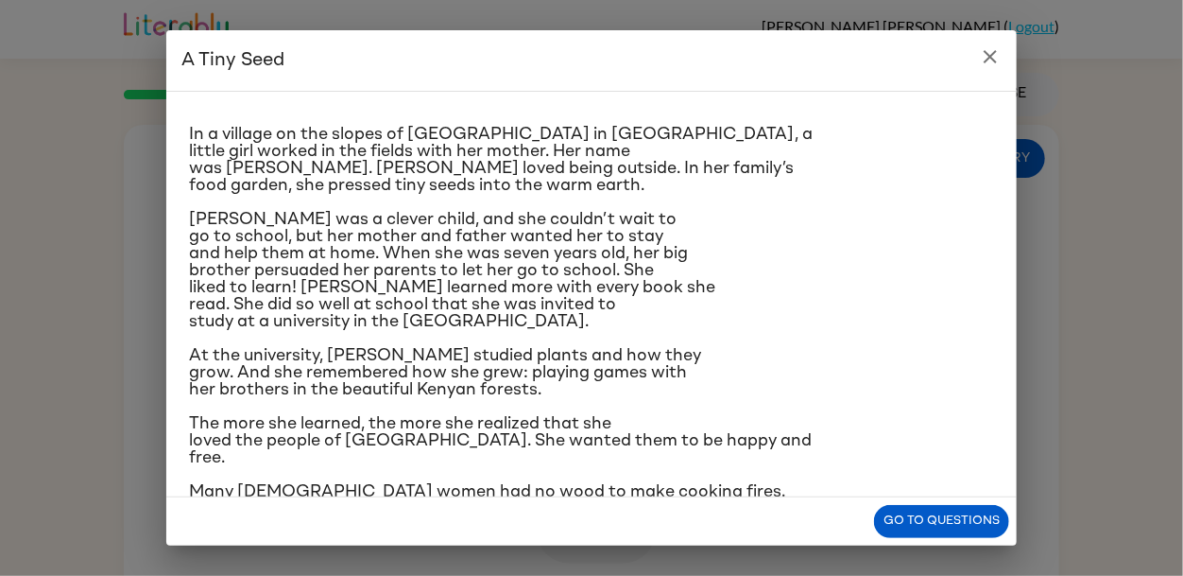
scroll to position [29, 0]
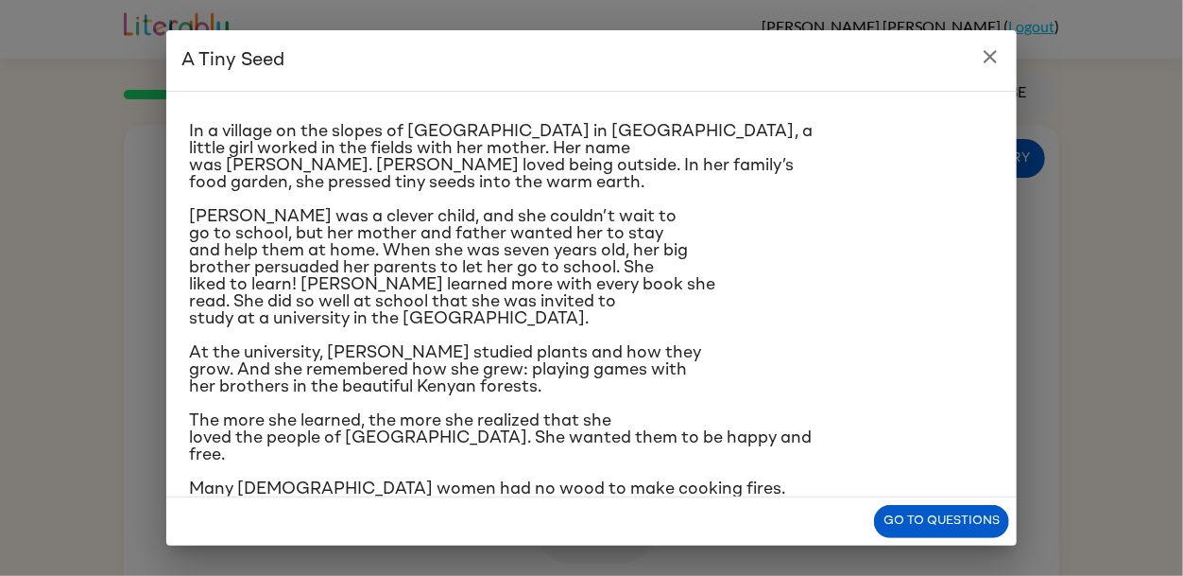
click at [997, 63] on icon "close" at bounding box center [990, 56] width 23 height 23
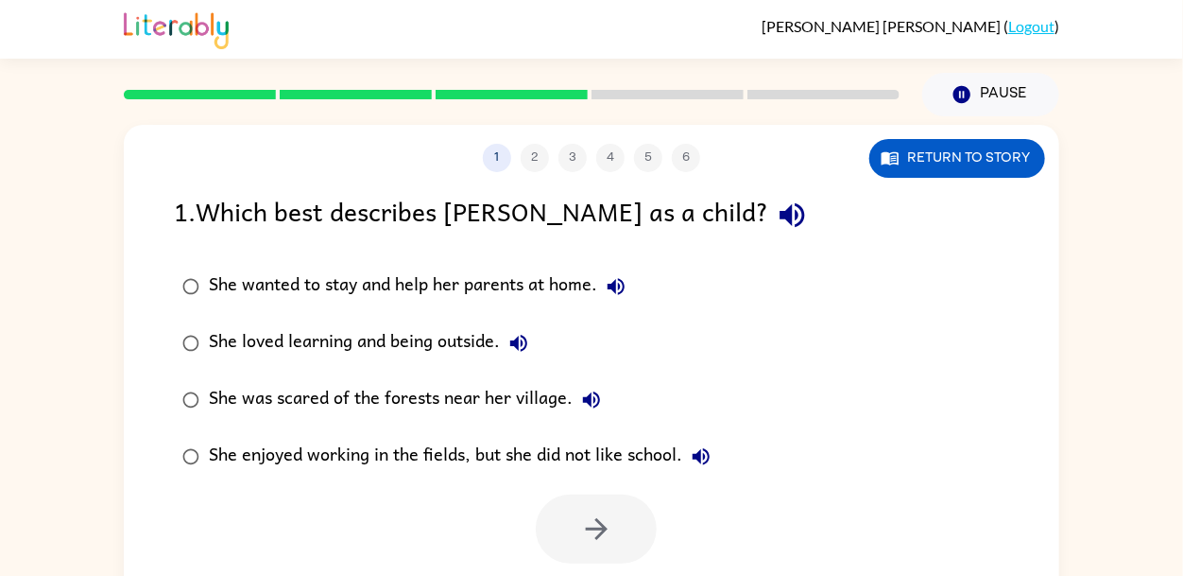
click at [616, 291] on icon "button" at bounding box center [616, 286] width 17 height 17
click at [518, 345] on icon "button" at bounding box center [518, 343] width 17 height 17
click at [576, 401] on button "She was scared of the forests near her village." at bounding box center [592, 400] width 38 height 38
click at [705, 443] on button "She enjoyed working in the fields, but she did not like school." at bounding box center [701, 457] width 38 height 38
click at [934, 149] on button "Return to story" at bounding box center [957, 158] width 176 height 39
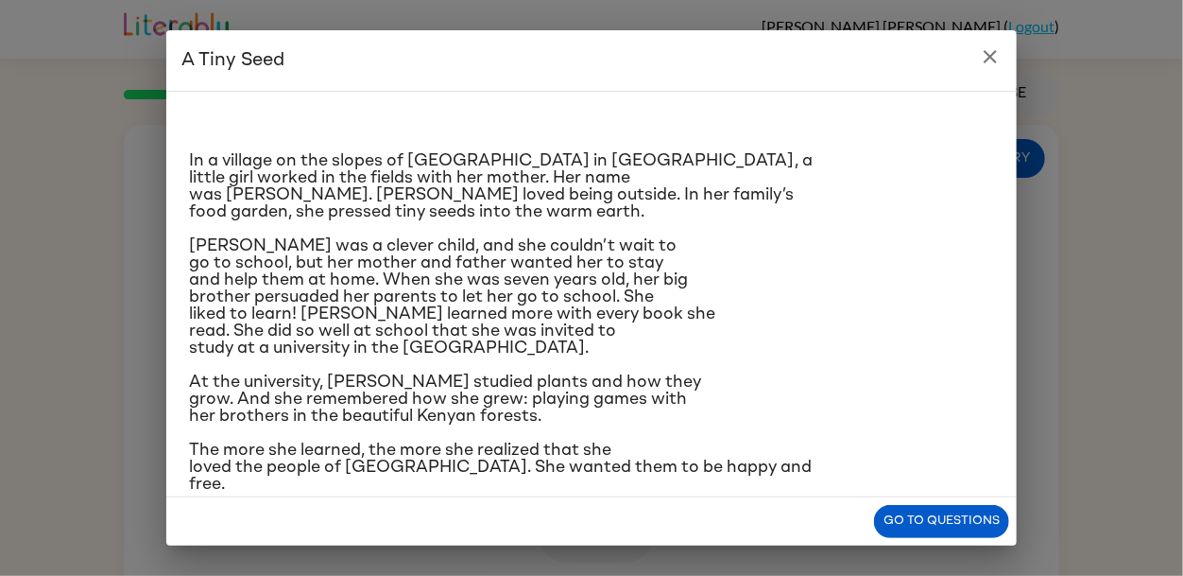
click at [1004, 66] on button "close" at bounding box center [991, 57] width 38 height 38
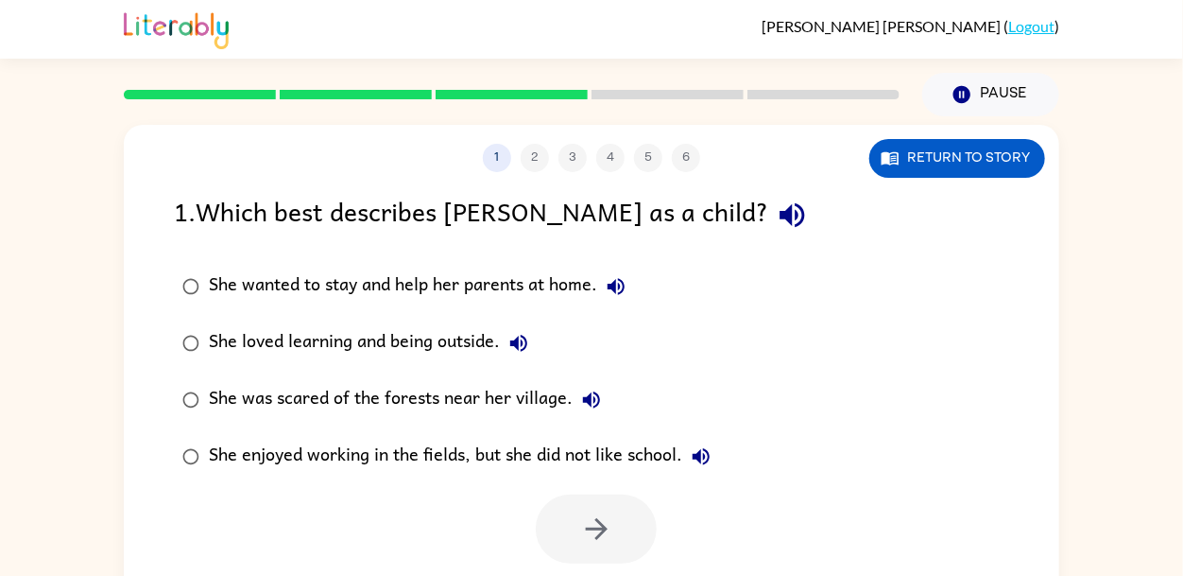
click at [383, 351] on div "She loved learning and being outside." at bounding box center [373, 343] width 329 height 38
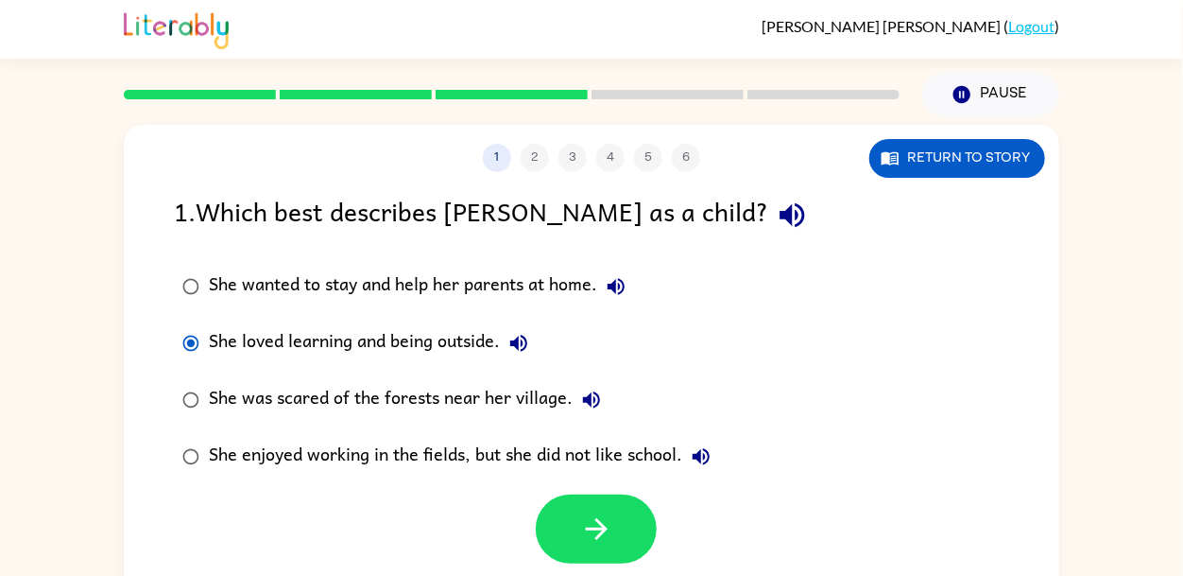
click at [383, 351] on div "She loved learning and being outside." at bounding box center [373, 343] width 329 height 38
click at [590, 553] on button "button" at bounding box center [596, 528] width 121 height 69
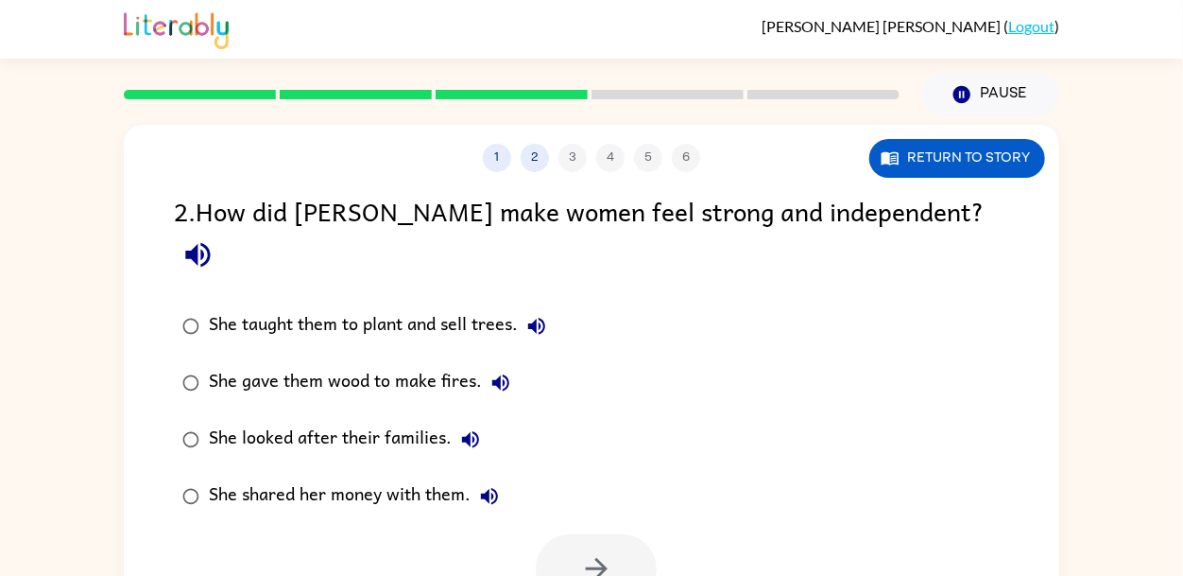
click at [531, 315] on icon "button" at bounding box center [536, 326] width 23 height 23
click at [499, 371] on icon "button" at bounding box center [501, 382] width 23 height 23
click at [462, 428] on icon "button" at bounding box center [470, 439] width 23 height 23
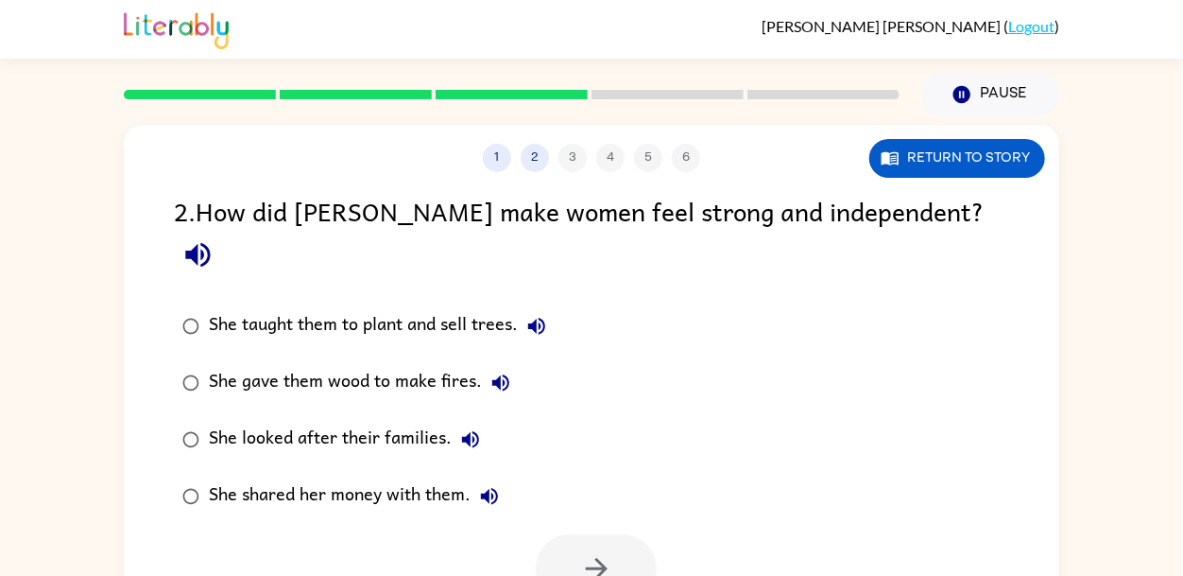
click at [361, 477] on div "She shared her money with them." at bounding box center [359, 496] width 300 height 38
click at [491, 477] on button "She shared her money with them." at bounding box center [490, 496] width 38 height 38
click at [472, 431] on icon "button" at bounding box center [470, 439] width 17 height 17
click at [491, 371] on icon "button" at bounding box center [501, 382] width 23 height 23
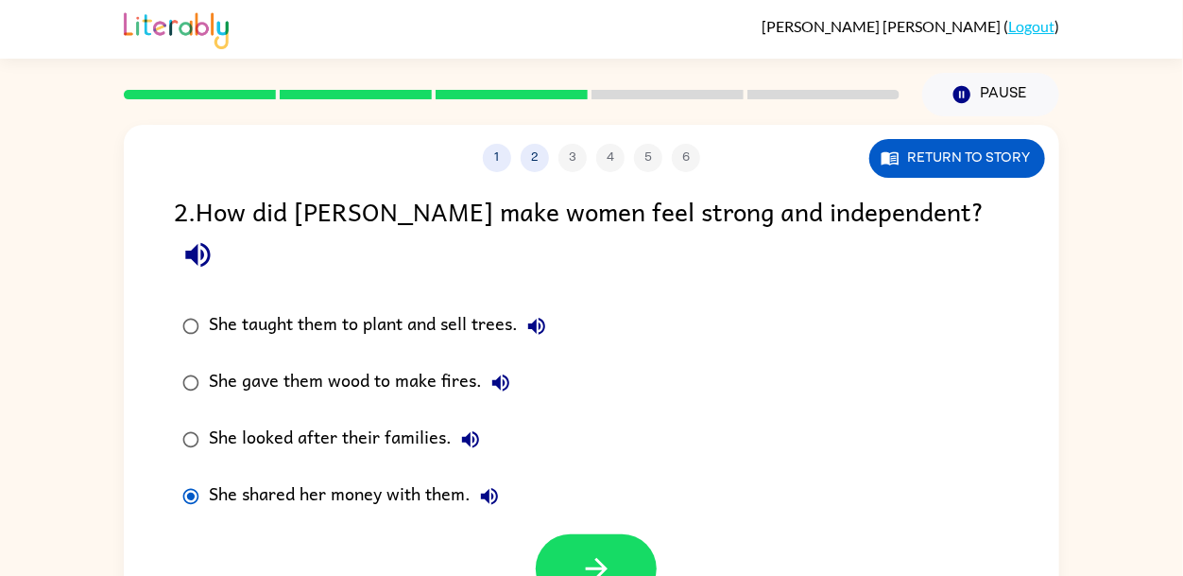
click at [532, 315] on icon "button" at bounding box center [536, 326] width 23 height 23
click at [392, 307] on div "She taught them to plant and sell trees." at bounding box center [382, 326] width 347 height 38
click at [604, 559] on button "button" at bounding box center [596, 568] width 121 height 69
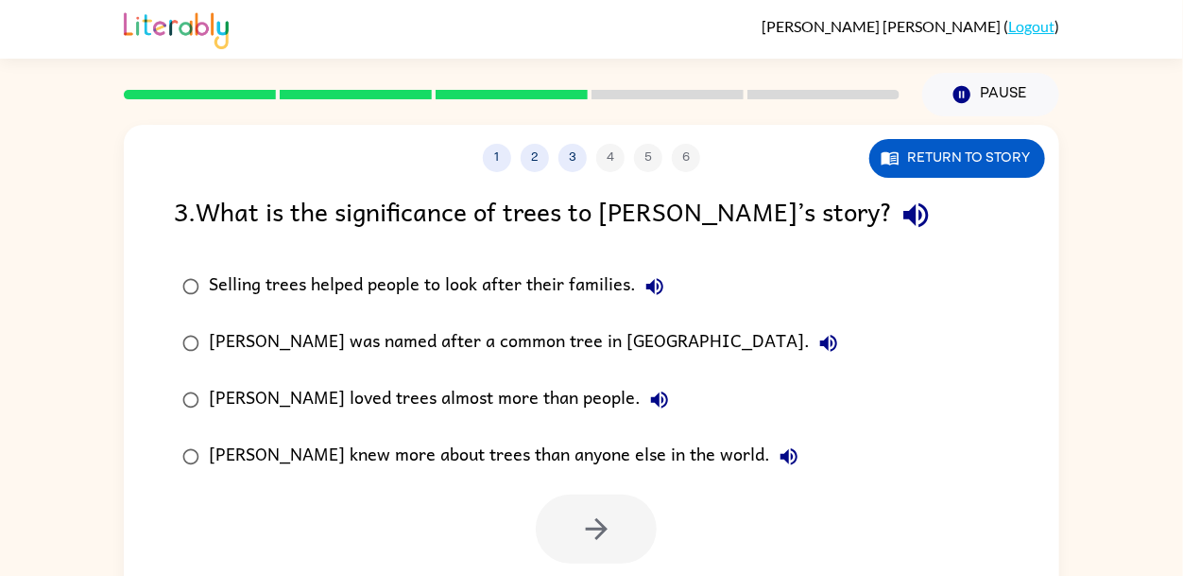
click at [646, 283] on icon "button" at bounding box center [655, 286] width 23 height 23
click at [817, 339] on icon "button" at bounding box center [828, 343] width 23 height 23
click at [648, 403] on icon "button" at bounding box center [659, 399] width 23 height 23
click at [778, 468] on icon "button" at bounding box center [789, 456] width 23 height 23
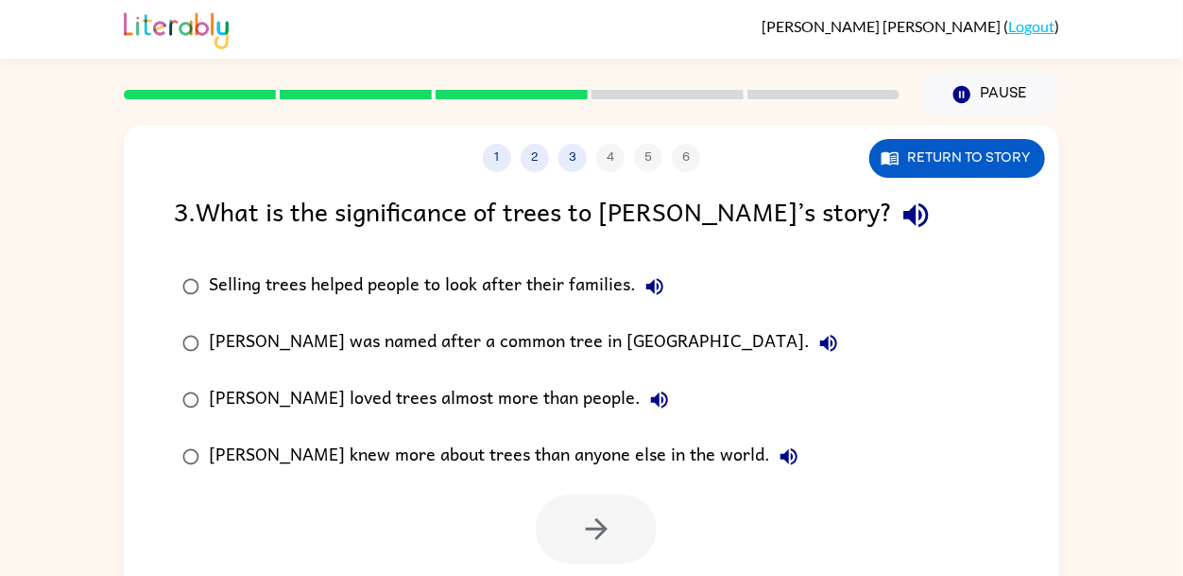
click at [655, 296] on icon "button" at bounding box center [655, 286] width 23 height 23
click at [817, 338] on icon "button" at bounding box center [828, 343] width 23 height 23
click at [651, 401] on icon "button" at bounding box center [659, 399] width 17 height 17
click at [770, 456] on button "[PERSON_NAME] knew more about trees than anyone else in the world." at bounding box center [789, 457] width 38 height 38
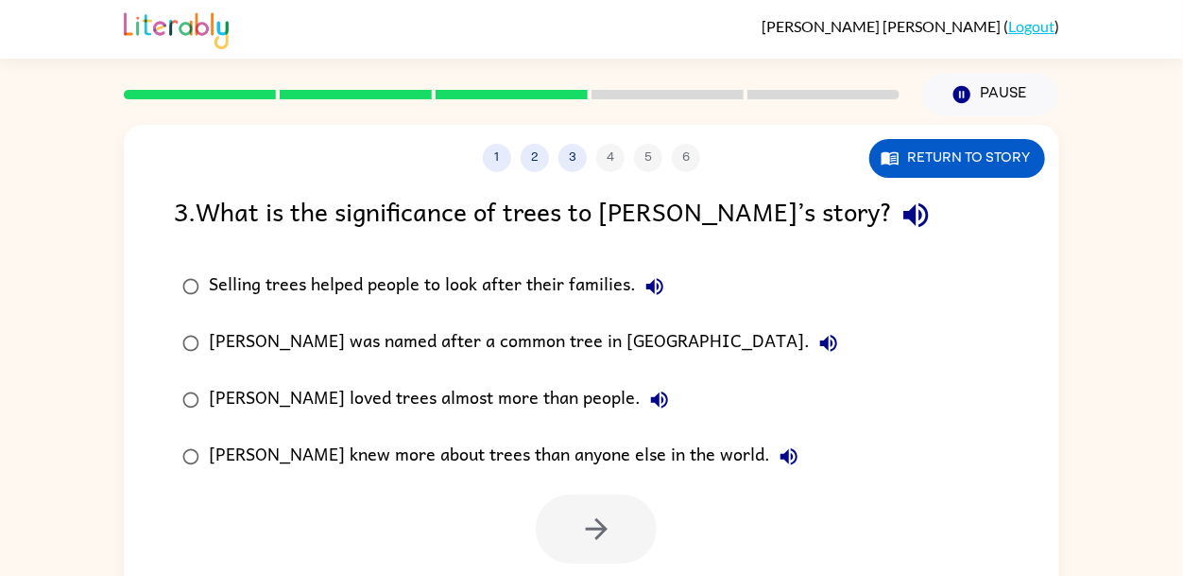
click at [552, 460] on div "[PERSON_NAME] knew more about trees than anyone else in the world." at bounding box center [508, 457] width 599 height 38
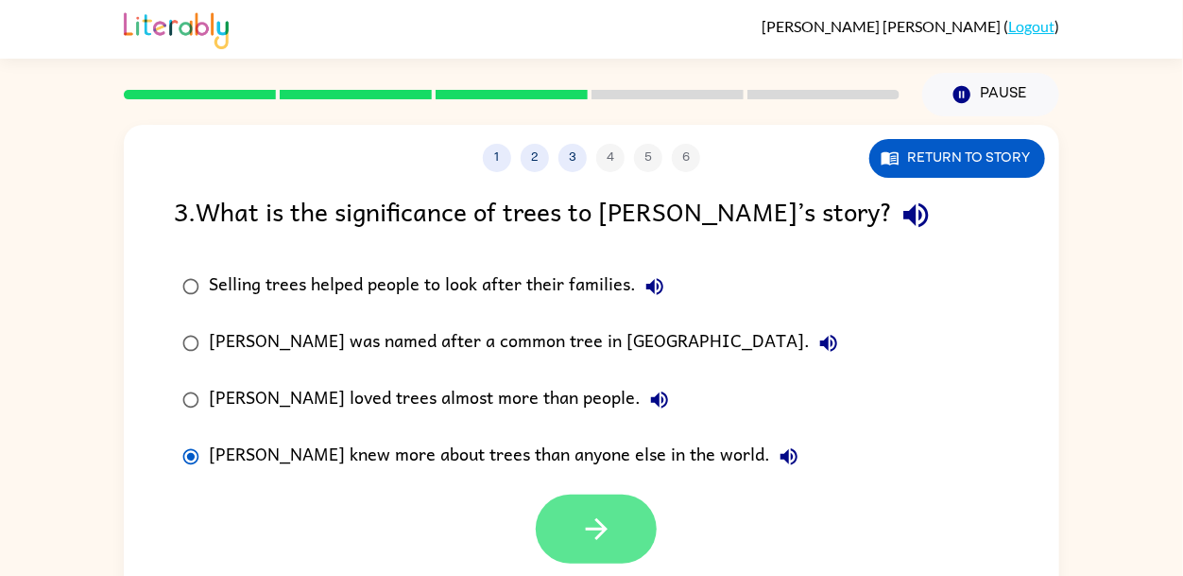
click at [571, 504] on button "button" at bounding box center [596, 528] width 121 height 69
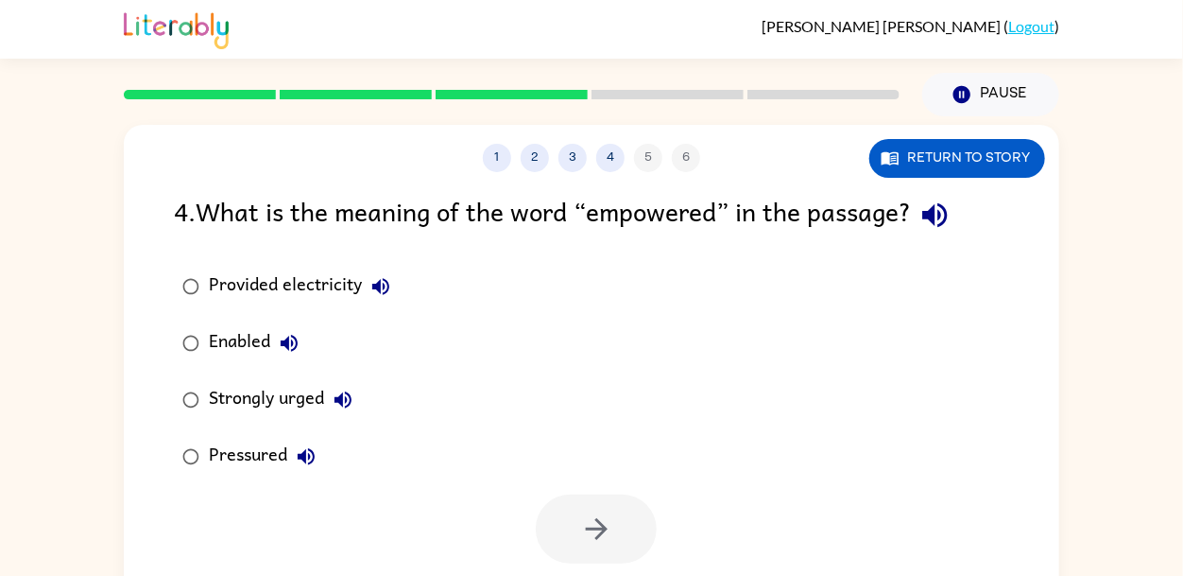
click at [387, 285] on icon "button" at bounding box center [381, 286] width 23 height 23
click at [355, 387] on button "Strongly urged" at bounding box center [343, 400] width 38 height 38
click at [297, 336] on icon "button" at bounding box center [289, 343] width 23 height 23
click at [304, 450] on icon "button" at bounding box center [306, 456] width 23 height 23
click at [344, 404] on icon "button" at bounding box center [343, 399] width 17 height 17
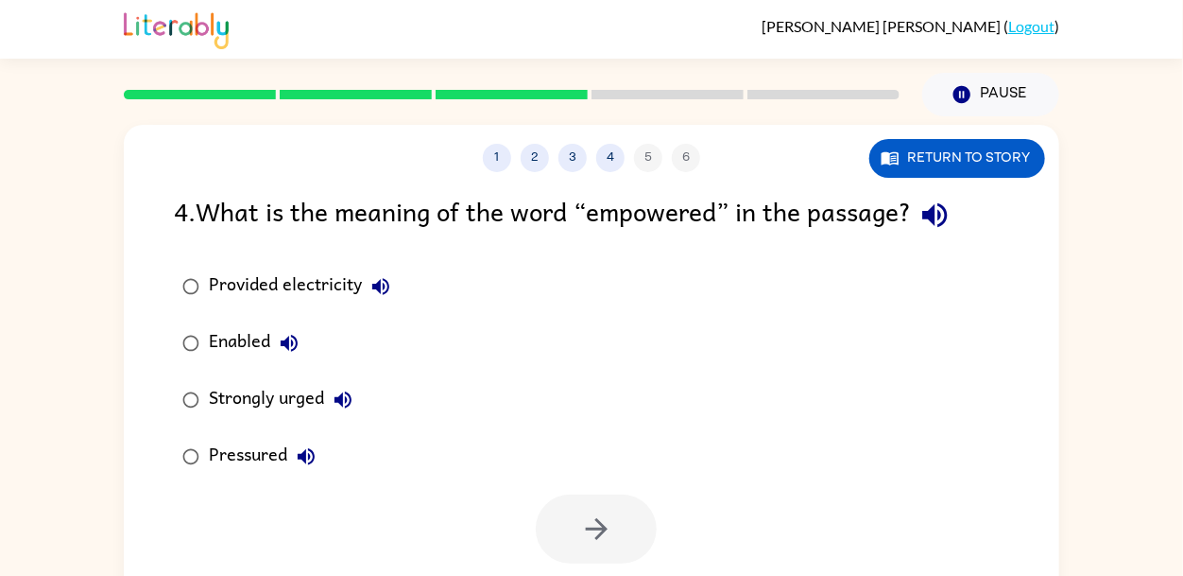
click at [212, 362] on div "Enabled" at bounding box center [258, 343] width 99 height 38
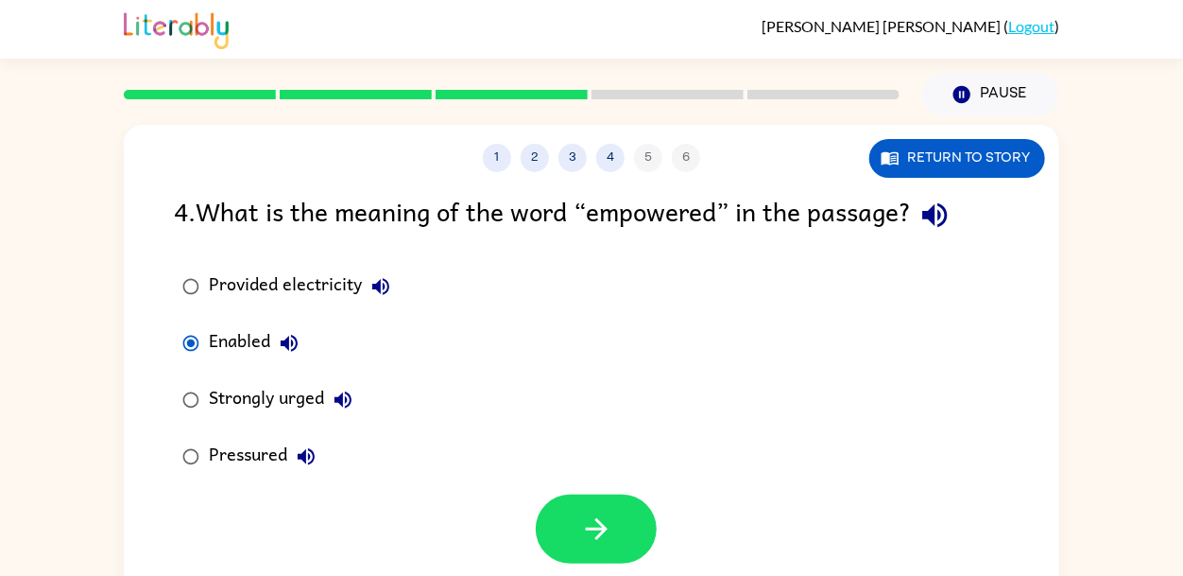
click at [242, 352] on div "Enabled" at bounding box center [258, 343] width 99 height 38
click at [426, 308] on div "Provided electricity Enabled Strongly urged Pressured" at bounding box center [617, 371] width 886 height 227
click at [337, 406] on icon "button" at bounding box center [343, 399] width 23 height 23
click at [290, 403] on div "Strongly urged" at bounding box center [285, 400] width 153 height 38
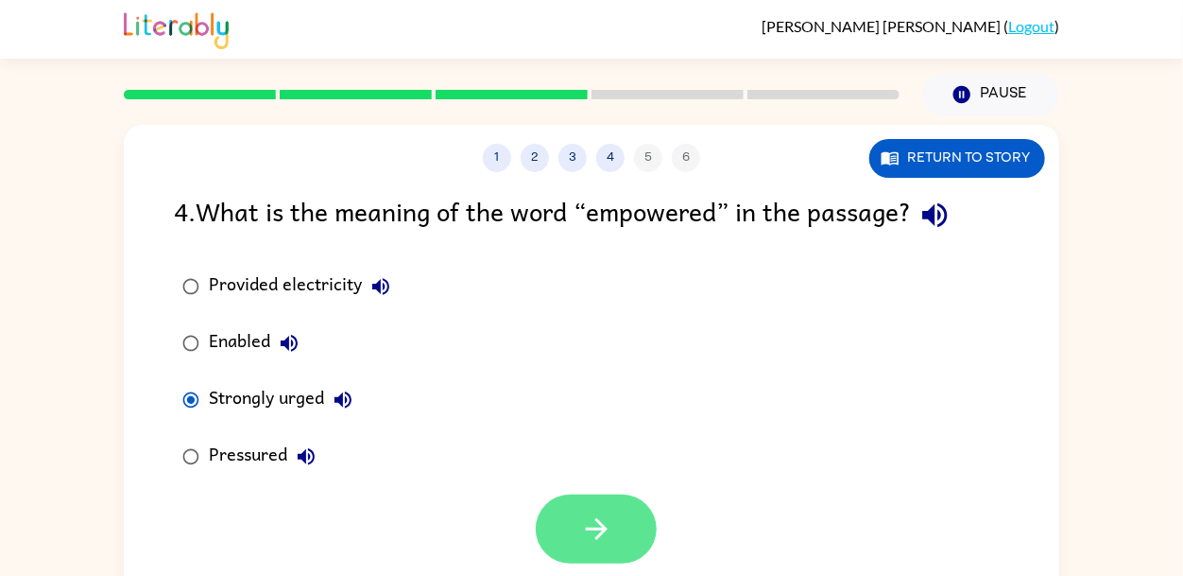
click at [606, 511] on button "button" at bounding box center [596, 528] width 121 height 69
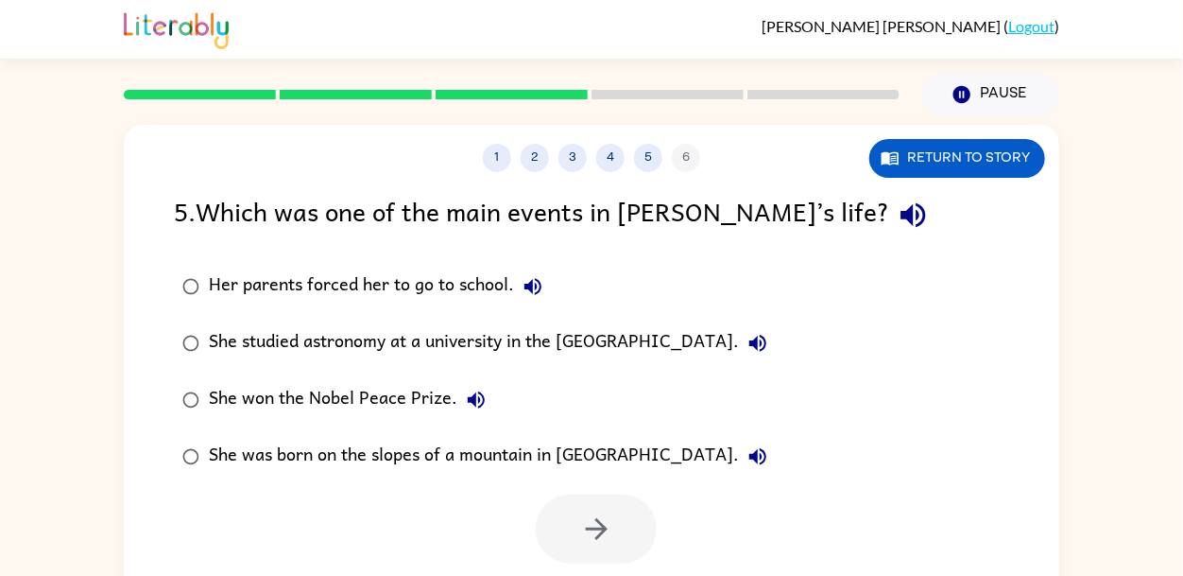
click at [538, 297] on icon "button" at bounding box center [533, 286] width 23 height 23
click at [769, 348] on icon "button" at bounding box center [758, 343] width 23 height 23
click at [386, 387] on div "She won the Nobel Peace Prize." at bounding box center [352, 400] width 286 height 38
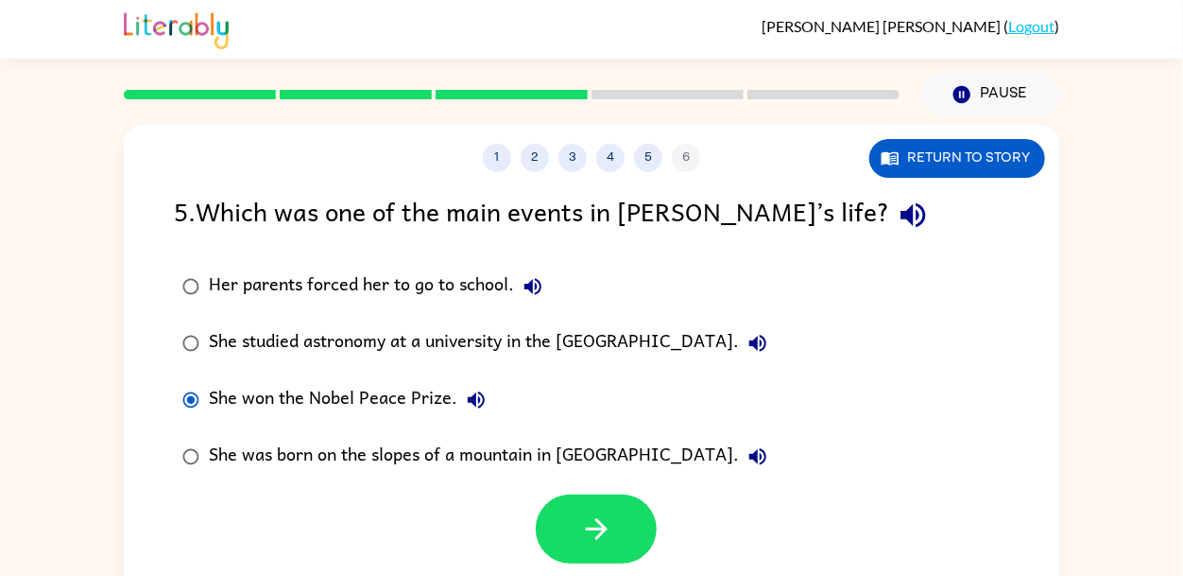
click at [485, 404] on icon "button" at bounding box center [476, 399] width 23 height 23
click at [552, 323] on label "She studied astronomy at a university in the [GEOGRAPHIC_DATA]." at bounding box center [474, 343] width 623 height 57
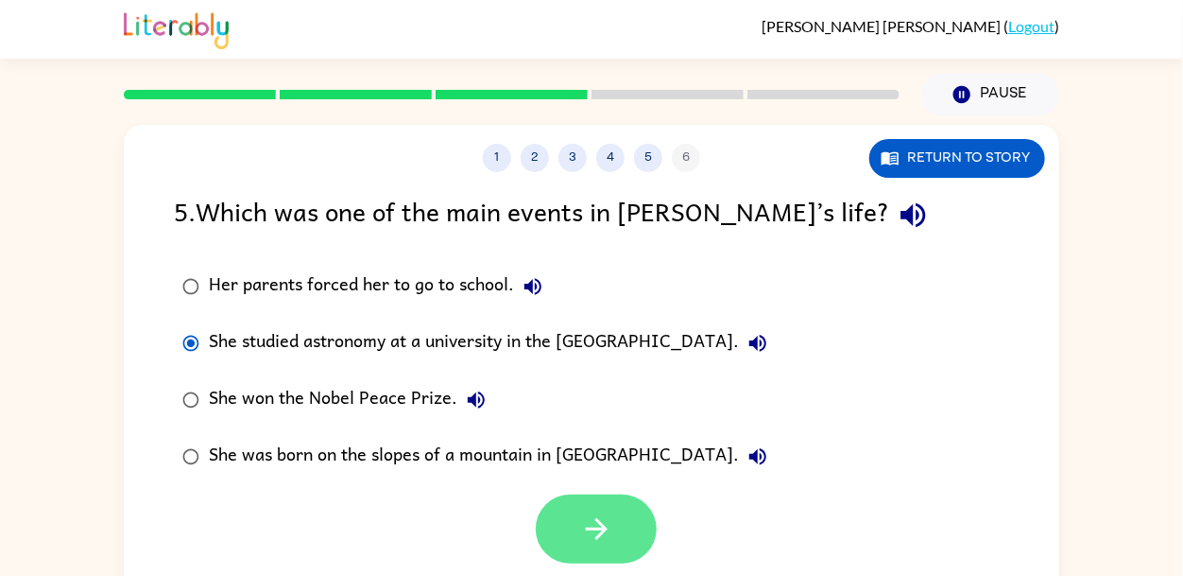
click at [636, 525] on button "button" at bounding box center [596, 528] width 121 height 69
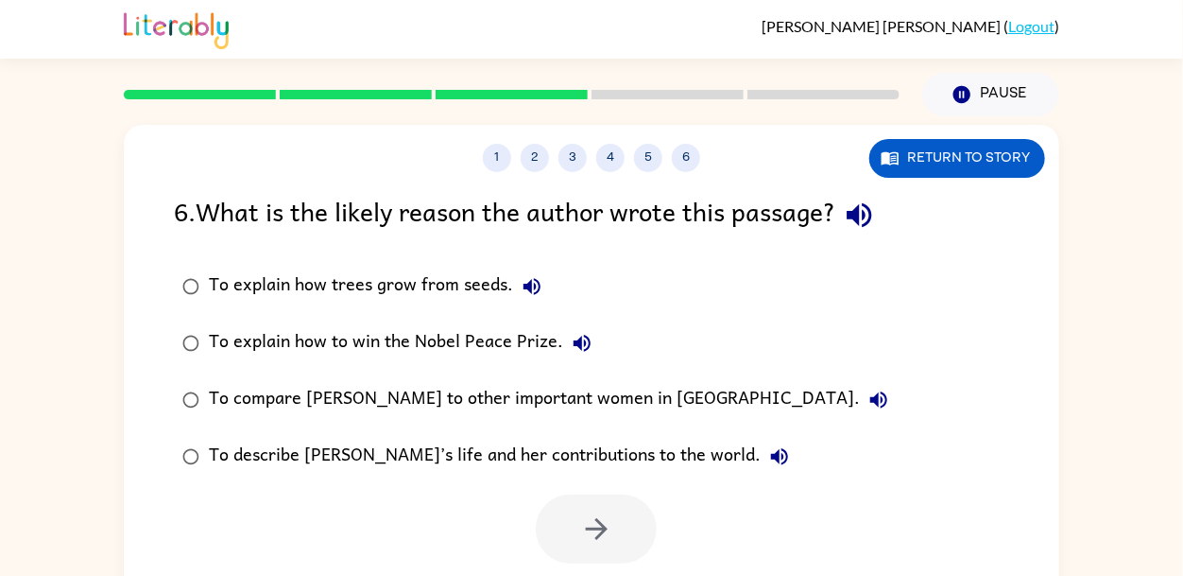
click at [521, 278] on icon "button" at bounding box center [532, 286] width 23 height 23
click at [576, 333] on icon "button" at bounding box center [582, 343] width 23 height 23
click at [868, 396] on icon "button" at bounding box center [879, 399] width 23 height 23
click at [761, 469] on button "To describe [PERSON_NAME]’s life and her contributions to the world." at bounding box center [780, 457] width 38 height 38
click at [474, 454] on div "To describe [PERSON_NAME]’s life and her contributions to the world." at bounding box center [504, 457] width 590 height 38
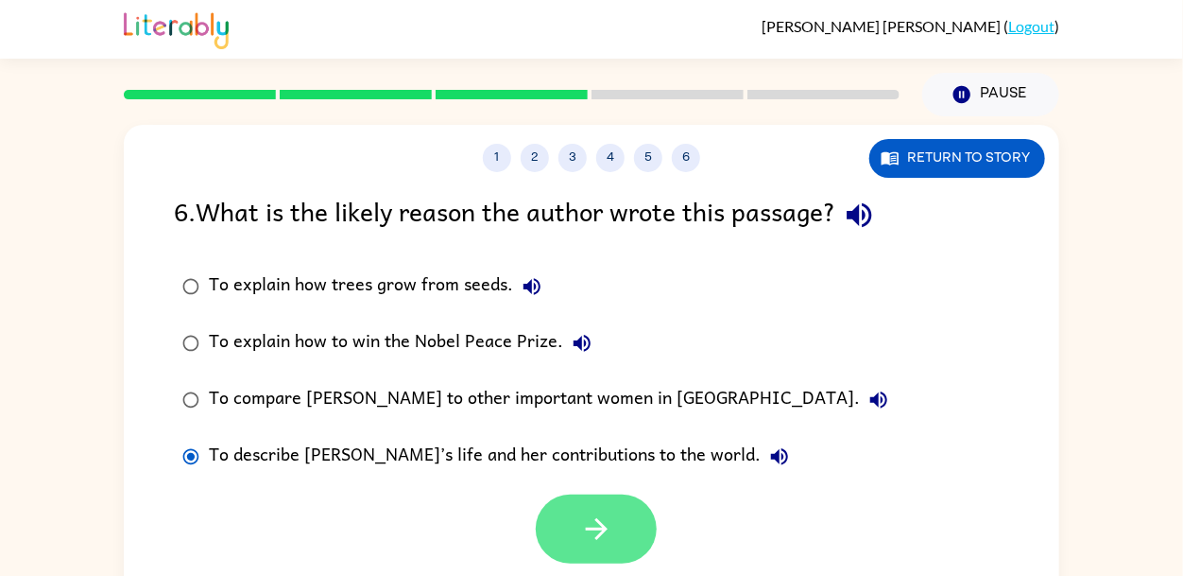
click at [595, 536] on icon "button" at bounding box center [596, 528] width 33 height 33
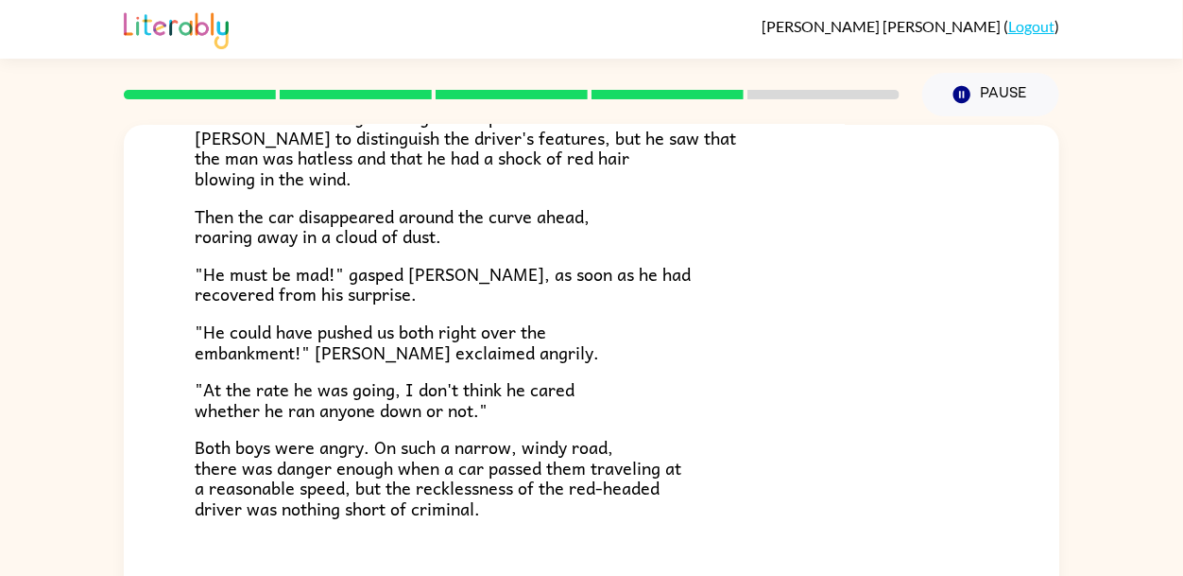
scroll to position [524, 0]
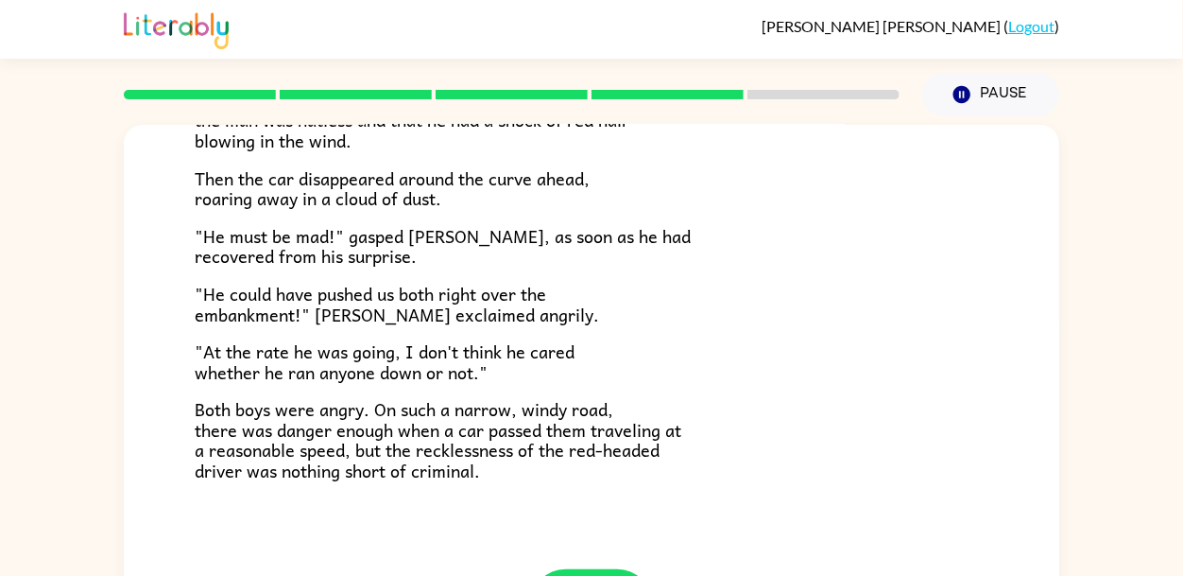
click at [552, 362] on span ""At the rate he was going, I don't think he cared whether he ran anyone down or…" at bounding box center [385, 361] width 380 height 48
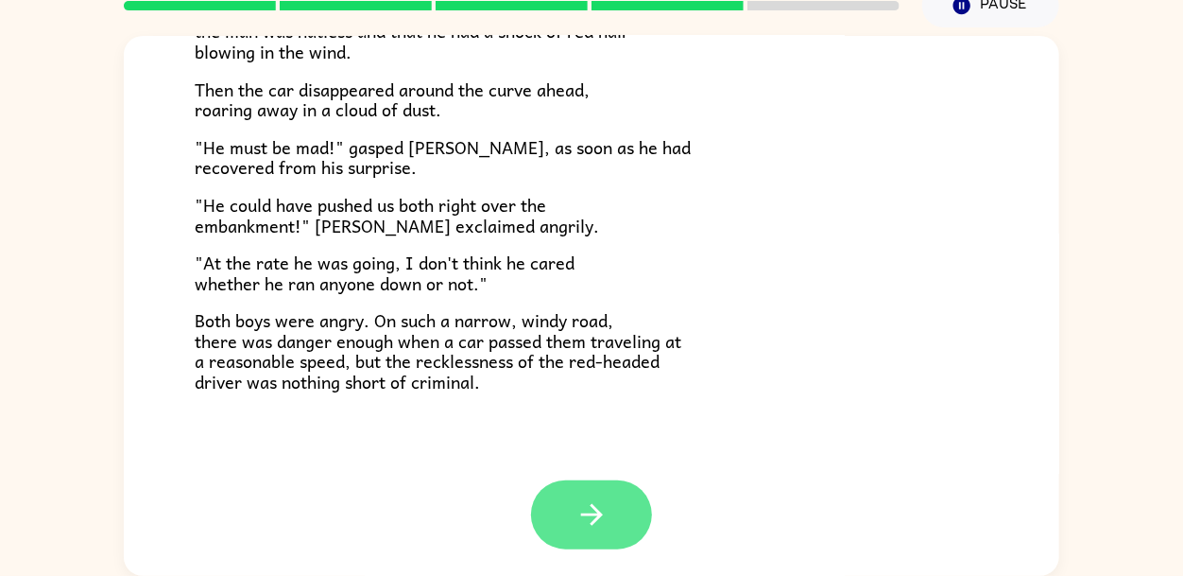
click at [573, 525] on button "button" at bounding box center [591, 514] width 121 height 69
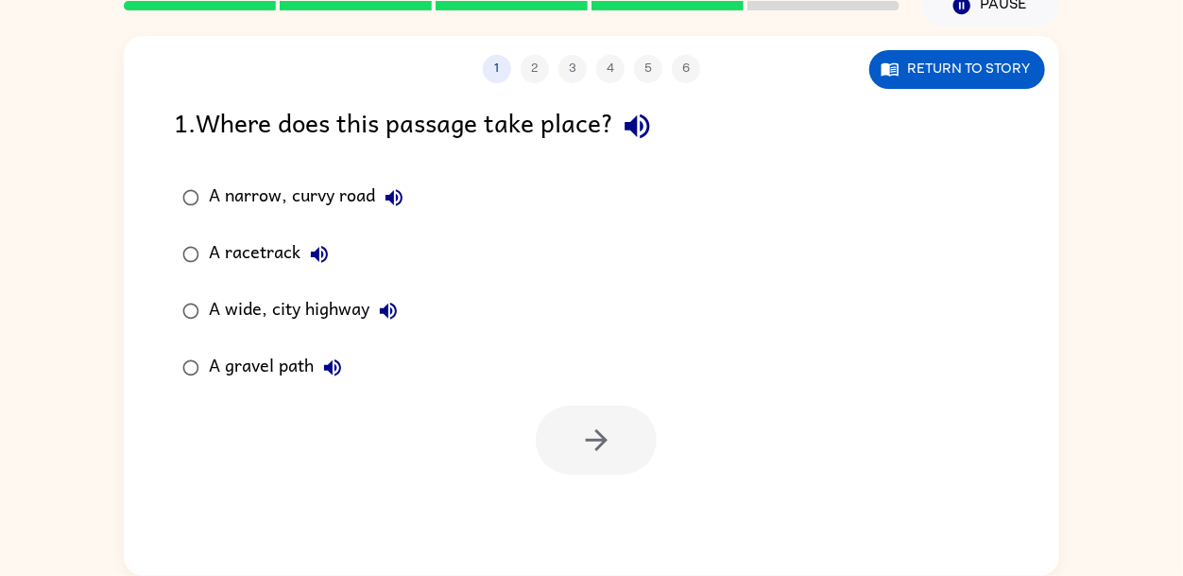
click at [650, 137] on icon "button" at bounding box center [637, 126] width 33 height 33
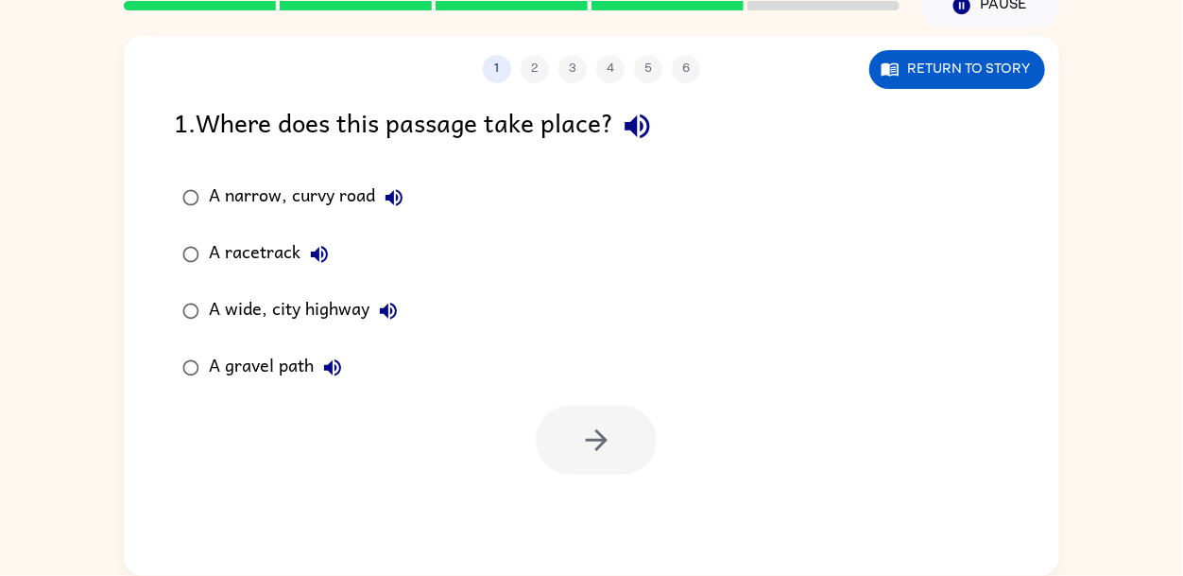
click at [650, 137] on icon "button" at bounding box center [637, 126] width 33 height 33
click at [946, 61] on button "Return to story" at bounding box center [957, 69] width 176 height 39
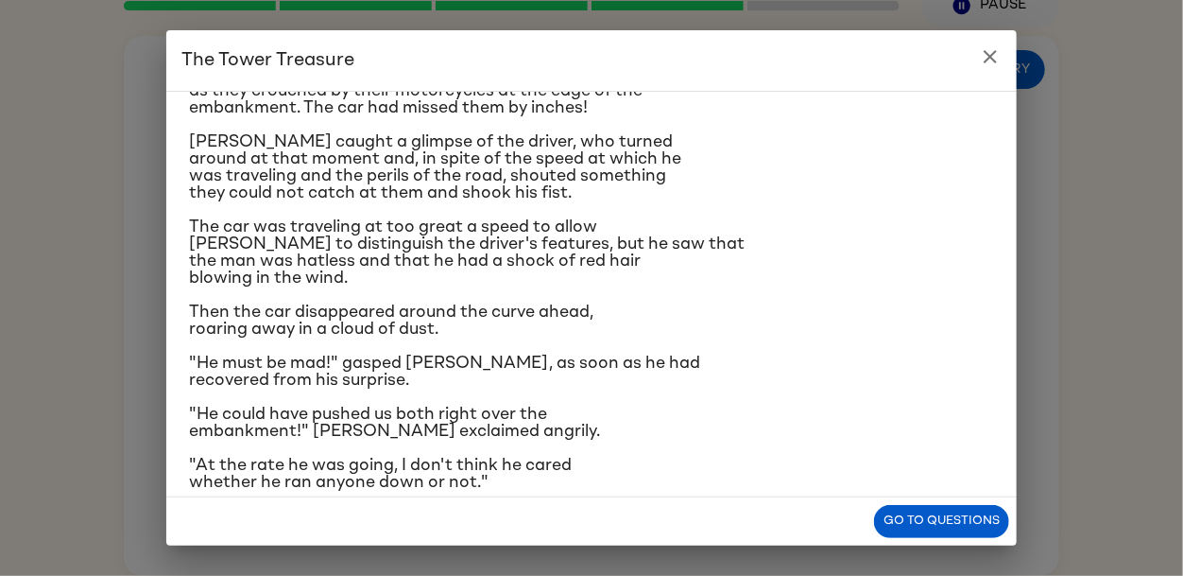
scroll to position [318, 0]
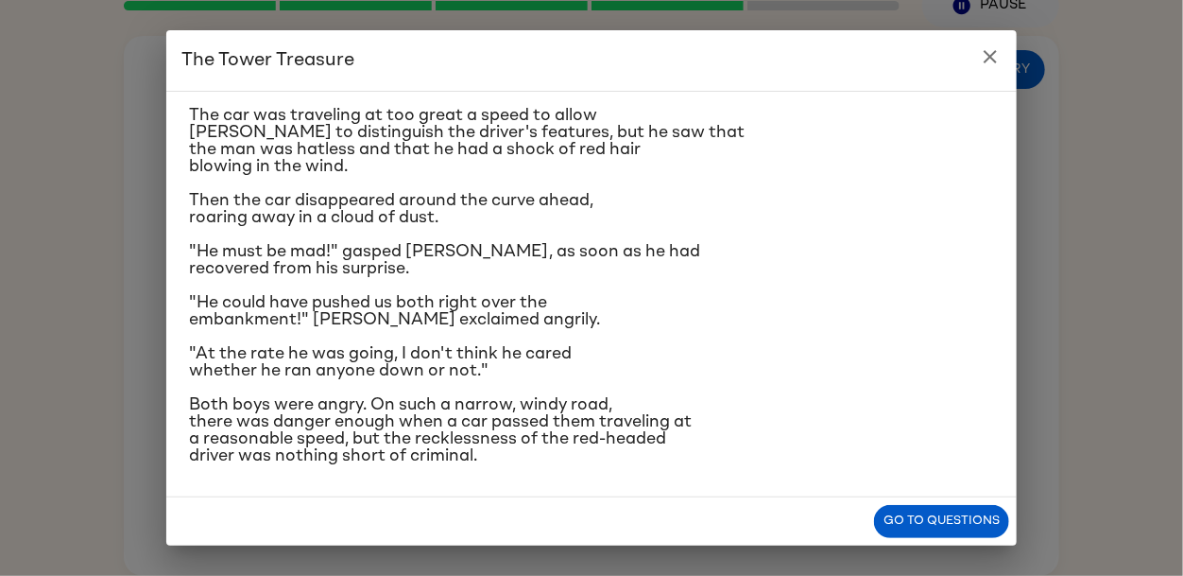
click at [988, 50] on icon "close" at bounding box center [990, 56] width 23 height 23
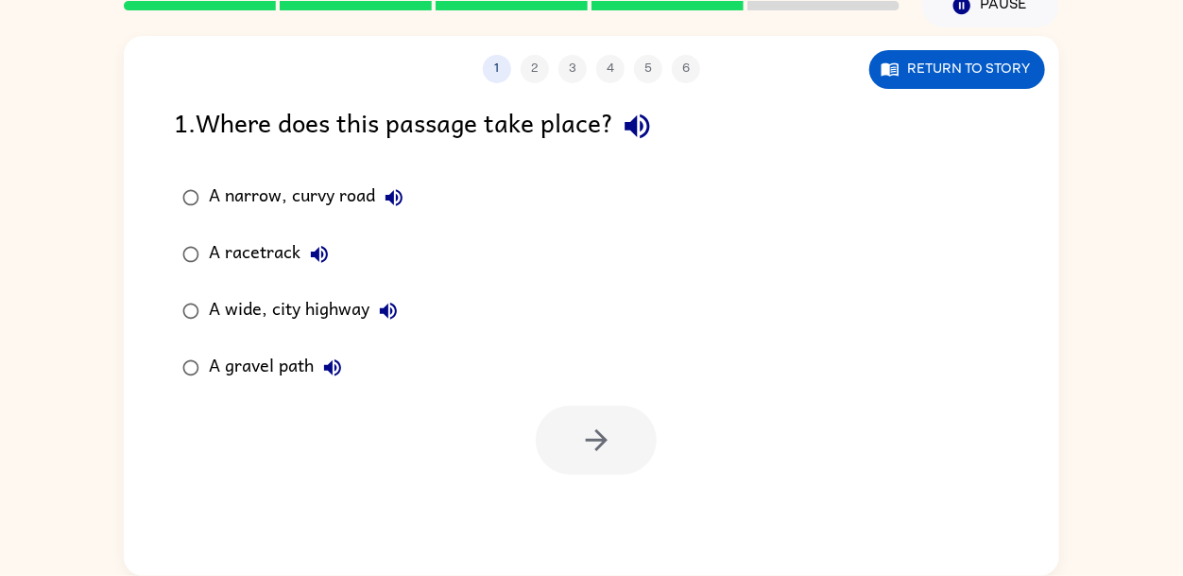
click at [224, 323] on div "A wide, city highway" at bounding box center [308, 311] width 198 height 38
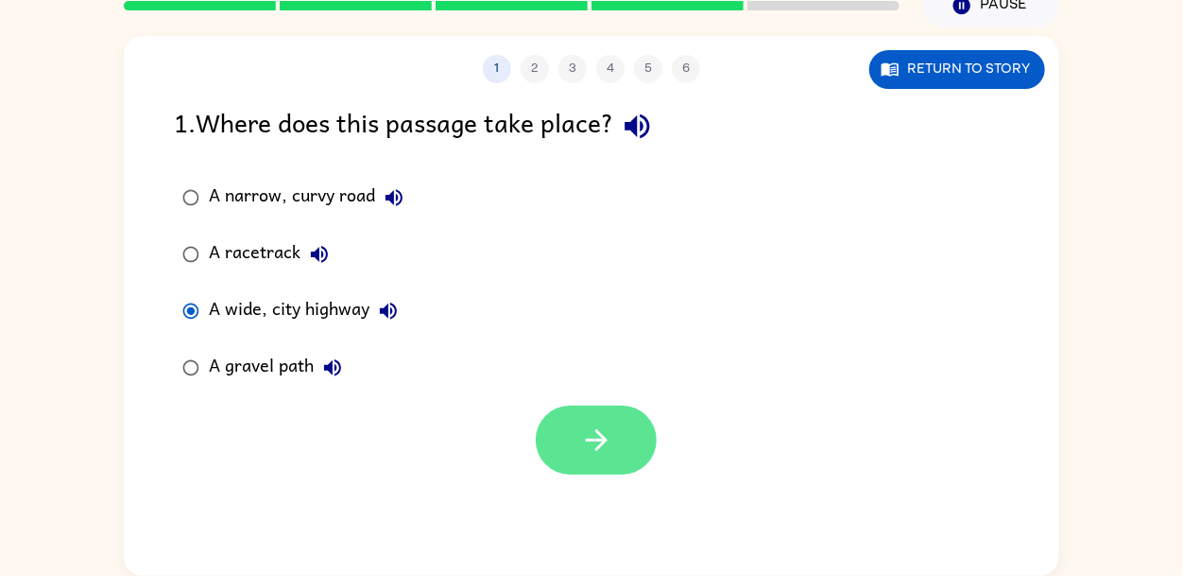
click at [630, 436] on button "button" at bounding box center [596, 439] width 121 height 69
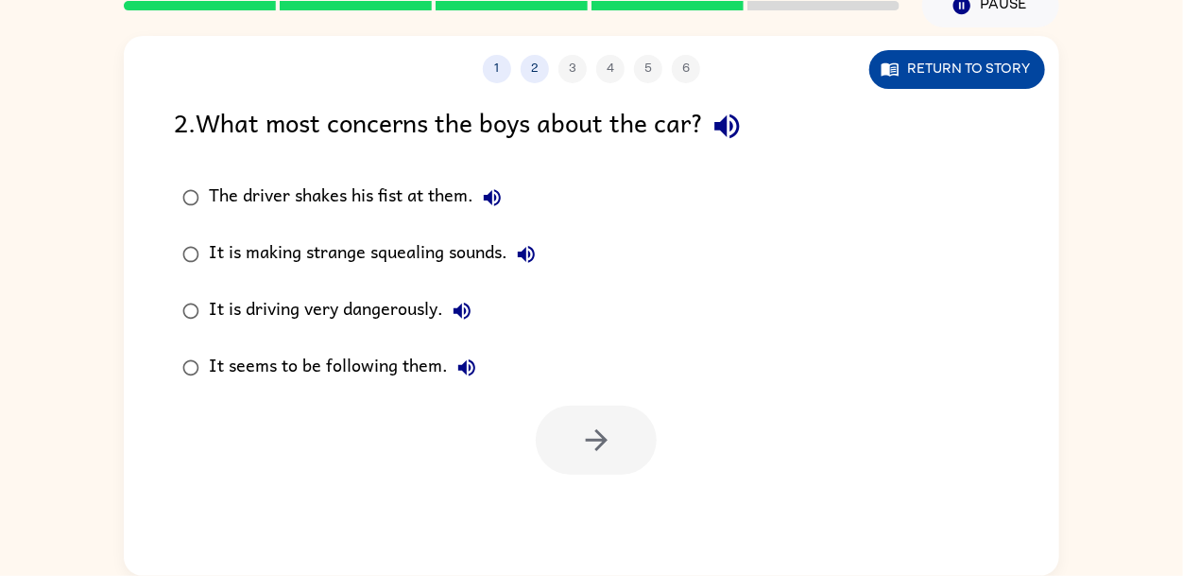
click at [917, 69] on button "Return to story" at bounding box center [957, 69] width 176 height 39
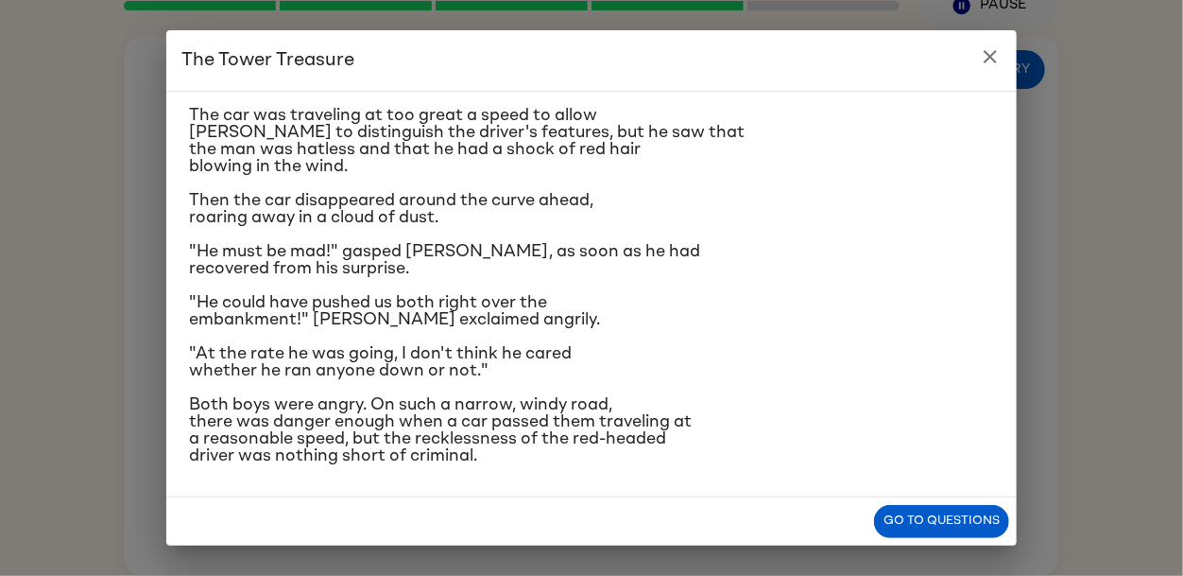
click at [988, 56] on icon "close" at bounding box center [990, 56] width 23 height 23
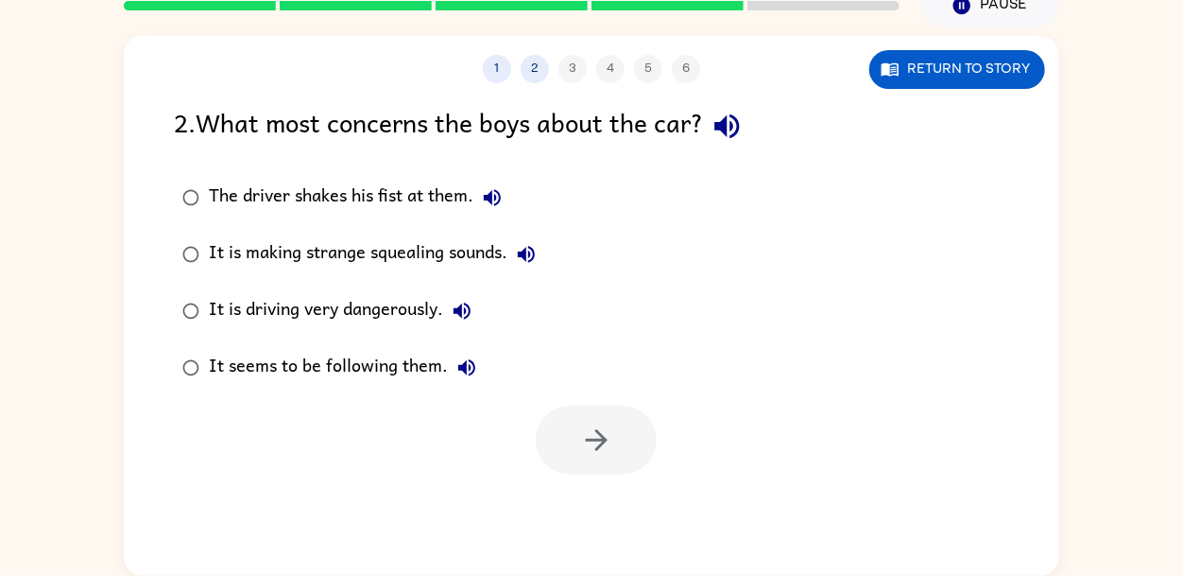
scroll to position [0, 0]
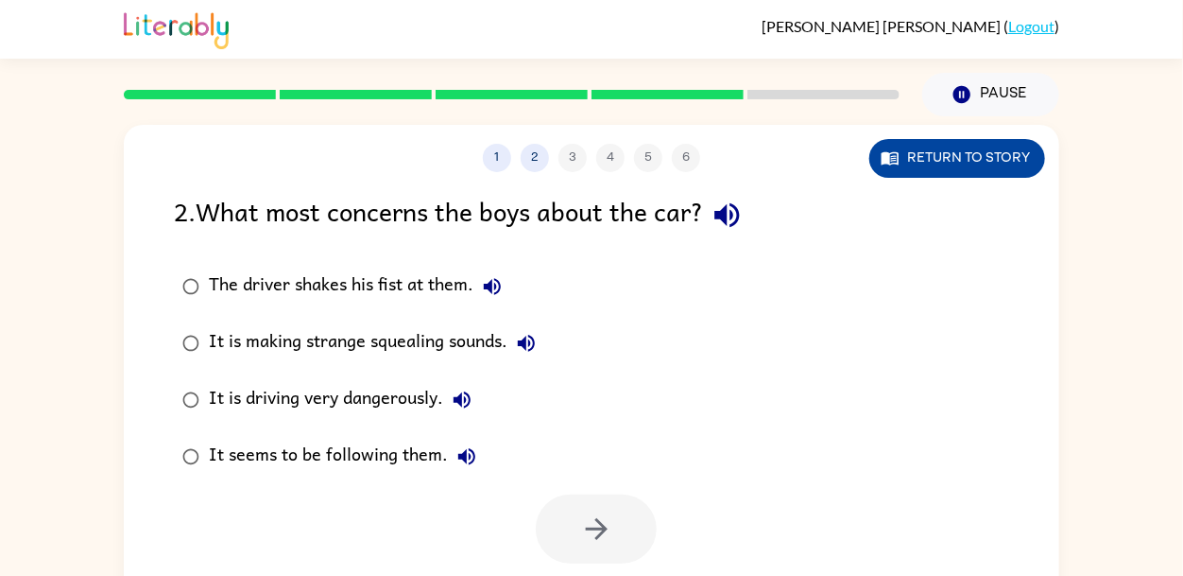
click at [999, 150] on button "Return to story" at bounding box center [957, 158] width 176 height 39
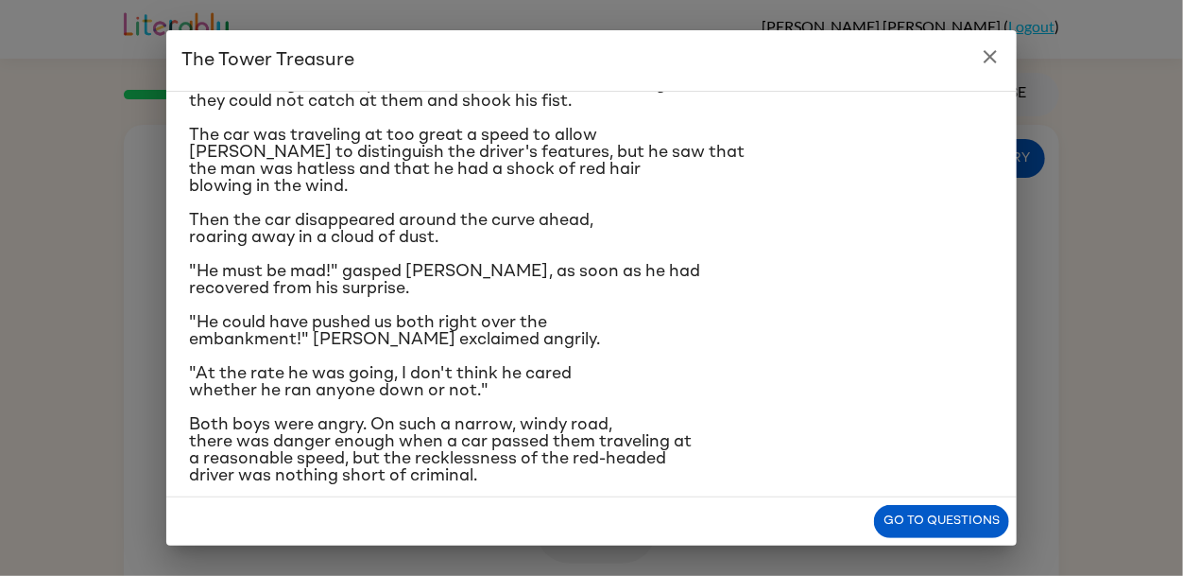
scroll to position [297, 0]
click at [1007, 55] on button "close" at bounding box center [991, 57] width 38 height 38
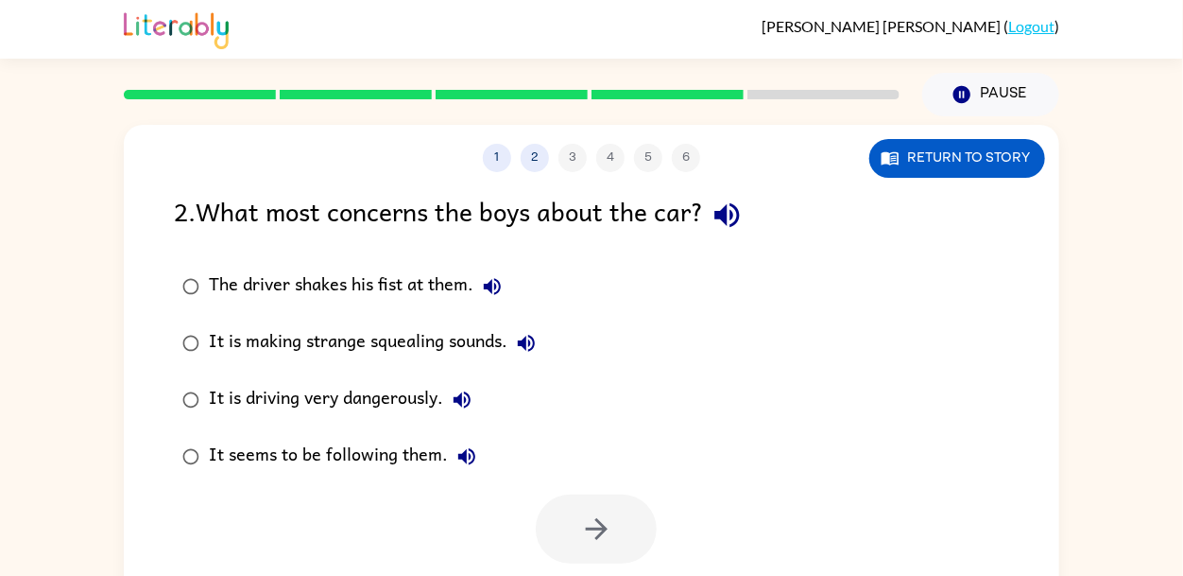
click at [421, 419] on div "It is driving very dangerously." at bounding box center [345, 400] width 272 height 38
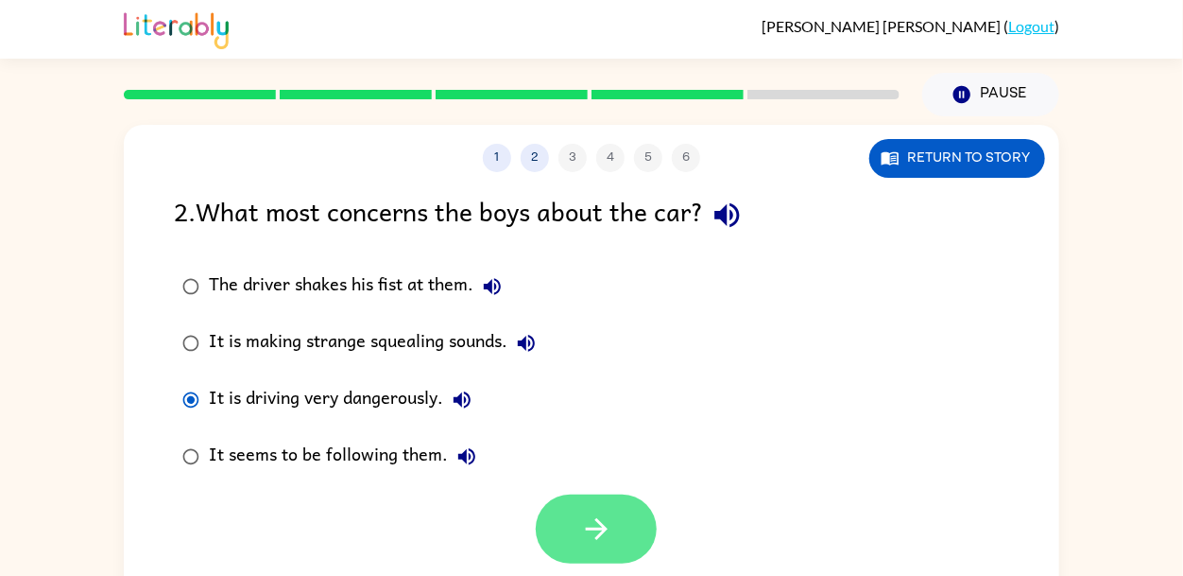
click at [548, 505] on button "button" at bounding box center [596, 528] width 121 height 69
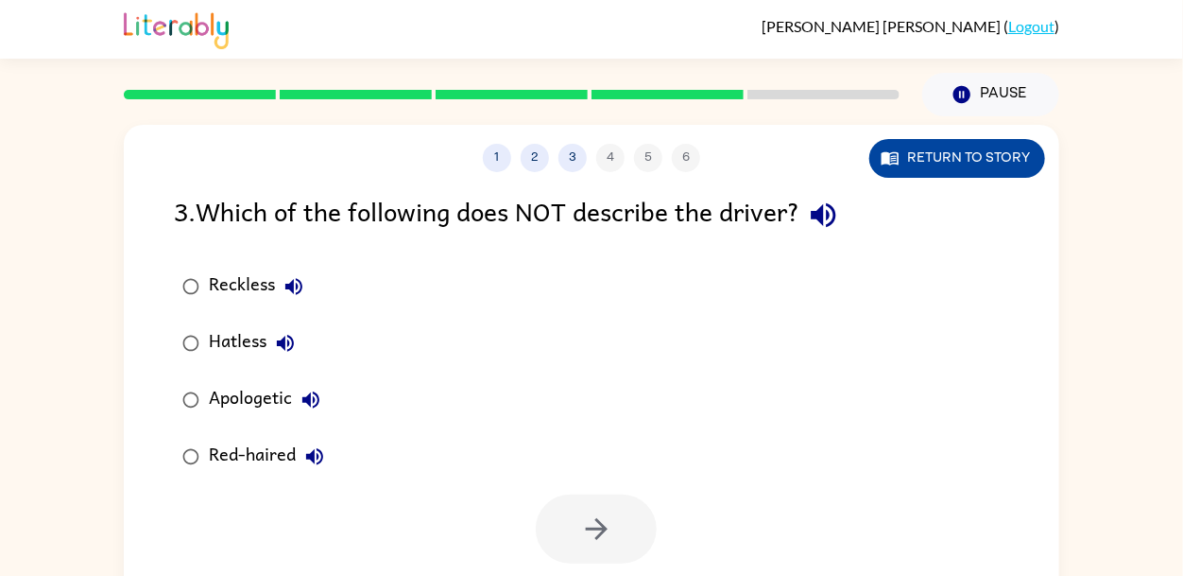
click at [977, 164] on button "Return to story" at bounding box center [957, 158] width 176 height 39
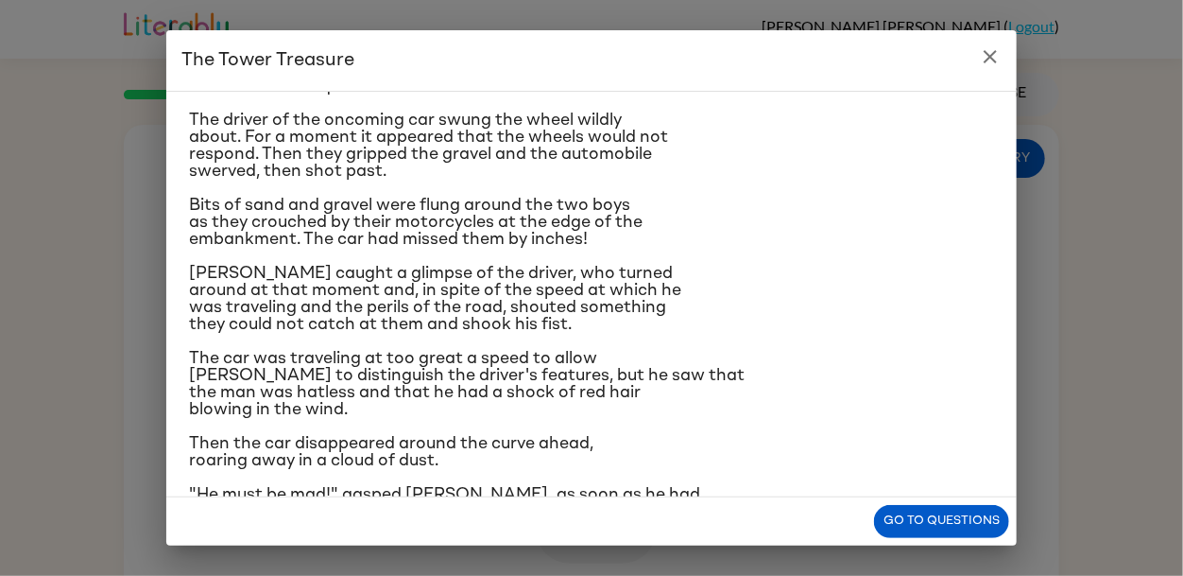
scroll to position [56, 0]
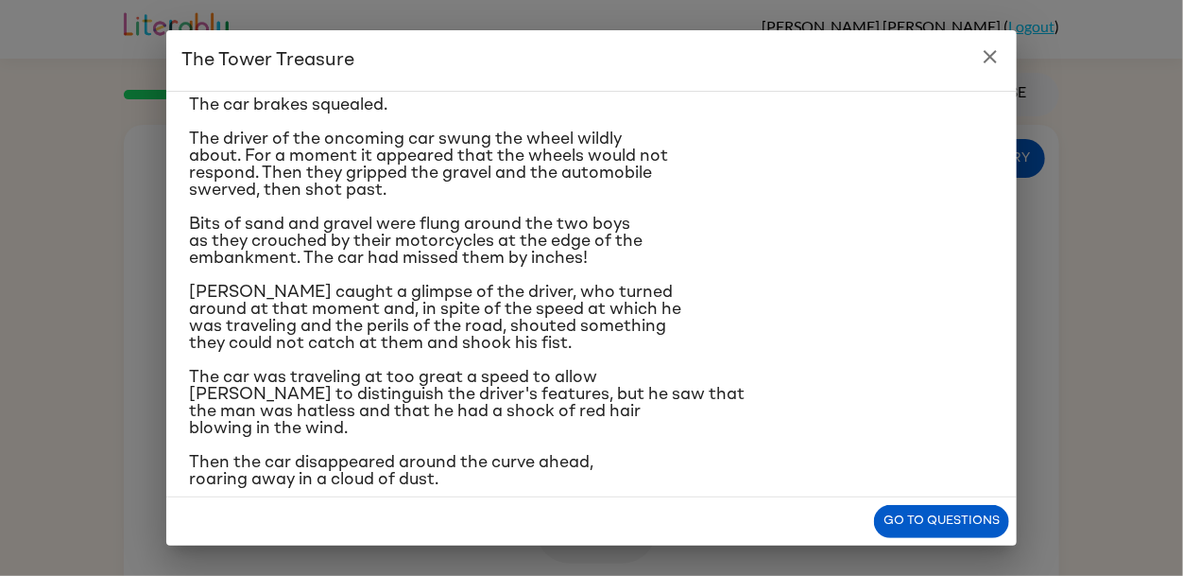
click at [982, 49] on icon "close" at bounding box center [990, 56] width 23 height 23
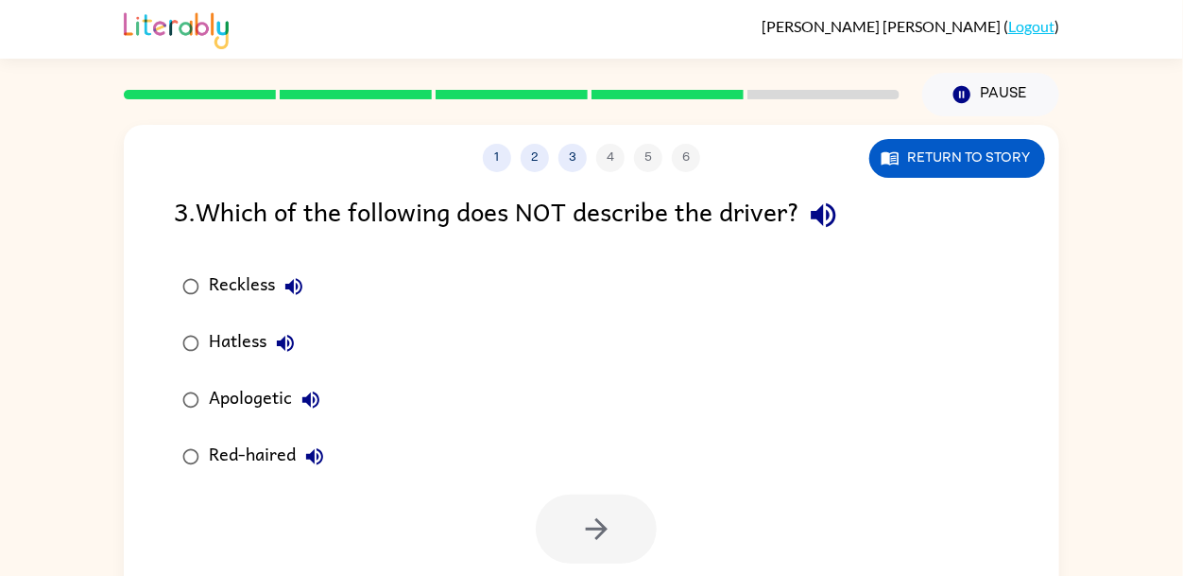
click at [276, 452] on div "Red-haired" at bounding box center [271, 457] width 125 height 38
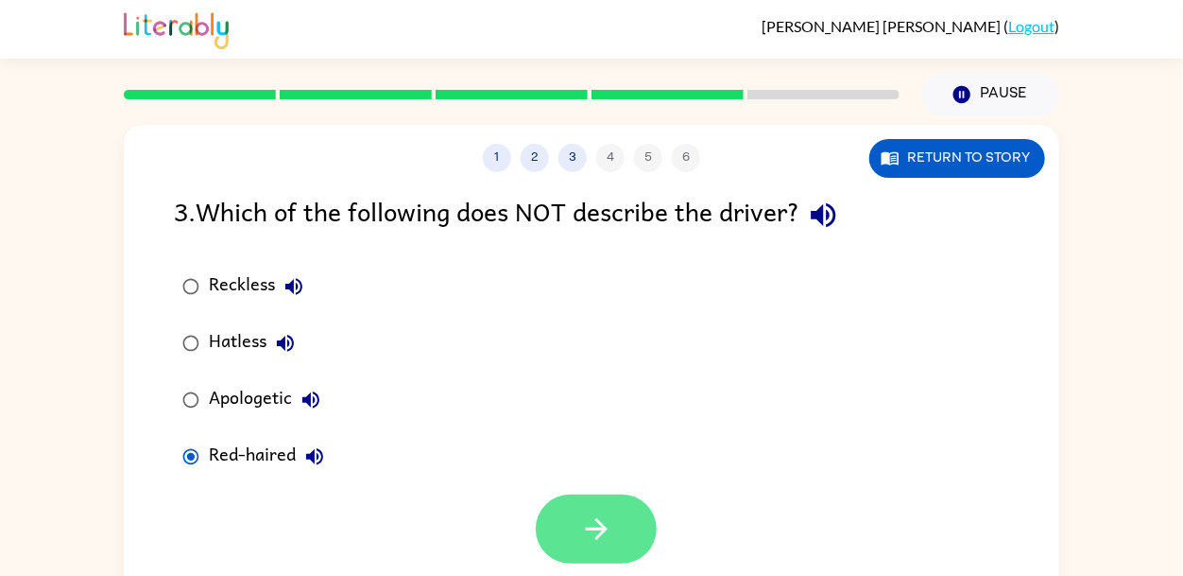
click at [613, 523] on button "button" at bounding box center [596, 528] width 121 height 69
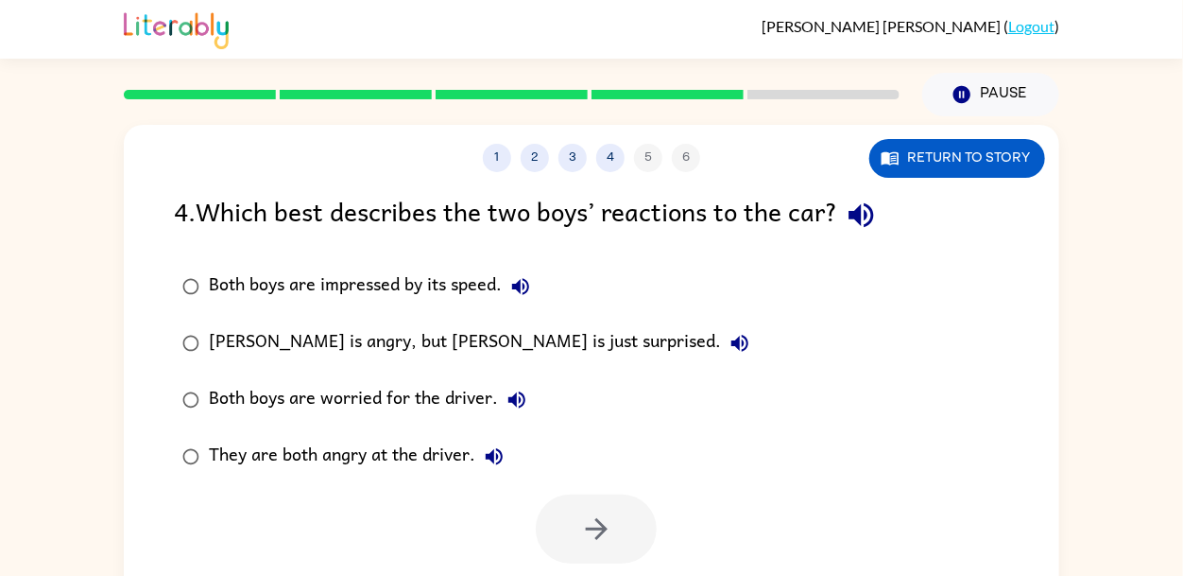
click at [402, 392] on div "Both boys are worried for the driver." at bounding box center [372, 400] width 327 height 38
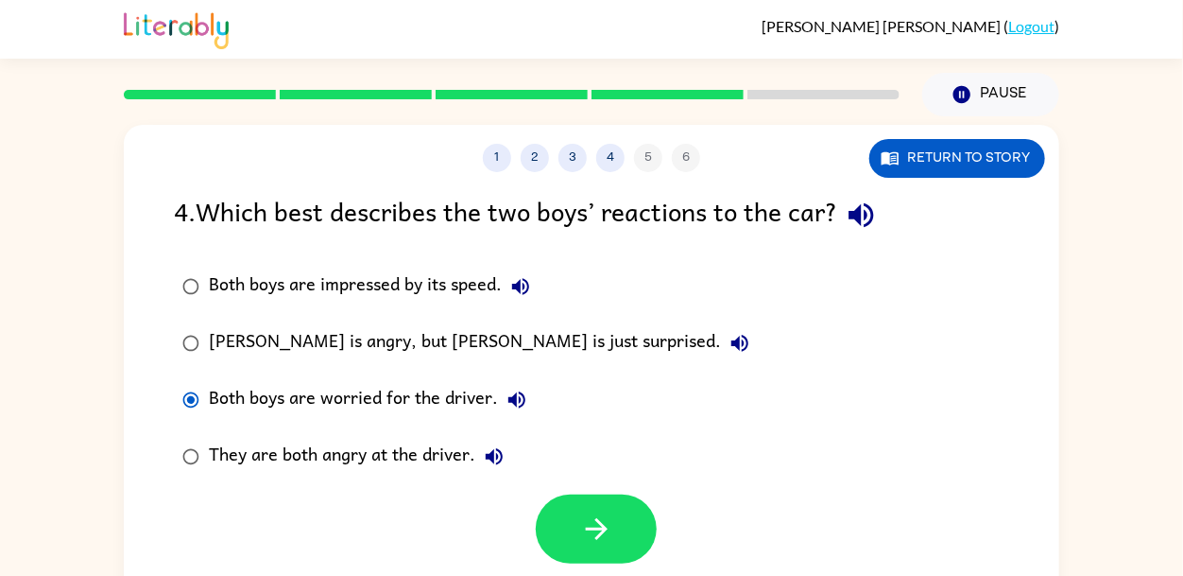
click at [437, 270] on div "Both boys are impressed by its speed." at bounding box center [374, 286] width 331 height 38
click at [429, 391] on div "Both boys are worried for the driver." at bounding box center [372, 400] width 327 height 38
click at [614, 518] on button "button" at bounding box center [596, 528] width 121 height 69
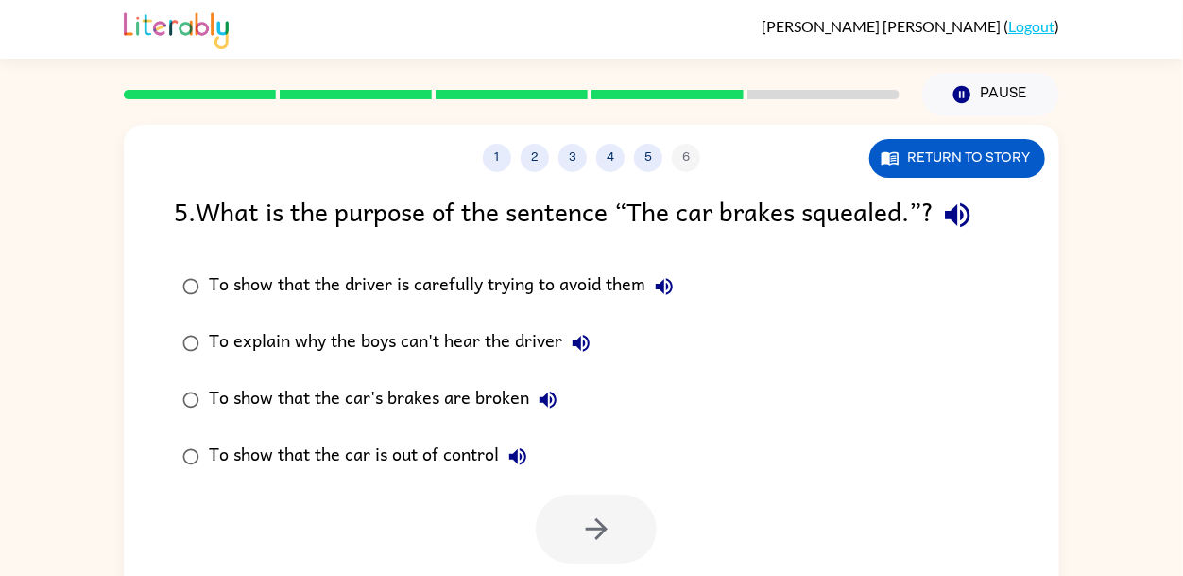
click at [435, 399] on div "To show that the car's brakes are broken" at bounding box center [388, 400] width 358 height 38
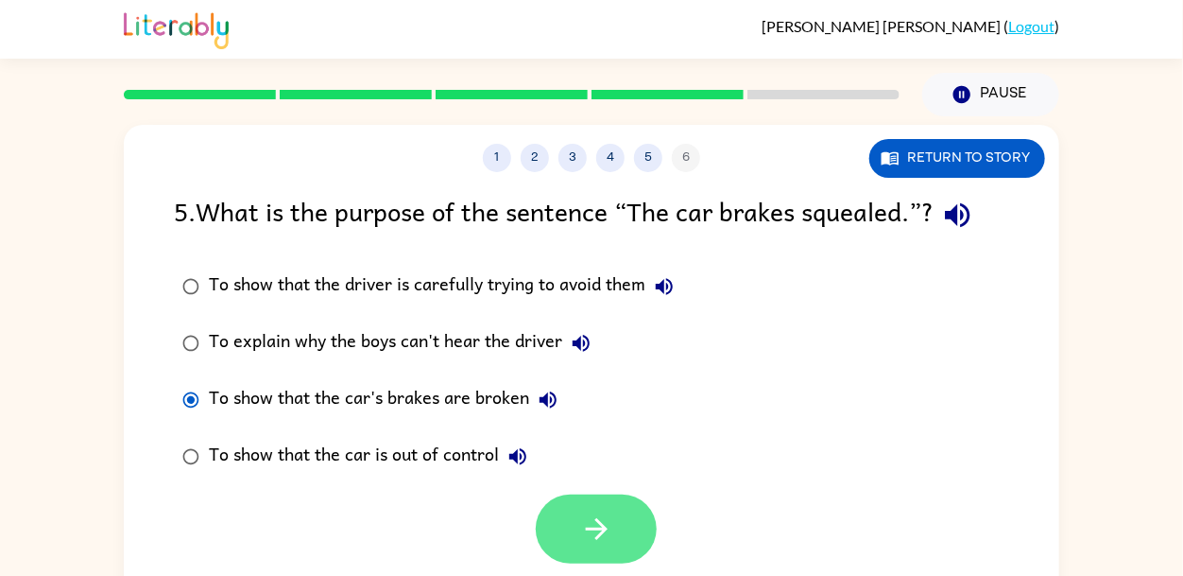
click at [576, 536] on button "button" at bounding box center [596, 528] width 121 height 69
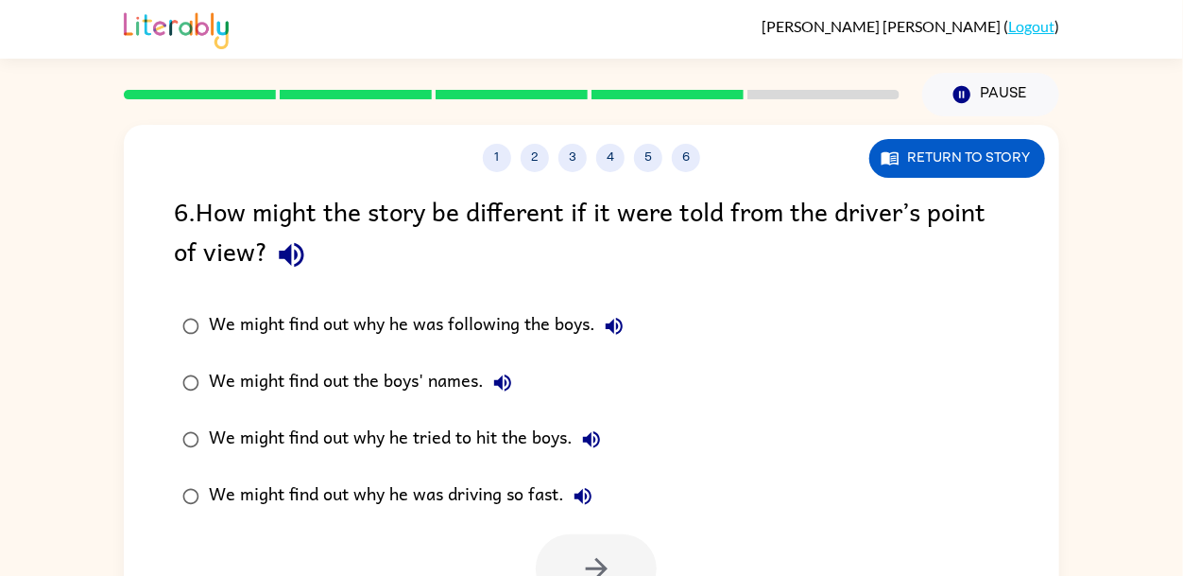
click at [399, 510] on div "We might find out why he was driving so fast." at bounding box center [405, 496] width 393 height 38
click at [591, 549] on button "button" at bounding box center [596, 568] width 121 height 69
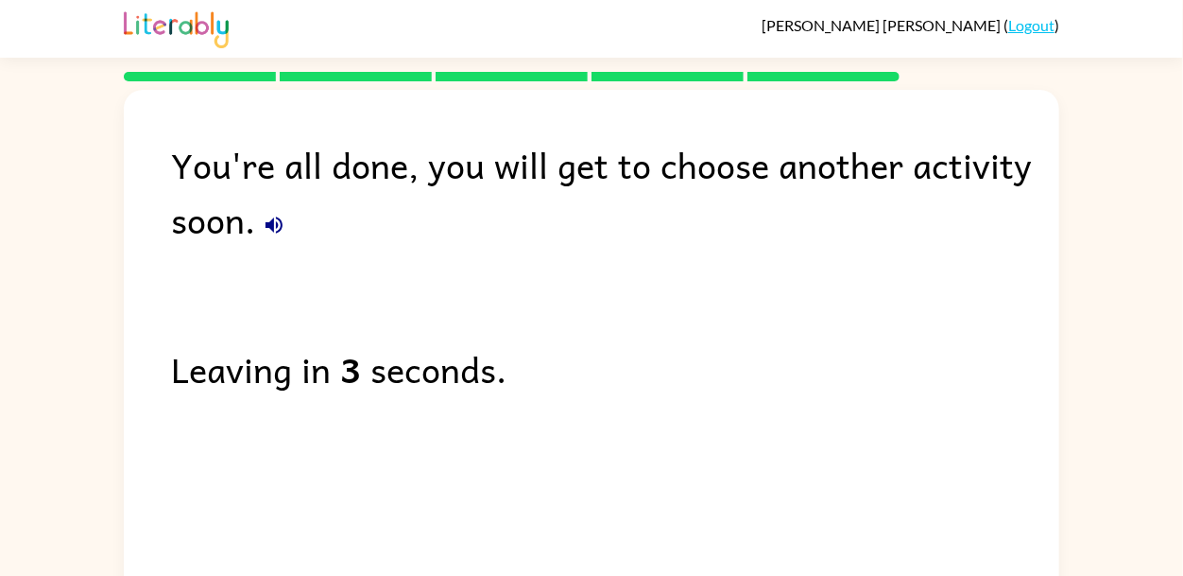
scroll to position [0, 0]
